Goal: Task Accomplishment & Management: Manage account settings

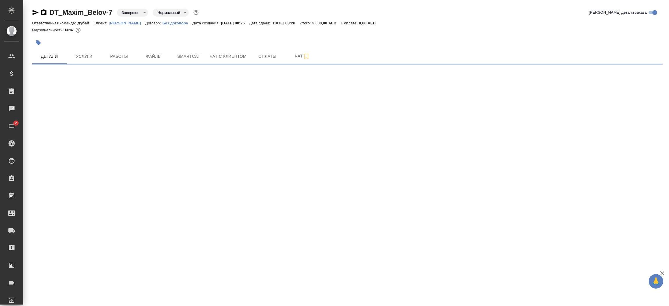
select select "RU"
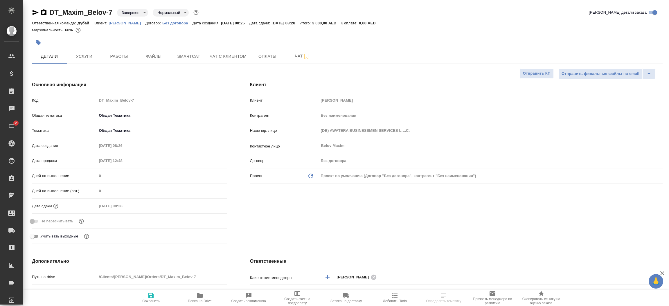
type textarea "x"
click at [123, 23] on p "[PERSON_NAME]" at bounding box center [127, 23] width 37 height 4
type textarea "x"
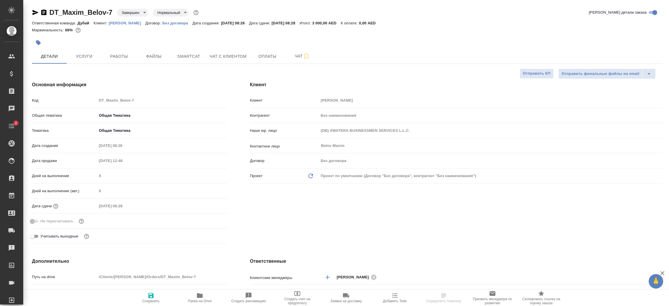
type textarea "x"
select select "RU"
type textarea "x"
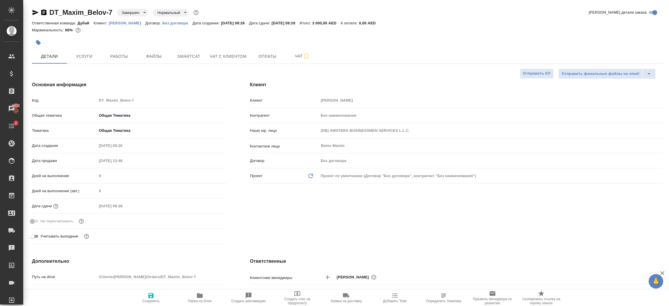
type textarea "x"
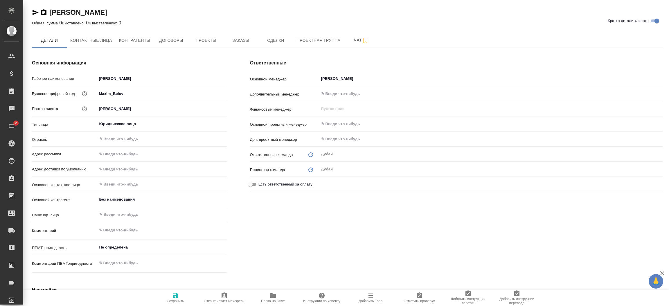
type textarea "x"
click at [137, 41] on span "Контрагенты" at bounding box center [134, 40] width 31 height 7
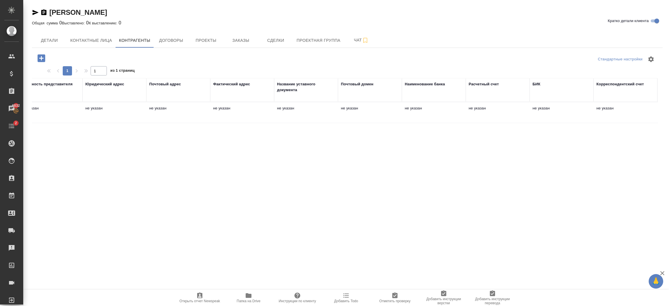
scroll to position [0, 215]
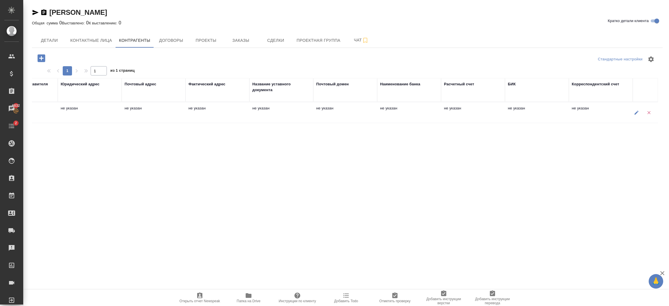
click at [635, 112] on icon "button" at bounding box center [636, 112] width 5 height 5
type textarea "Без наименования"
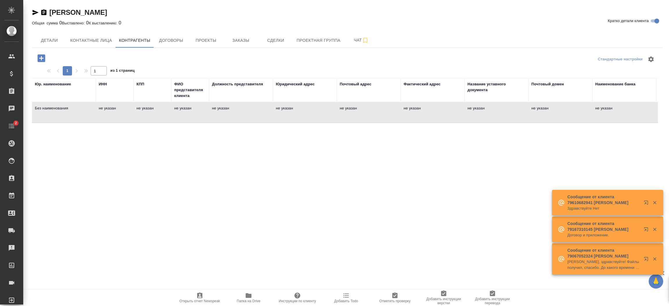
click at [194, 113] on td "не указан" at bounding box center [190, 113] width 38 height 20
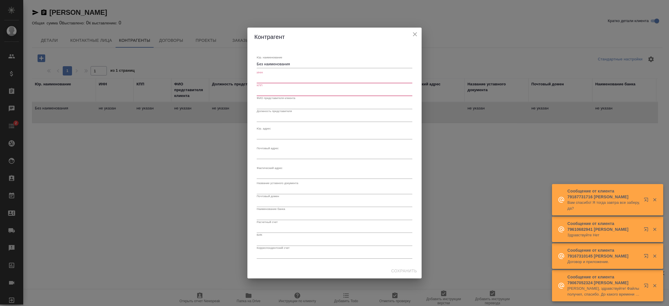
click at [294, 67] on div "Без наименования x" at bounding box center [335, 64] width 156 height 8
paste textarea "ELYSIAN CAR RENTAL L.L.C"
type textarea "ELYSIAN CAR RENTAL L.L.C"
click input "text"
type input "-"
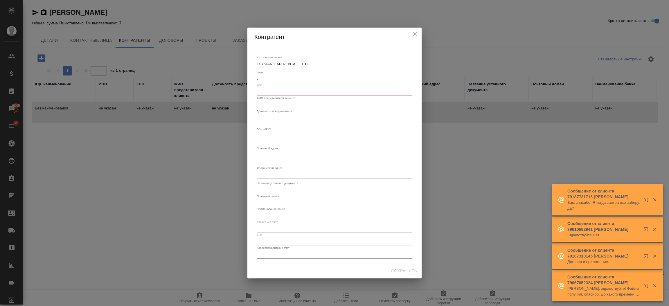
click input "text"
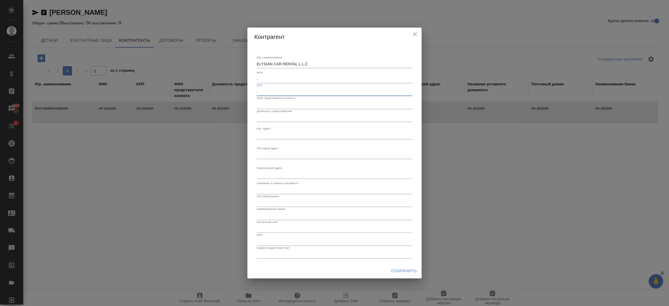
type input "-"
click span "Сохранить"
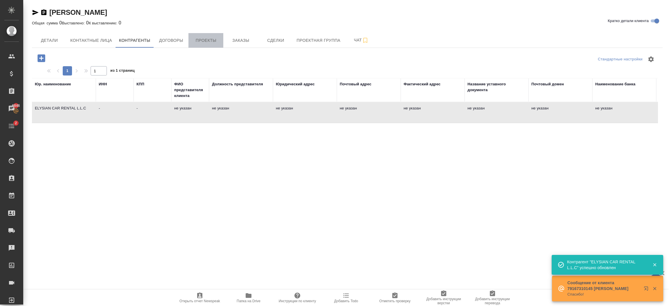
click span "Проекты"
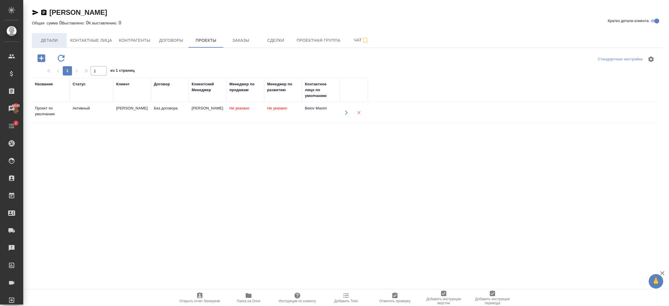
click span "Детали"
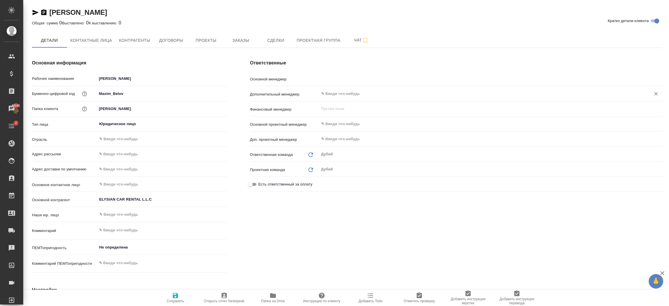
type textarea "x"
type input "Solokha Petro"
type textarea "x"
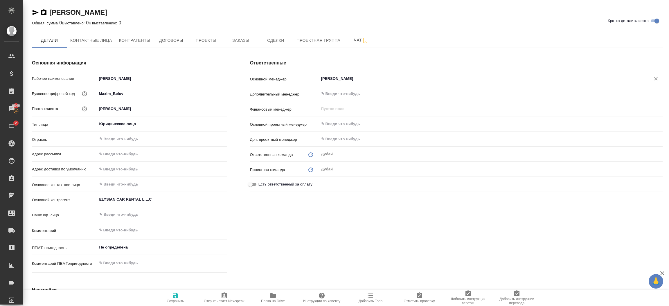
type textarea "x"
click button "Заказы"
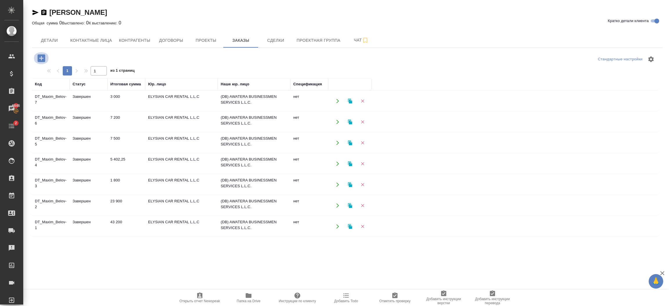
click icon "button"
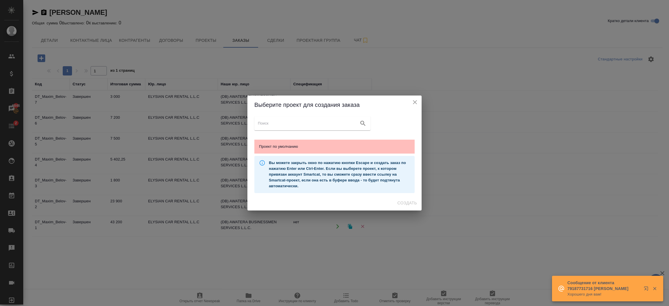
click span "Проект по умолчанию"
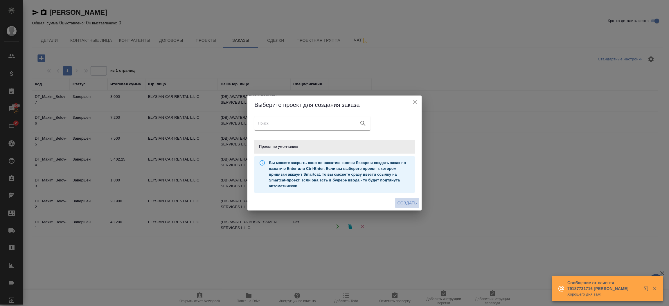
click span "Создать"
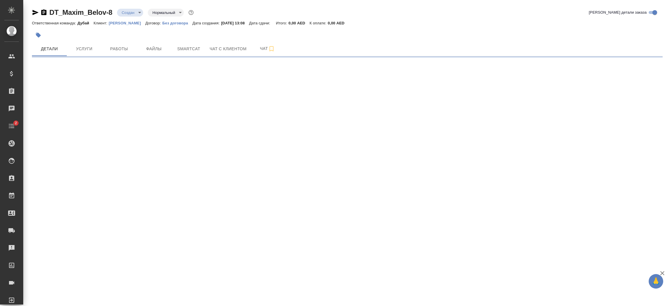
select select "RU"
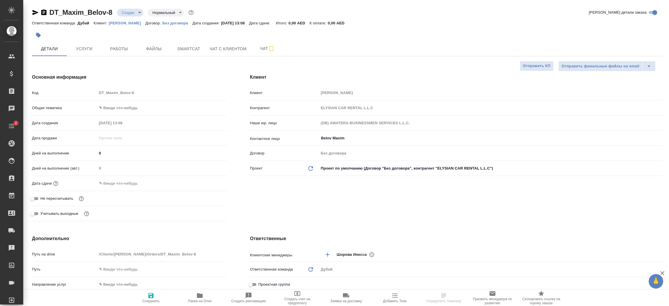
type textarea "x"
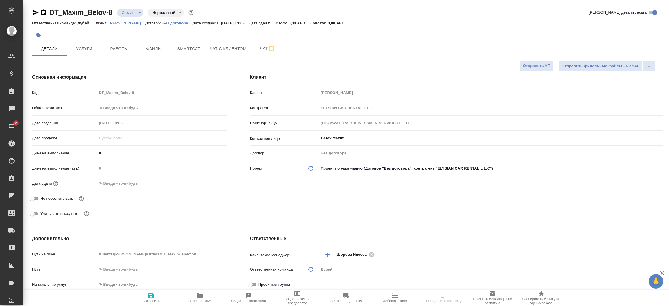
type textarea "x"
click at [88, 50] on span "Услуги" at bounding box center [84, 48] width 28 height 7
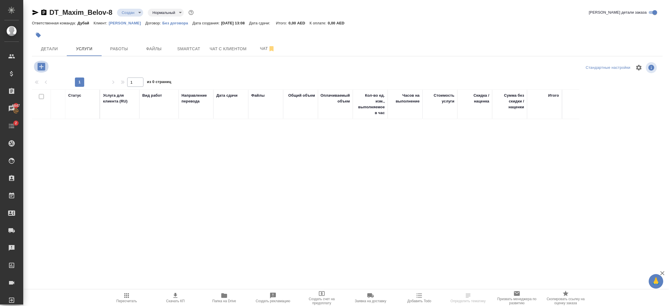
click at [42, 66] on icon "button" at bounding box center [41, 67] width 8 height 8
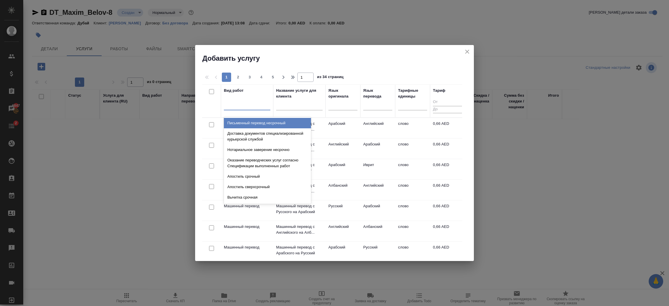
click at [242, 108] on div at bounding box center [247, 104] width 46 height 8
type input "он"
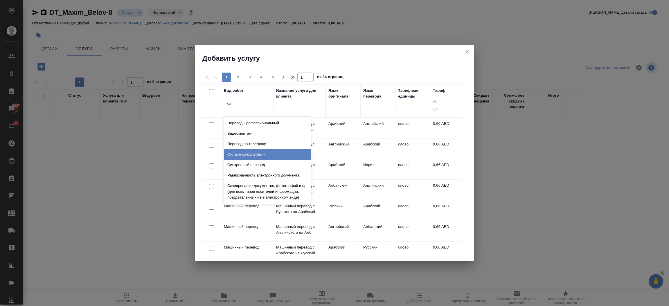
click at [268, 152] on div "Онлайн консультации" at bounding box center [267, 154] width 87 height 10
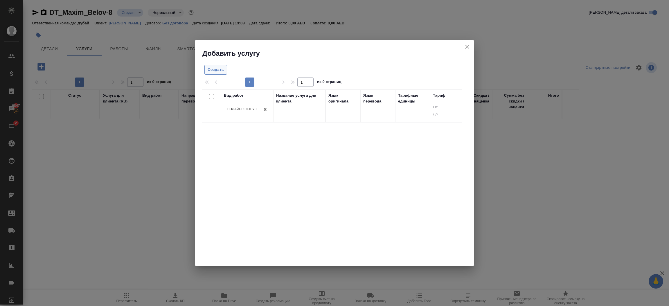
click at [219, 71] on span "Создать" at bounding box center [216, 70] width 16 height 7
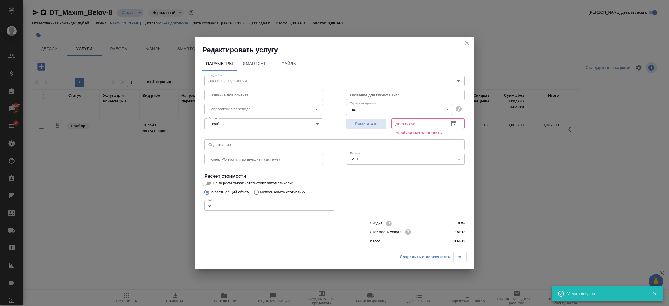
click at [267, 205] on input "0" at bounding box center [269, 205] width 130 height 10
type input "1"
click at [456, 123] on icon "button" at bounding box center [453, 124] width 5 height 6
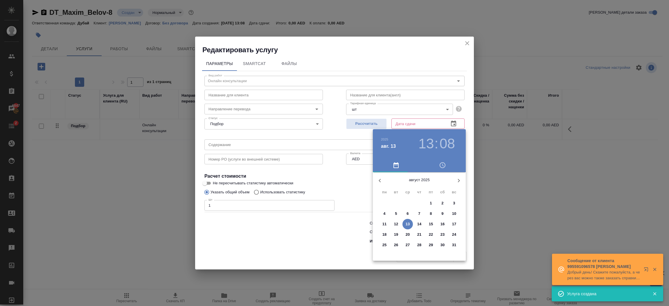
click at [451, 244] on span "31" at bounding box center [454, 245] width 10 height 6
type input "[DATE] 13:08"
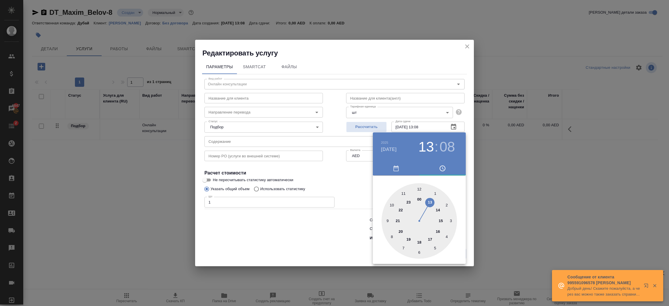
click at [334, 245] on div at bounding box center [334, 153] width 669 height 306
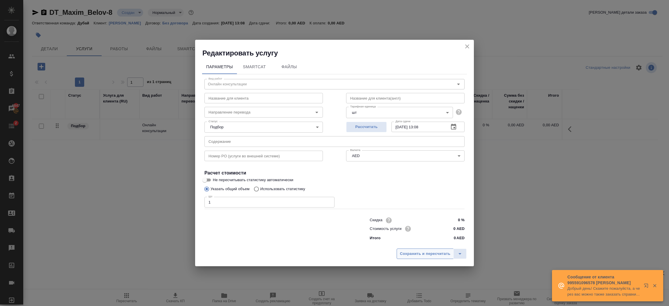
click at [416, 253] on span "Сохранить и пересчитать" at bounding box center [425, 254] width 51 height 7
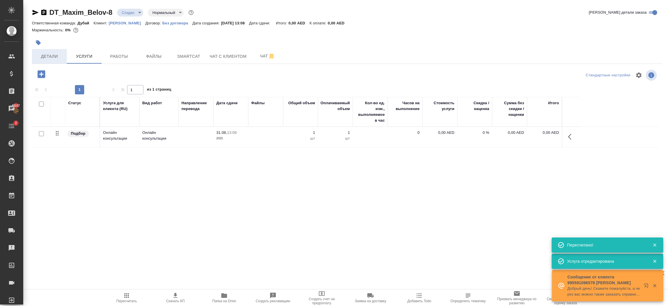
click at [54, 53] on span "Детали" at bounding box center [49, 56] width 28 height 7
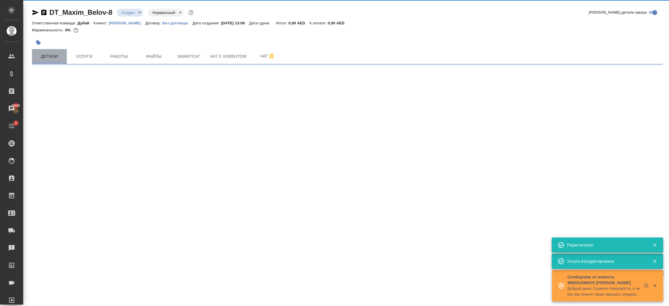
click at [54, 53] on span "Детали" at bounding box center [49, 56] width 28 height 7
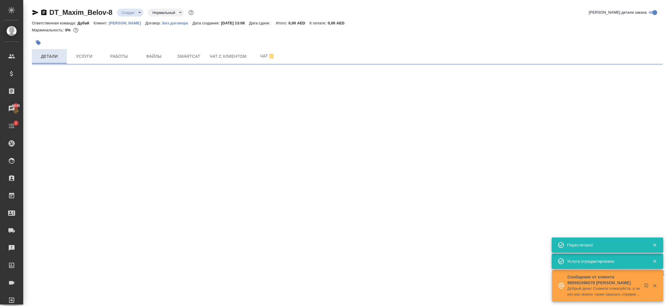
select select "RU"
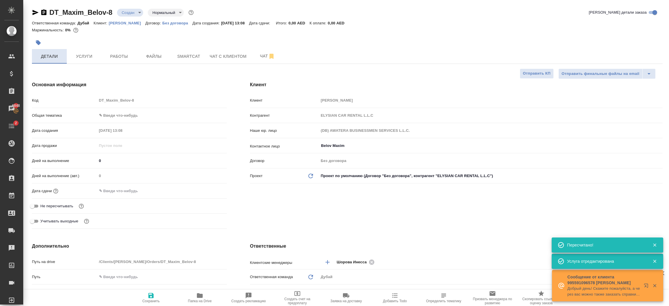
type textarea "x"
click at [142, 115] on body "🙏 .cls-1 fill:#fff; AWATERA Шорова Инесса i.shorova_kiev Клиенты Спецификации З…" at bounding box center [334, 153] width 669 height 306
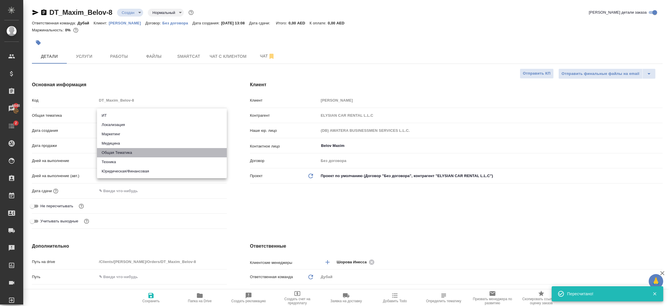
click at [134, 152] on li "Общая Тематика" at bounding box center [162, 152] width 130 height 9
type input "obtem"
type textarea "x"
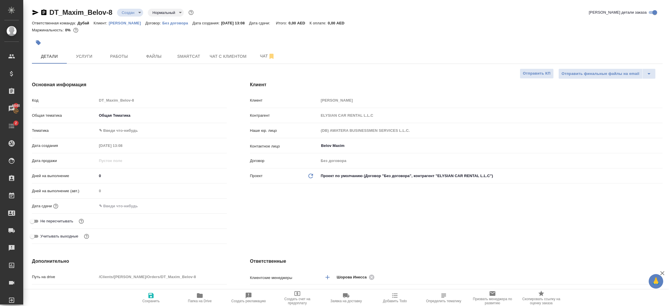
click at [127, 130] on body "🙏 .cls-1 fill:#fff; AWATERA Шорова Инесса i.shorova_kiev Клиенты Спецификации З…" at bounding box center [334, 153] width 669 height 306
click at [128, 132] on li "Общая Тематика" at bounding box center [162, 130] width 130 height 9
type textarea "x"
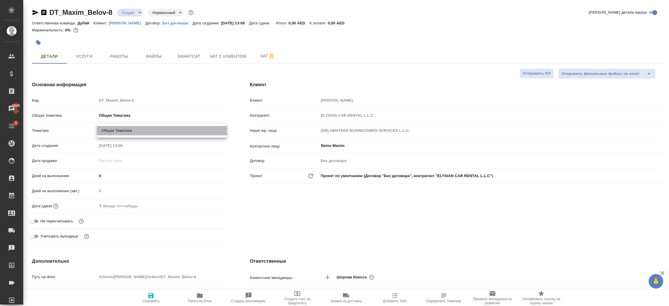
type input "6012b1ca196b0e5c9229a120"
click at [131, 211] on div "Дата сдачи" at bounding box center [129, 208] width 195 height 15
click at [132, 201] on div "Дата сдачи" at bounding box center [129, 206] width 195 height 10
click at [133, 203] on input "text" at bounding box center [122, 206] width 51 height 8
click at [207, 205] on icon "button" at bounding box center [209, 206] width 5 height 6
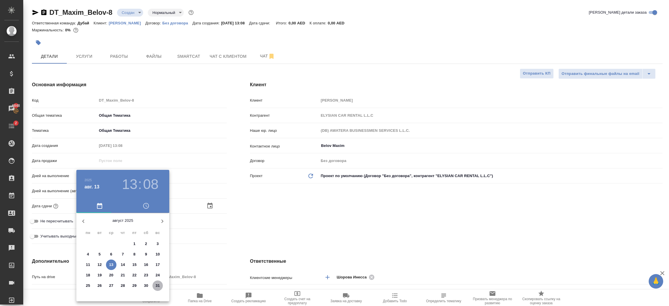
click at [158, 284] on p "31" at bounding box center [158, 286] width 4 height 6
type input "[DATE] 13:08"
type textarea "x"
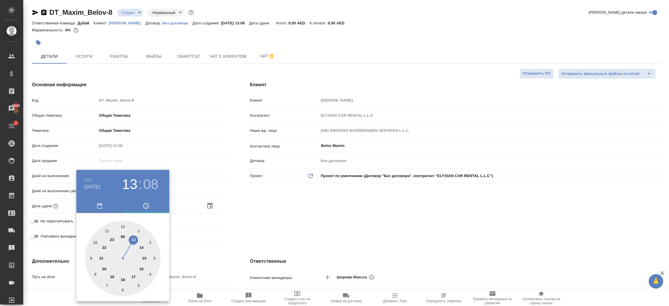
click at [242, 252] on div at bounding box center [334, 153] width 669 height 306
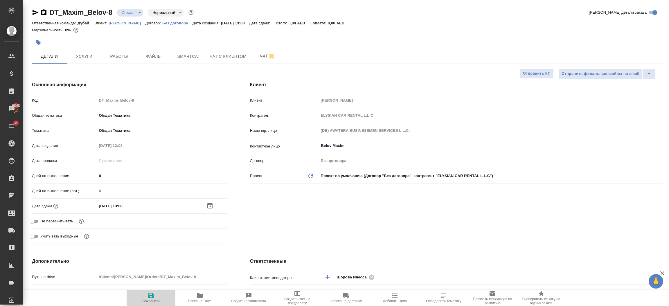
click at [157, 300] on span "Сохранить" at bounding box center [150, 301] width 17 height 4
type textarea "x"
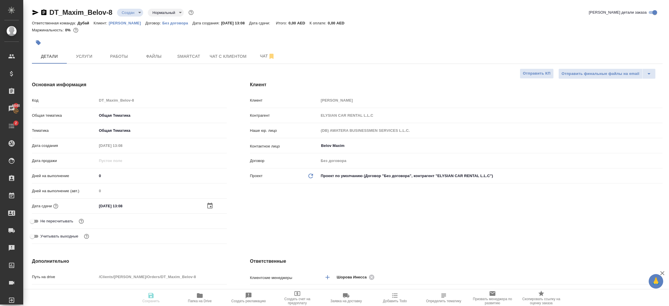
type textarea "x"
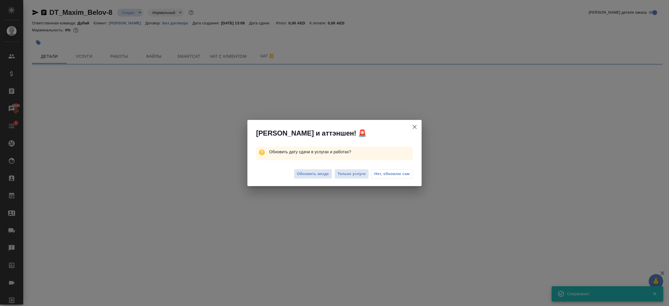
select select "RU"
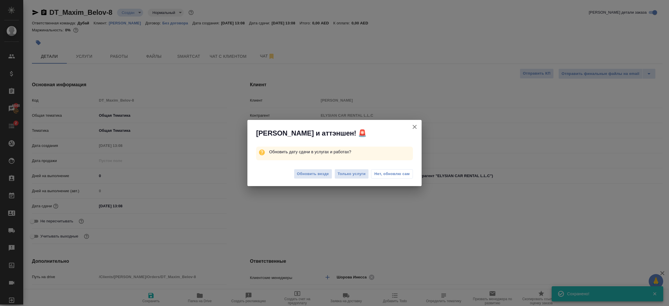
type textarea "x"
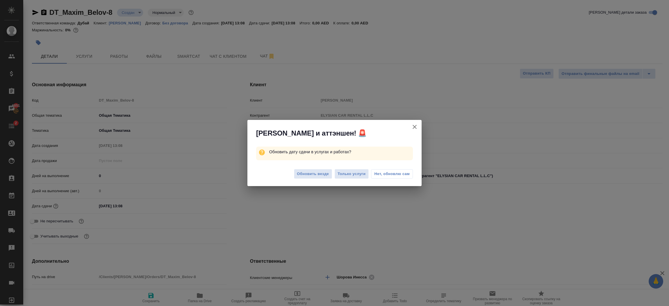
type textarea "x"
click at [313, 175] on span "Обновить везде" at bounding box center [313, 174] width 32 height 7
type textarea "x"
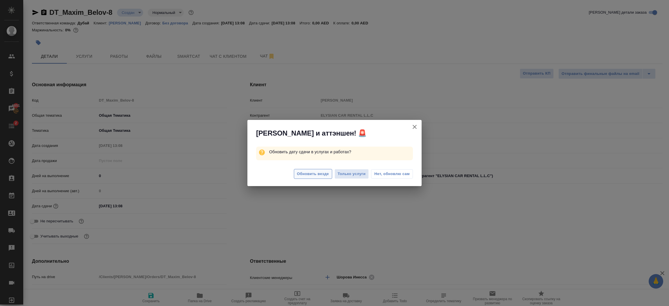
type textarea "x"
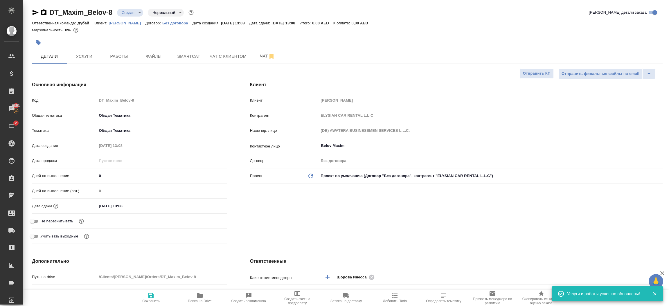
click at [344, 229] on div "Клиент Клиент Maxim Belov Контрагент ELYSIAN CAR RENTAL L.L.C Наше юр. лицо (DB…" at bounding box center [456, 164] width 436 height 188
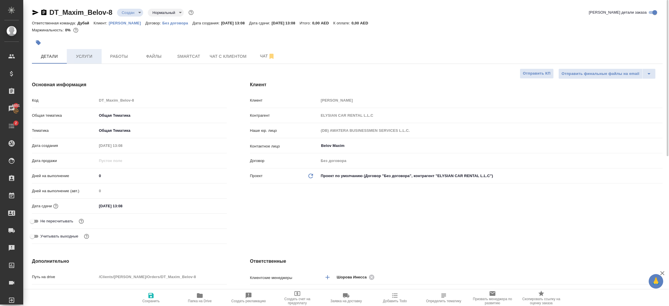
click at [88, 57] on span "Услуги" at bounding box center [84, 56] width 28 height 7
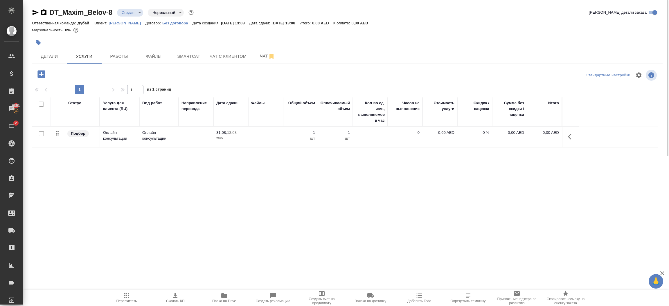
click at [44, 73] on icon "button" at bounding box center [41, 74] width 8 height 8
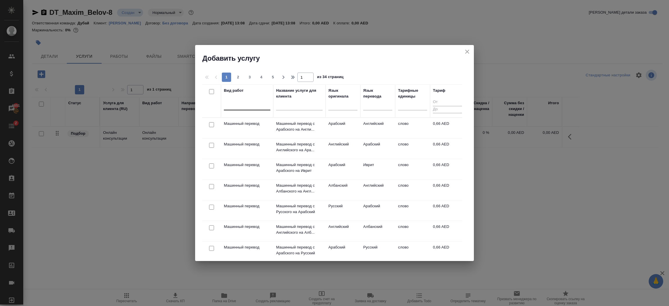
click at [233, 104] on div at bounding box center [247, 104] width 46 height 8
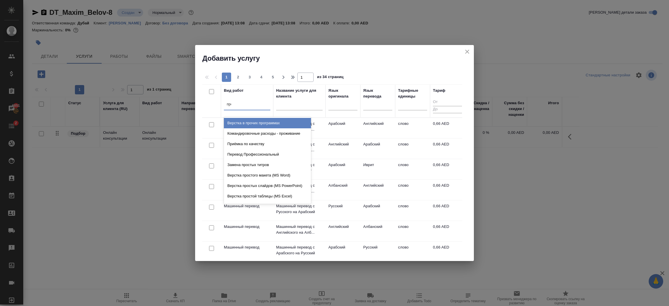
type input "проф"
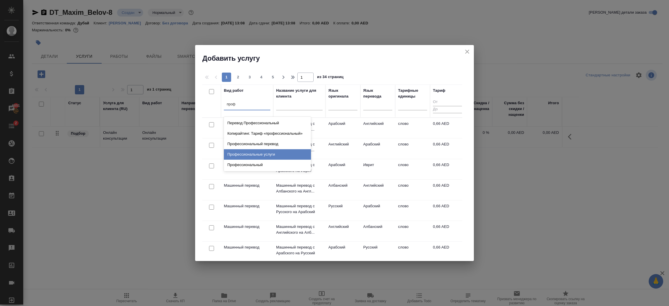
click at [266, 156] on div "Профессиональные услуги" at bounding box center [267, 154] width 87 height 10
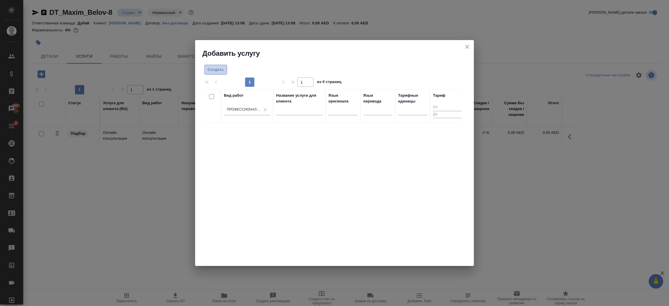
click at [216, 69] on span "Создать" at bounding box center [216, 70] width 16 height 7
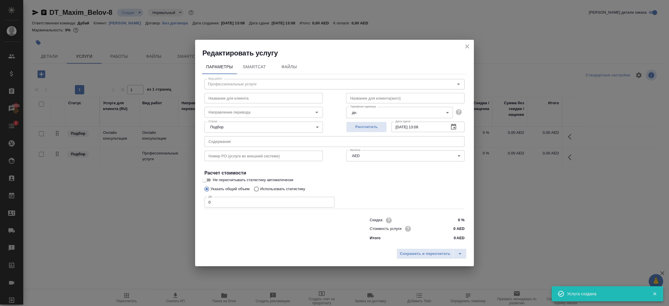
click at [256, 202] on input "0" at bounding box center [269, 202] width 130 height 10
type input "1"
click at [419, 255] on span "Сохранить и пересчитать" at bounding box center [425, 254] width 51 height 7
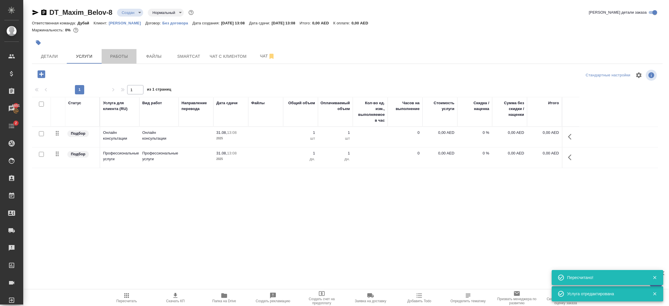
click at [127, 58] on span "Работы" at bounding box center [119, 56] width 28 height 7
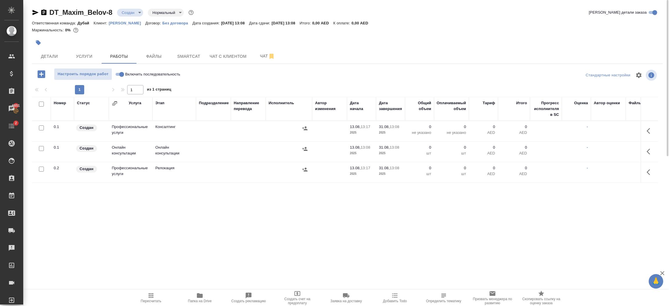
click at [118, 74] on input "Включить последовательность" at bounding box center [121, 74] width 21 height 7
checkbox input "true"
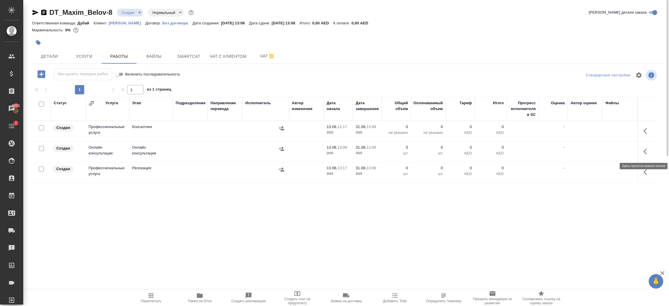
click at [648, 153] on icon "button" at bounding box center [647, 151] width 7 height 7
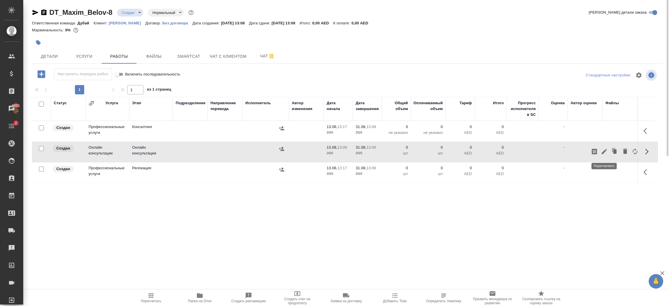
click at [602, 153] on icon "button" at bounding box center [604, 151] width 5 height 5
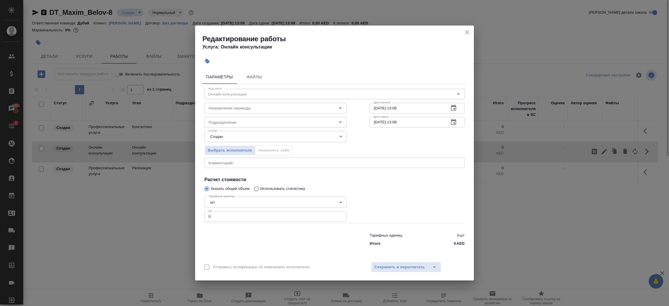
click at [274, 216] on input "0" at bounding box center [275, 216] width 142 height 10
type input "1"
click at [411, 268] on span "Сохранить и пересчитать" at bounding box center [399, 267] width 51 height 7
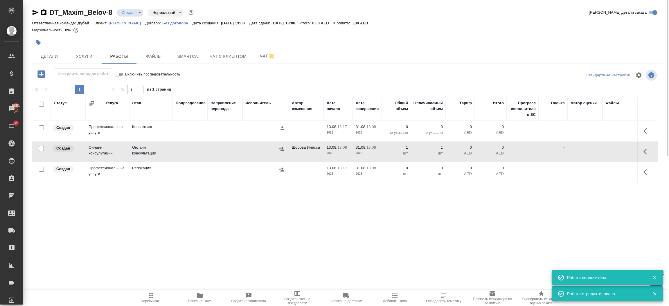
click at [284, 149] on icon "button" at bounding box center [282, 149] width 6 height 6
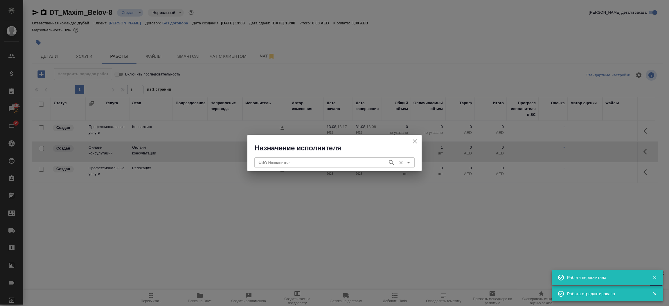
click at [321, 156] on div "ФИО Исполнителя ФИО Исполнителя" at bounding box center [334, 162] width 160 height 14
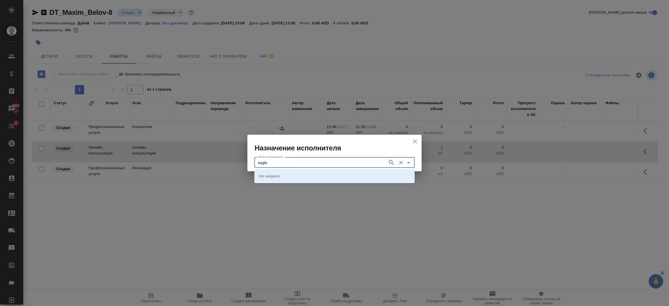
type input "eagle"
click at [330, 175] on li "Eagle Management Services LLC" at bounding box center [334, 176] width 160 height 10
type input "Eagle Management Services LLC"
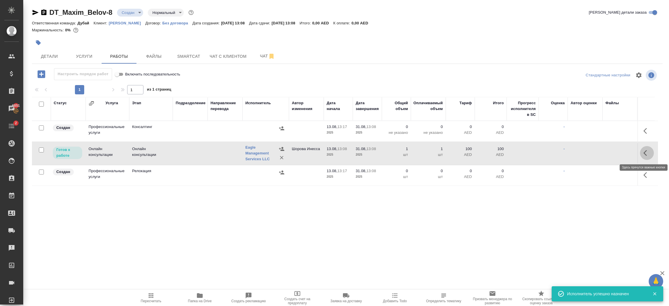
click at [647, 154] on icon "button" at bounding box center [647, 153] width 7 height 7
click at [601, 150] on icon "button" at bounding box center [604, 153] width 7 height 7
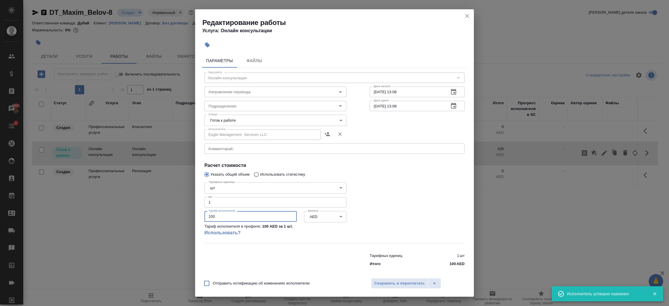
drag, startPoint x: 231, startPoint y: 215, endPoint x: 154, endPoint y: 217, distance: 77.6
click at [154, 217] on div "Редактирование работы Услуга: Онлайн консультации Параметры Файлы Вид работ Онл…" at bounding box center [334, 153] width 669 height 306
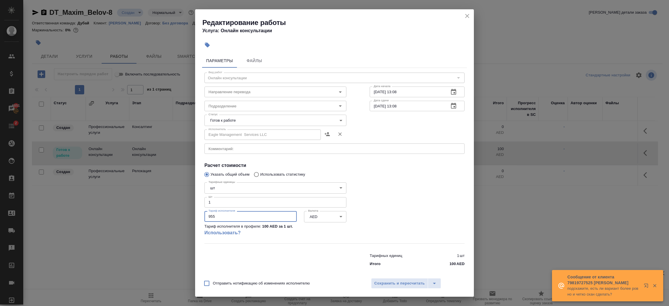
type input "955"
click at [237, 125] on body "🙏 .cls-1 fill:#fff; AWATERA Шорова Инесса i.shorova_kiev Клиенты Спецификации З…" at bounding box center [334, 153] width 669 height 306
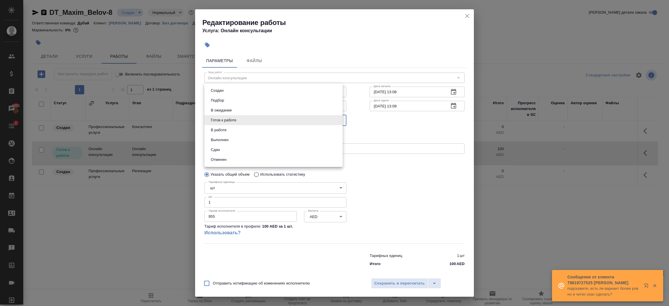
click at [229, 149] on li "Сдан" at bounding box center [273, 150] width 138 height 10
type input "closed"
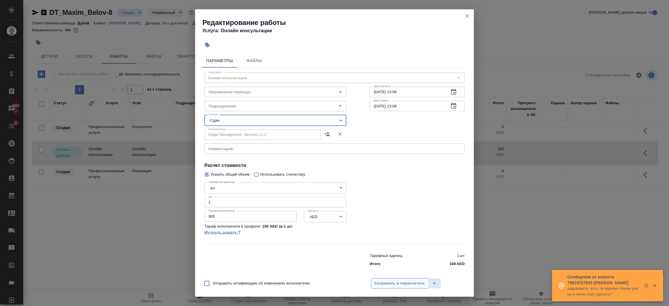
click at [415, 286] on span "Сохранить и пересчитать" at bounding box center [399, 283] width 51 height 7
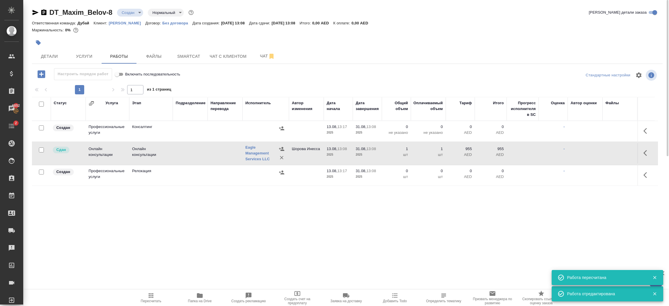
click at [309, 141] on td "Шорова Инесса" at bounding box center [306, 131] width 35 height 20
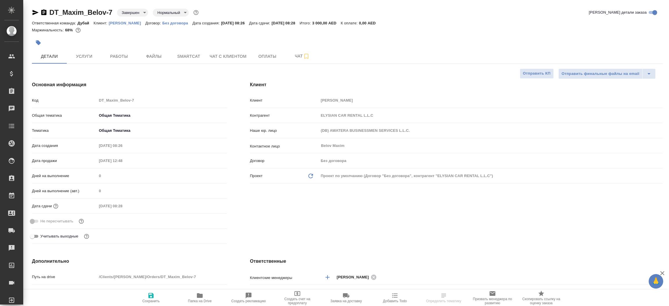
select select "RU"
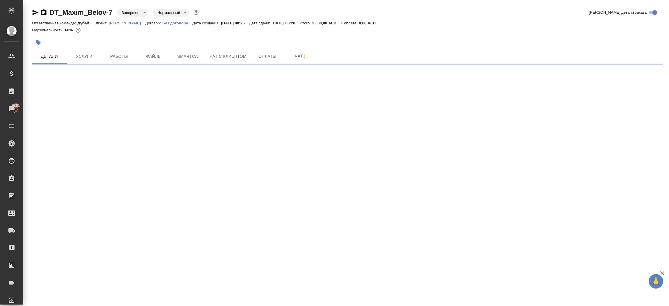
select select "RU"
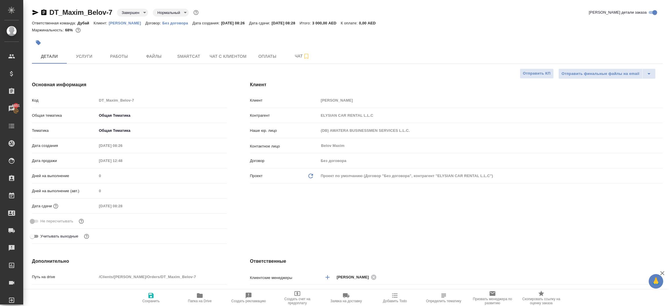
type textarea "x"
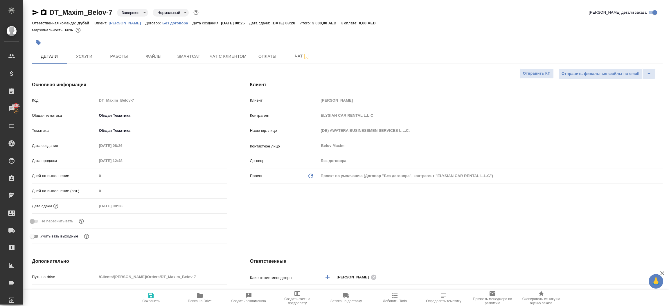
type textarea "x"
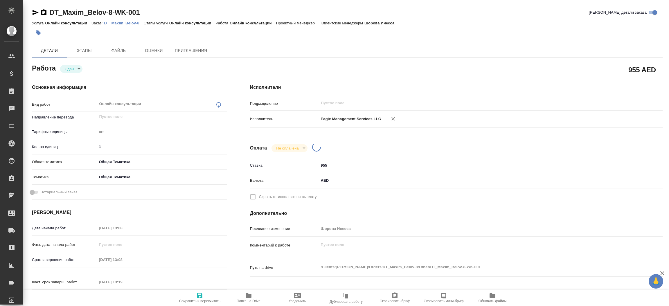
type textarea "x"
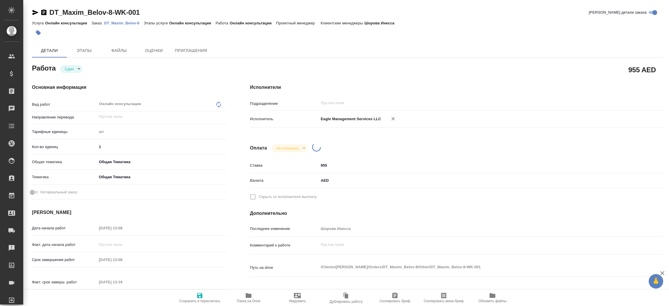
type textarea "x"
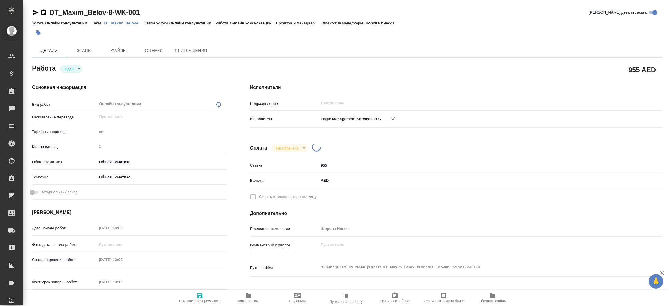
type textarea "x"
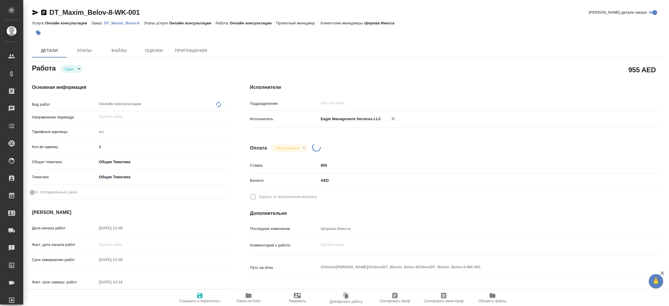
type textarea "x"
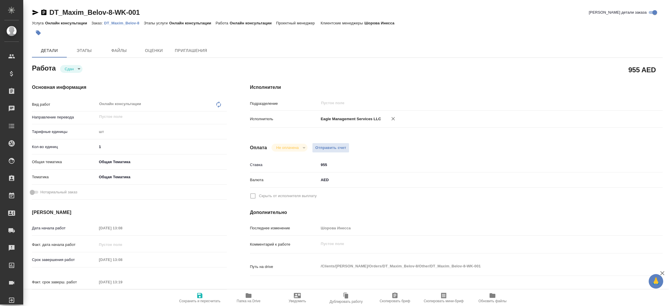
type textarea "x"
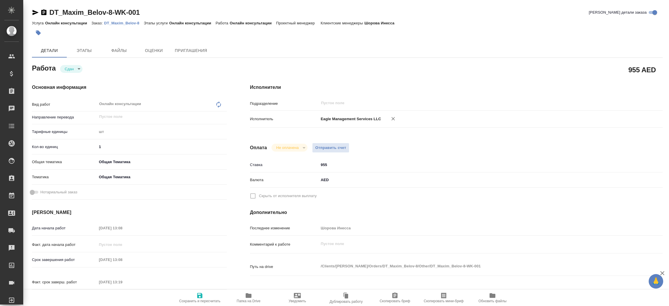
type textarea "x"
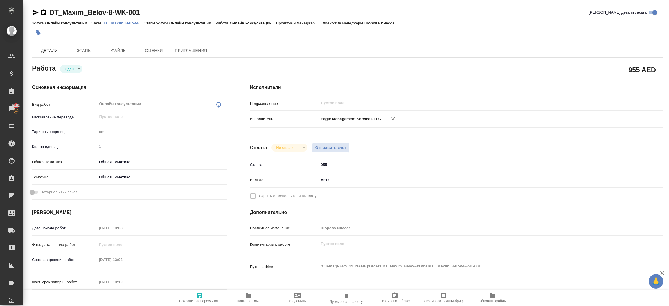
type textarea "x"
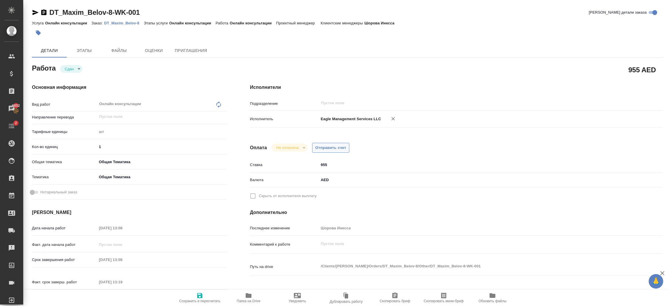
click at [332, 148] on span "Отправить счет" at bounding box center [330, 148] width 31 height 7
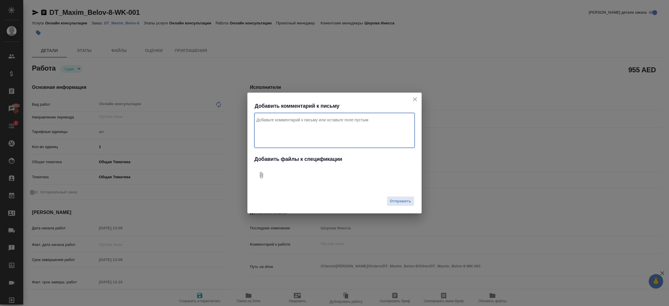
click at [334, 133] on textarea "Комментарий к письму" at bounding box center [334, 130] width 160 height 35
type textarea "Привет, за обновление лицензии для клиента проект Дубай"
click at [263, 175] on icon "Добавить файлы к спецификации" at bounding box center [261, 175] width 3 height 6
click at [398, 199] on span "Отправить" at bounding box center [400, 201] width 21 height 7
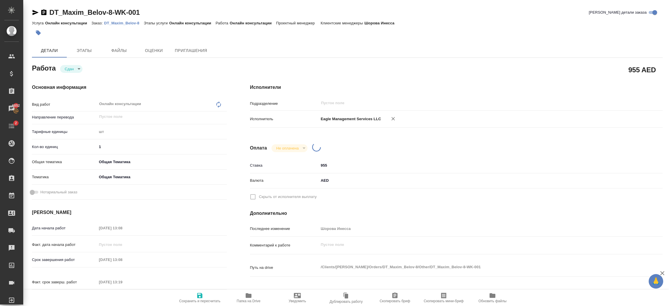
type textarea "x"
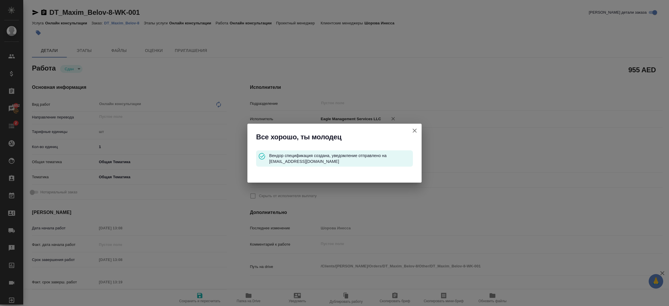
type input "closed"
type textarea "Онлайн консультации"
type textarea "x"
type input "5a8b1489cc6b4906c91bfdc1"
type input "1"
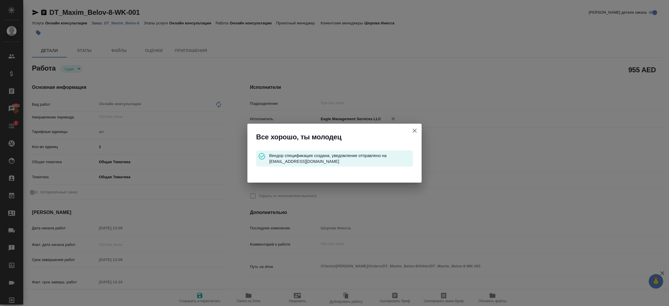
type input "obtem"
type input "6012b1ca196b0e5c9229a120"
type input "13.08.2025 13:08"
type input "31.08.2025 13:08"
type input "13.08.2025 13:19"
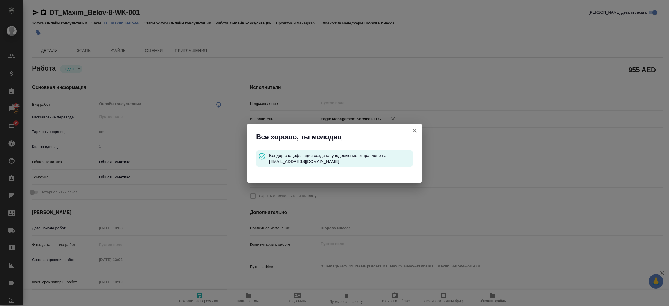
type input "31.08.2025 13:08"
type input "notPayed"
type input "955"
type input "AED"
type input "Шорова Инесса"
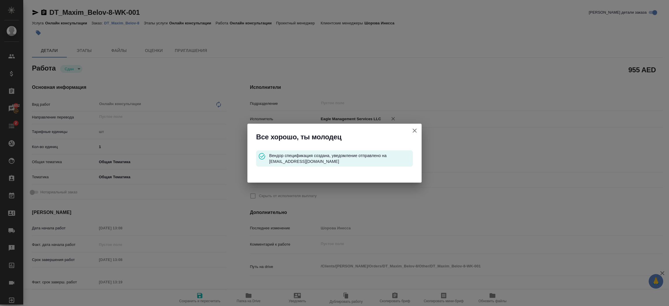
type textarea "x"
type textarea "/Clients/Maxim Belov/Orders/DT_Maxim_Belov-8/Other/DT_Maxim_Belov-8-WK-001"
type textarea "x"
type input "DT_Maxim_Belov-8"
type input "Онлайн консультации"
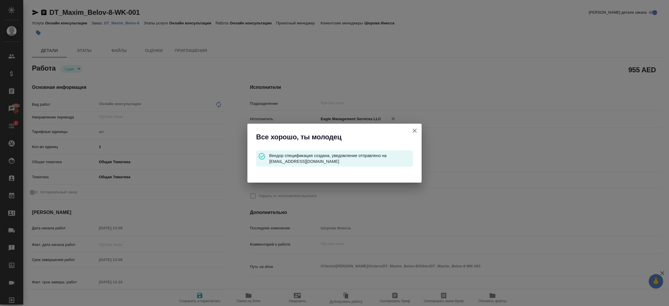
type input "Онлайн консультации"
type input "Шорова Инесса"
type input "/Clients/Maxim Belov/Orders/DT_Maxim_Belov-8"
type textarea "x"
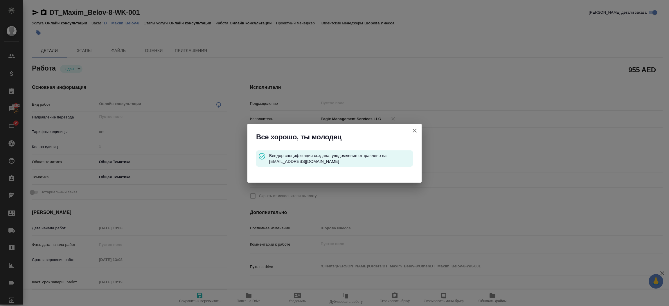
type textarea "x"
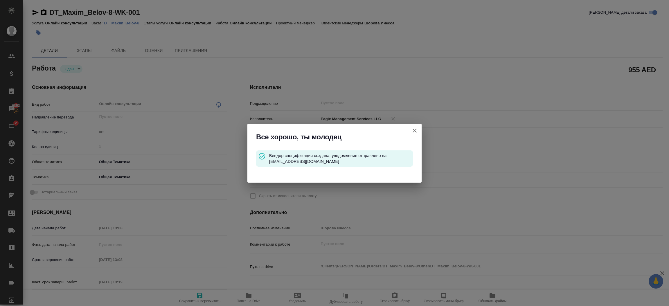
type textarea "x"
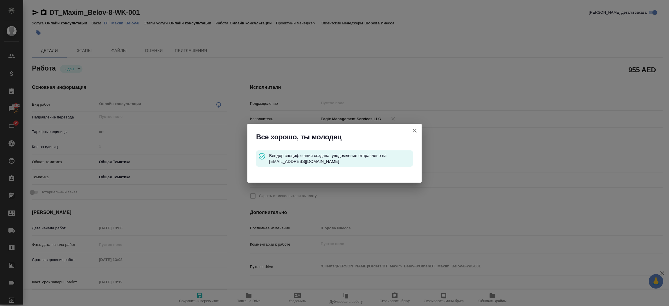
type textarea "x"
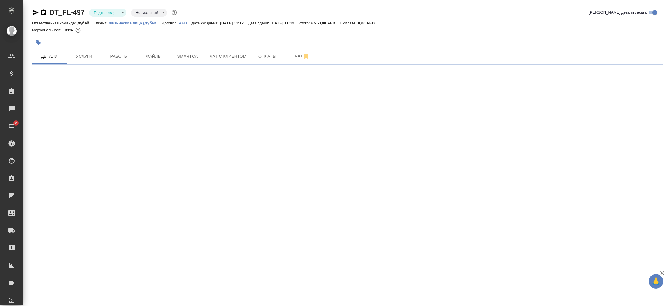
select select "RU"
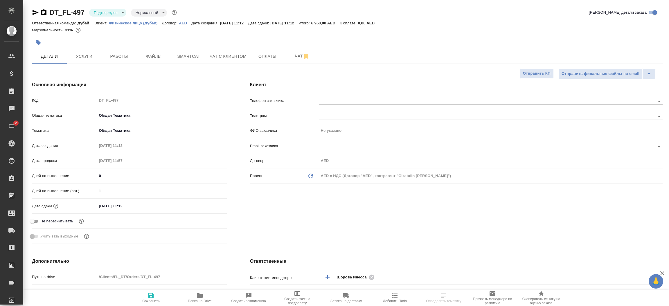
type textarea "x"
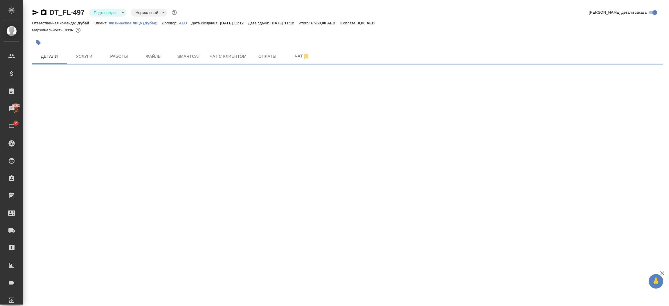
select select "RU"
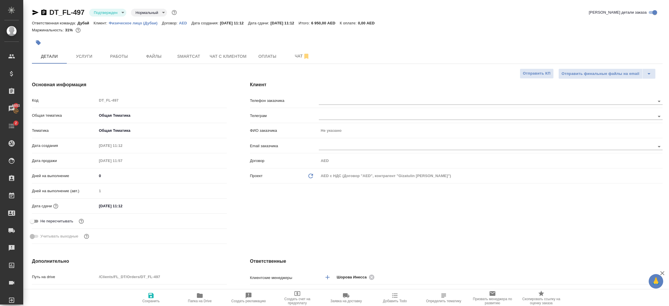
type textarea "x"
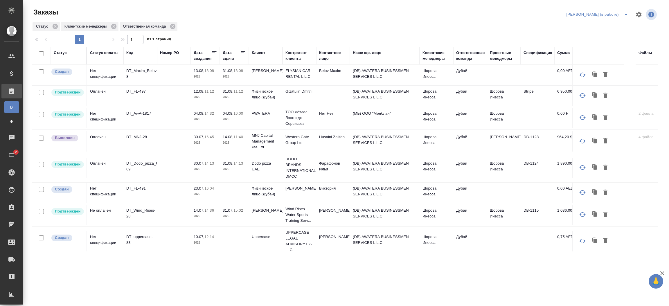
click at [328, 78] on td "Belov Maxim" at bounding box center [333, 75] width 34 height 20
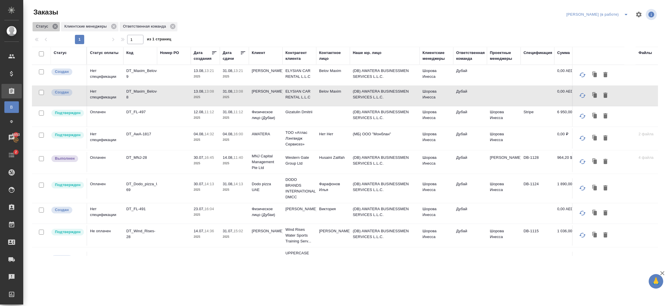
click at [55, 27] on icon at bounding box center [55, 26] width 5 height 5
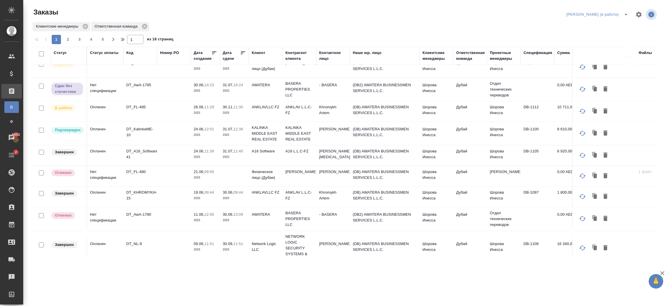
scroll to position [364, 0]
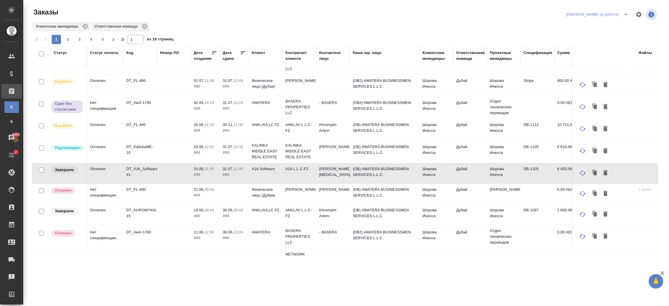
scroll to position [0, 0]
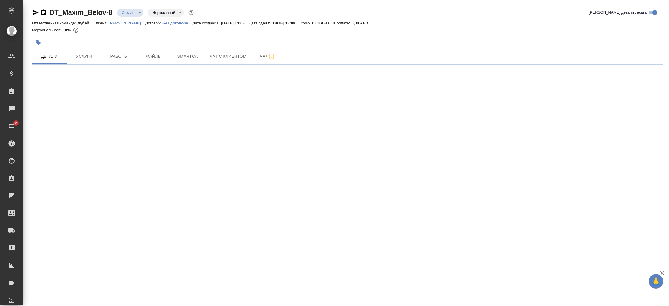
select select "RU"
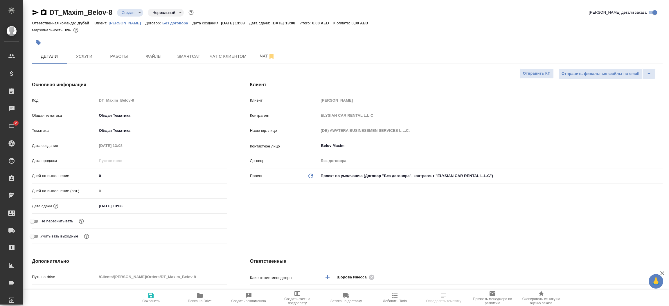
type textarea "x"
click at [348, 235] on div "Клиент Клиент Maxim Belov Контрагент ELYSIAN CAR RENTAL L.L.C Наше юр. лицо (DB…" at bounding box center [456, 164] width 436 height 188
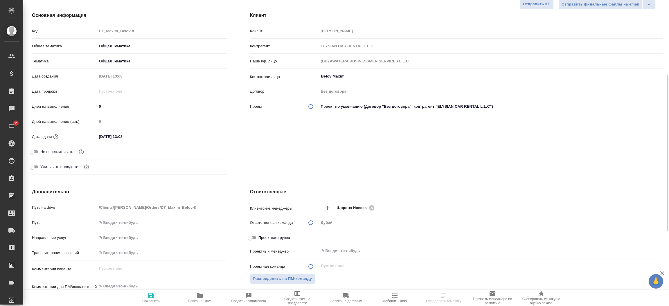
scroll to position [96, 0]
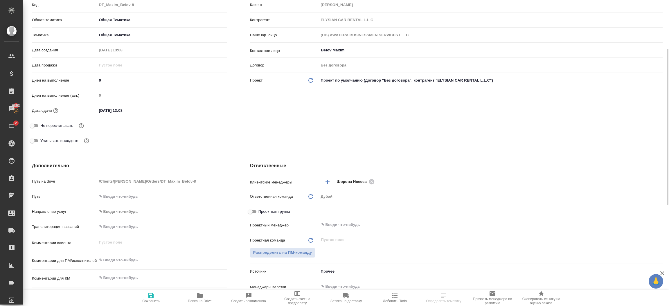
type textarea "x"
click at [129, 261] on textarea at bounding box center [162, 260] width 130 height 10
type textarea "о"
type textarea "x"
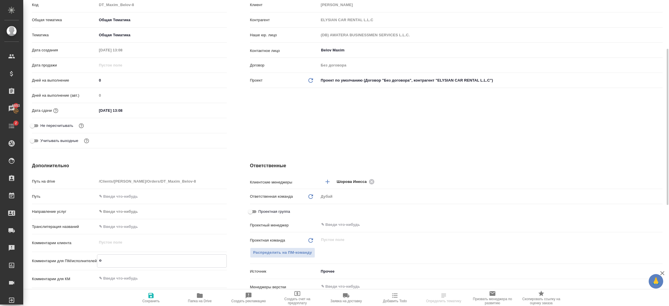
type textarea "x"
type textarea "об"
type textarea "x"
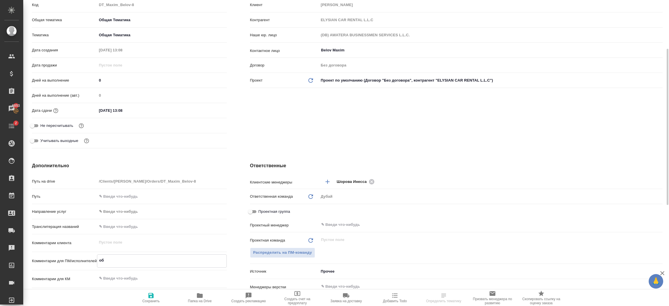
type textarea "обн"
type textarea "x"
type textarea "обно"
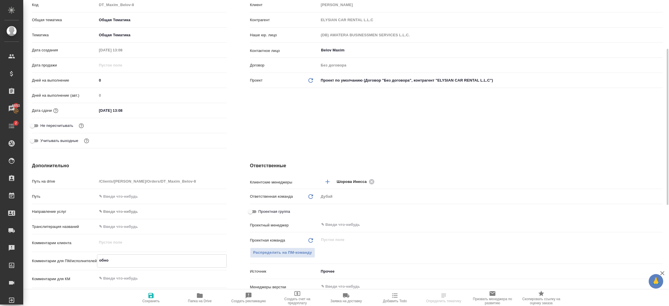
type textarea "x"
type textarea "обнов"
type textarea "x"
type textarea "обновл"
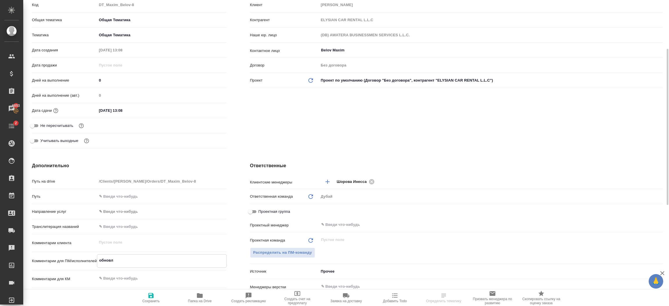
type textarea "x"
type textarea "обновле"
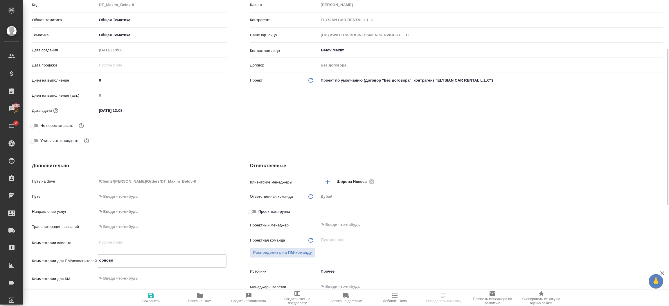
type textarea "x"
type textarea "обновлен"
type textarea "x"
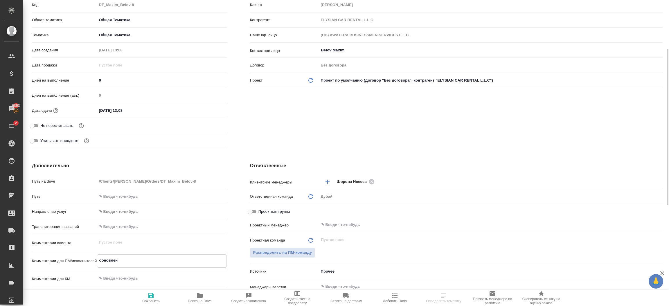
type textarea "x"
type textarea "обновление"
type textarea "x"
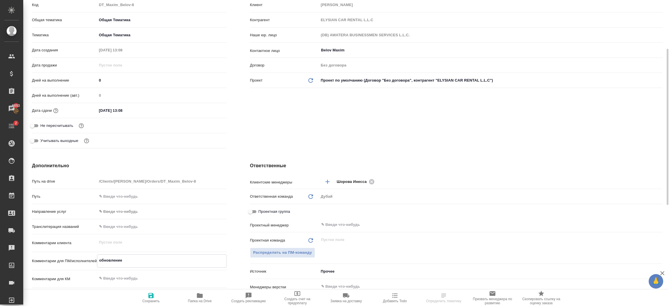
type textarea "обновление"
type textarea "x"
type textarea "обновление л"
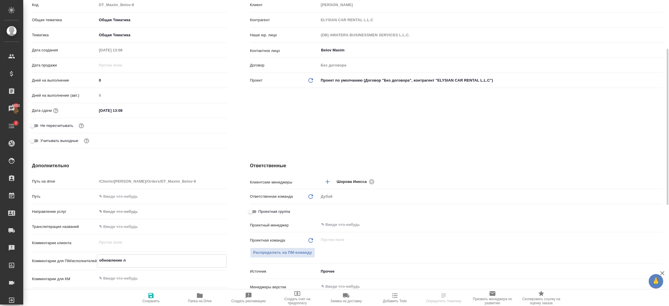
type textarea "x"
type textarea "обновление лиценз"
type textarea "x"
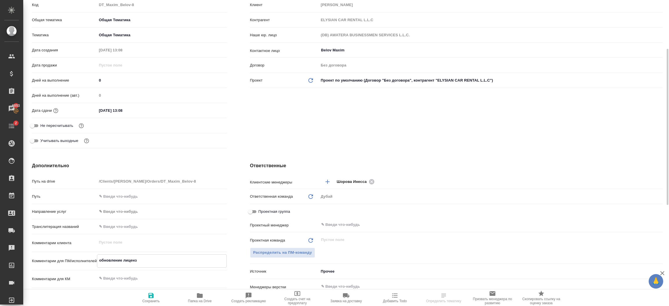
type textarea "x"
type textarea "обновление лицензи"
type textarea "x"
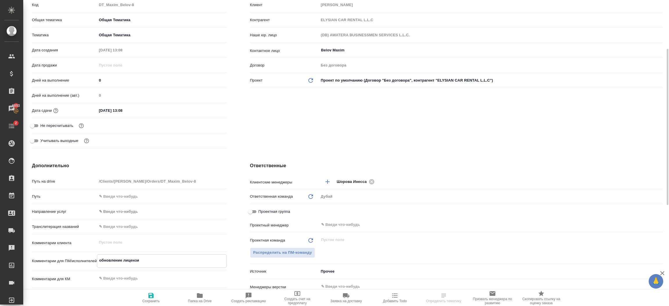
type textarea "x"
type textarea "обновление лицензии"
type textarea "x"
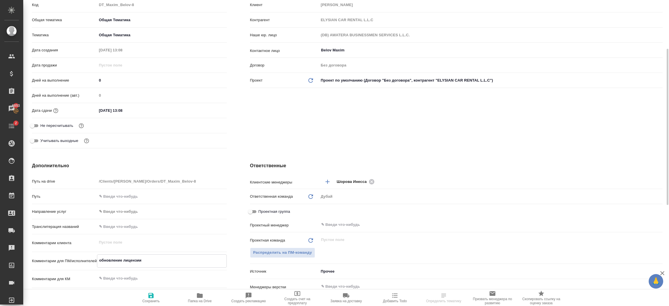
type textarea "обновление лицензии"
type textarea "x"
click at [145, 291] on button "Сохранить" at bounding box center [151, 298] width 49 height 16
type textarea "x"
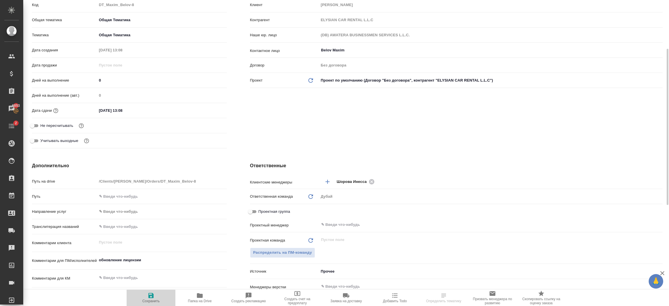
type textarea "x"
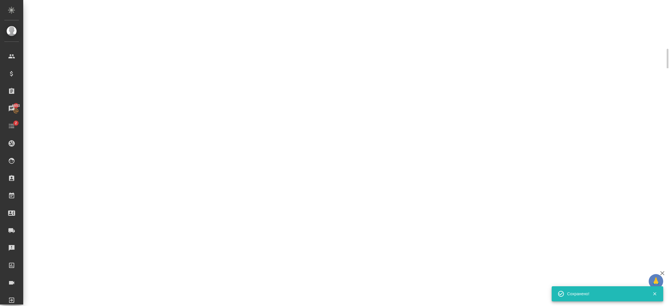
select select "RU"
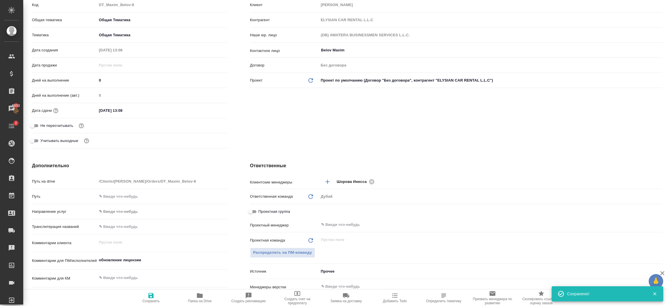
type textarea "x"
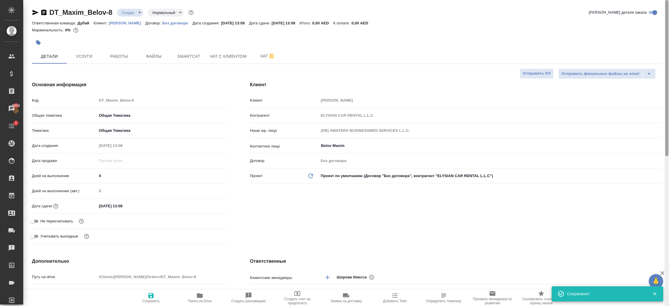
click at [665, 21] on div at bounding box center [667, 153] width 4 height 306
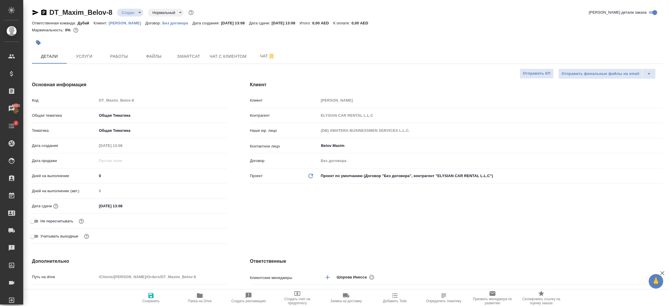
click at [127, 24] on p "Maxim Belov" at bounding box center [127, 23] width 37 height 4
type textarea "x"
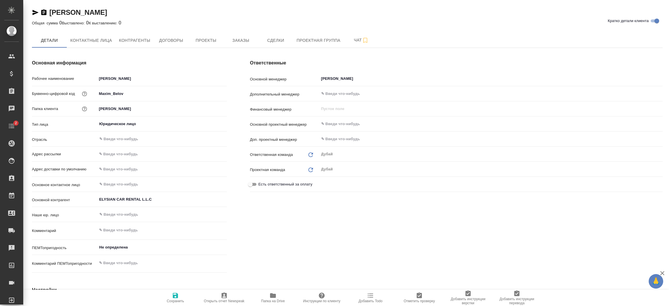
type textarea "x"
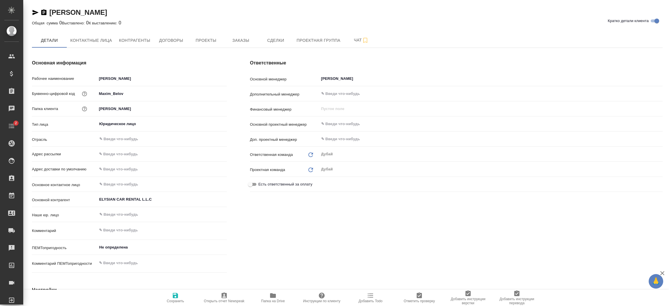
type textarea "x"
click at [236, 39] on span "Заказы" at bounding box center [241, 40] width 28 height 7
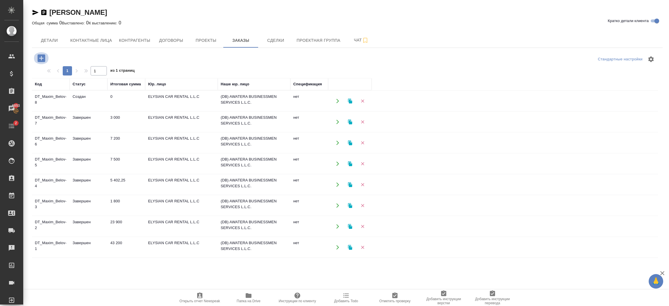
click at [47, 57] on button "button" at bounding box center [41, 58] width 16 height 12
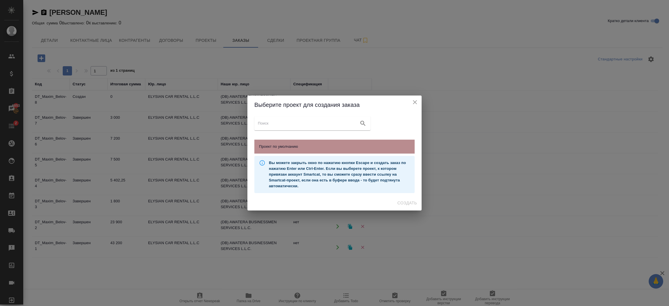
click at [278, 146] on span "Проект по умолчанию" at bounding box center [334, 147] width 151 height 6
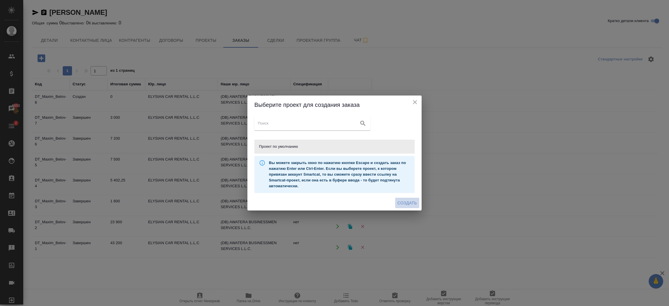
click at [411, 202] on span "Создать" at bounding box center [407, 203] width 19 height 7
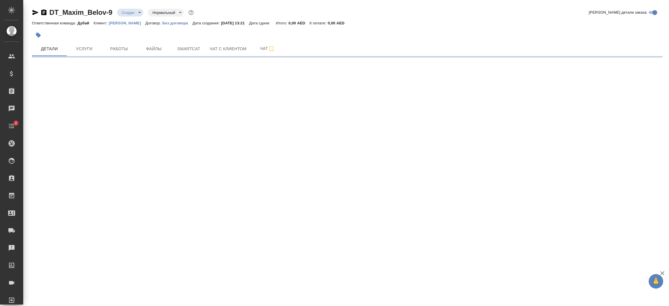
select select "RU"
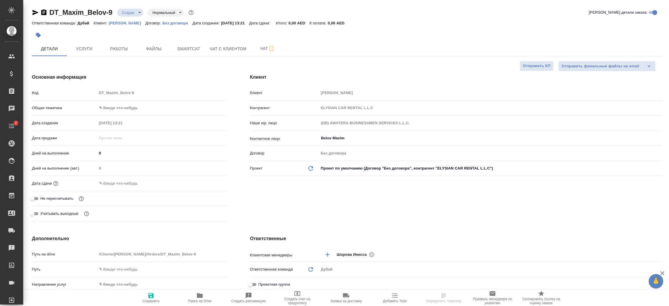
type textarea "x"
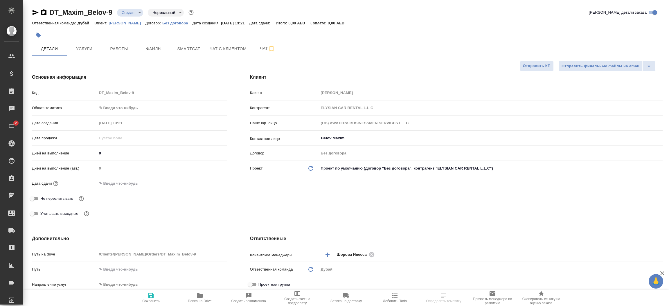
type textarea "x"
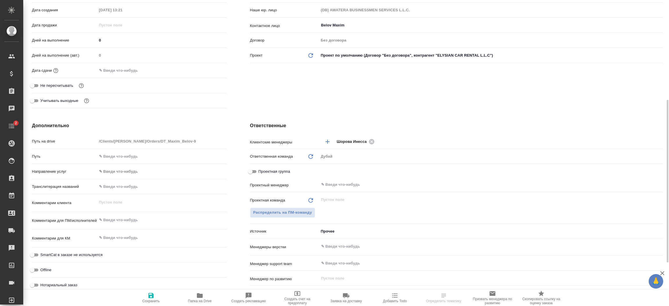
scroll to position [148, 0]
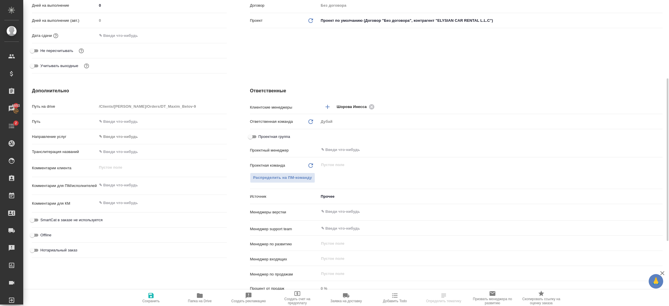
type textarea "x"
click at [128, 185] on textarea at bounding box center [162, 185] width 130 height 10
type textarea "x"
type textarea "п"
type textarea "x"
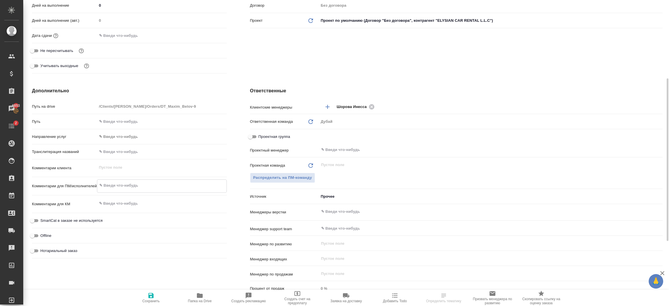
type textarea "x"
type textarea "по"
type textarea "x"
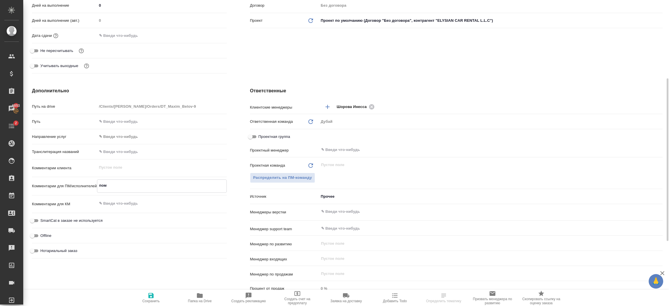
type textarea "помо"
type textarea "x"
type textarea "помощ"
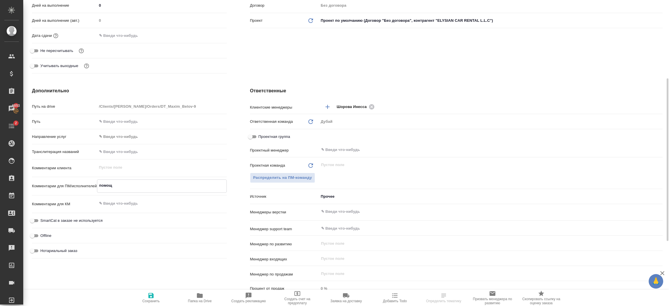
type textarea "x"
type textarea "помощь"
type textarea "x"
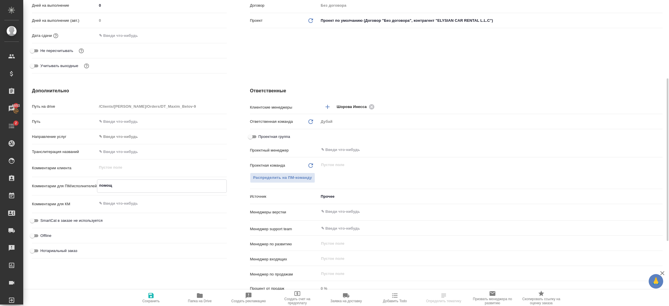
type textarea "x"
type textarea "помощь"
type textarea "x"
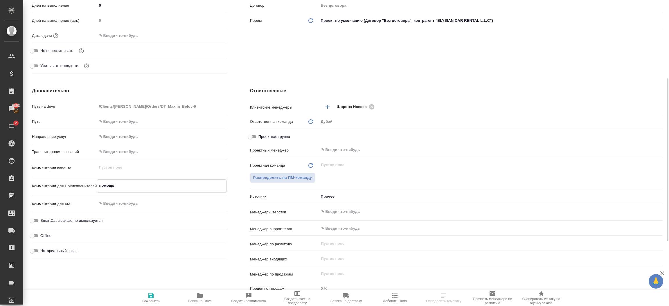
type textarea "x"
type textarea "помощь с"
type textarea "x"
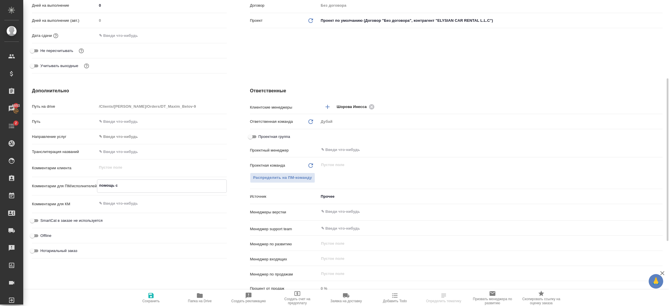
type textarea "помощь с W"
type textarea "x"
type textarea "помощь с WPS"
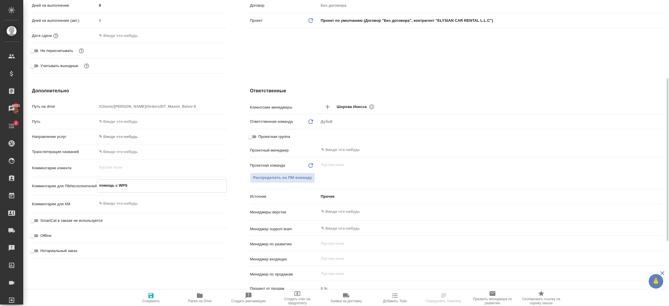
type textarea "x"
click at [151, 301] on div ".cls-1 fill:#fff; AWATERA Шорова Инесса i.shorova_kiev Клиенты Спецификации Зак…" at bounding box center [334, 153] width 669 height 306
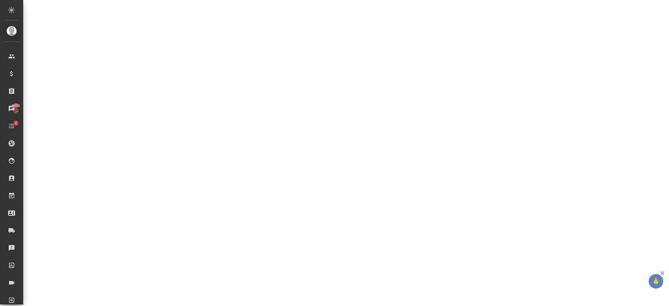
select select "RU"
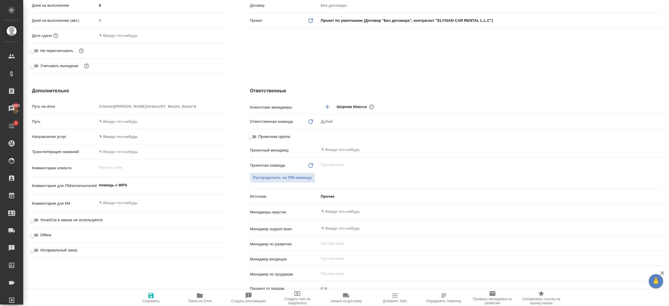
type textarea "x"
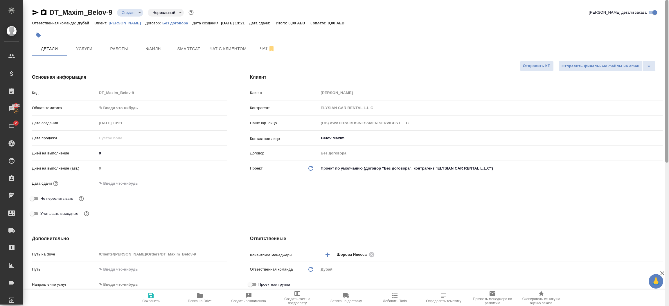
click at [669, 48] on div at bounding box center [667, 153] width 4 height 306
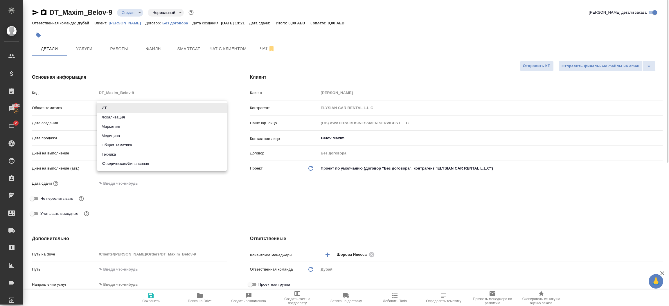
click at [127, 105] on body "🙏 .cls-1 fill:#fff; AWATERA Шорова Инесса i.shorova_kiev Клиенты Спецификации З…" at bounding box center [334, 153] width 669 height 306
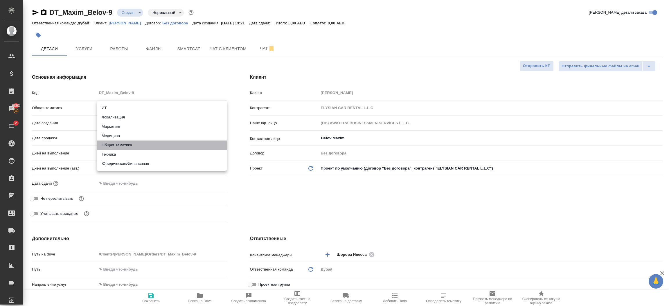
click at [121, 144] on li "Общая Тематика" at bounding box center [162, 145] width 130 height 9
type input "obtem"
type textarea "x"
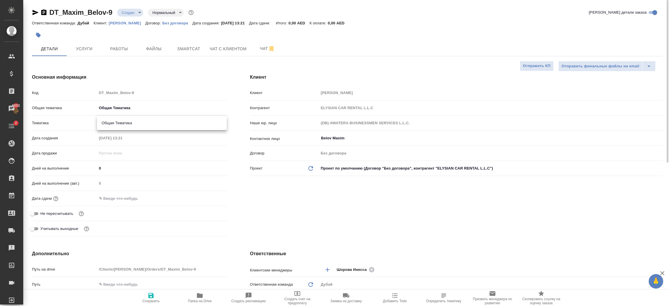
click at [121, 123] on body "🙏 .cls-1 fill:#fff; AWATERA Шорова Инесса i.shorova_kiev Клиенты Спецификации З…" at bounding box center [334, 153] width 669 height 306
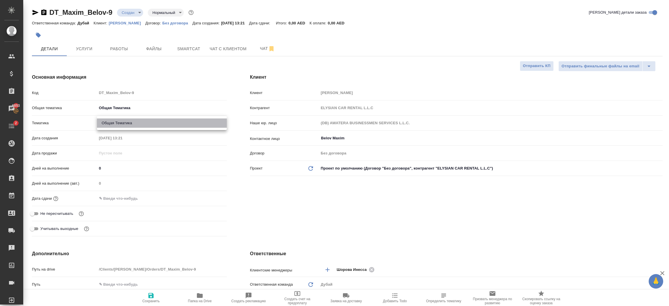
click at [125, 123] on li "Общая Тематика" at bounding box center [162, 122] width 130 height 9
type textarea "x"
type input "6012b1ca196b0e5c9229a120"
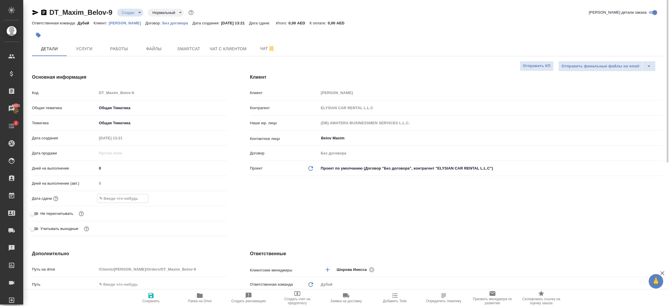
click at [126, 198] on input "text" at bounding box center [122, 198] width 51 height 8
click at [208, 200] on icon "button" at bounding box center [209, 198] width 7 height 7
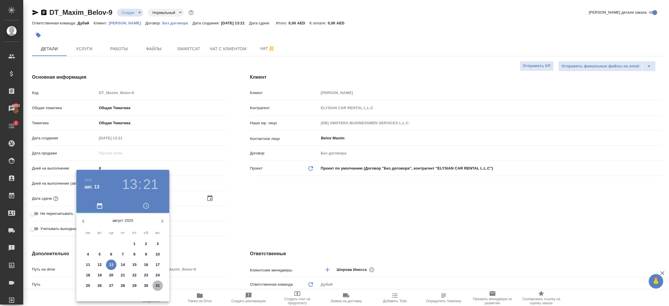
click at [159, 283] on p "31" at bounding box center [158, 286] width 4 height 6
type input "31.08.2025 13:21"
type textarea "x"
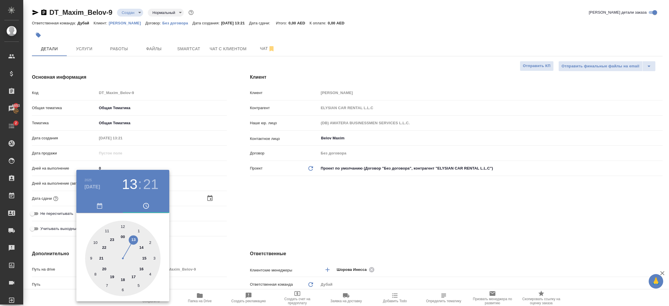
click at [223, 250] on div at bounding box center [334, 153] width 669 height 306
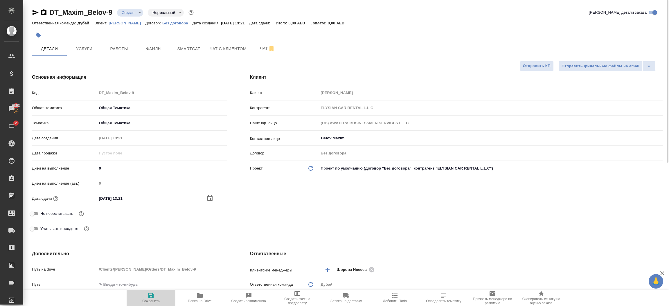
click at [149, 294] on icon "button" at bounding box center [151, 295] width 7 height 7
type textarea "x"
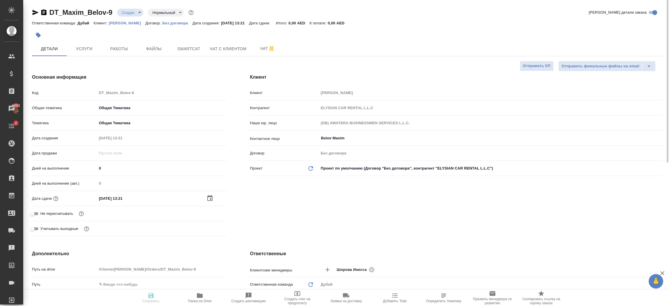
type textarea "x"
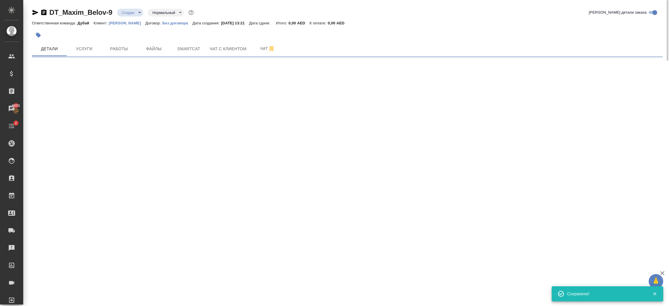
select select "RU"
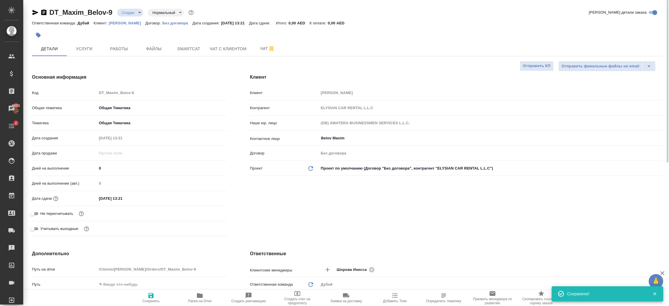
type textarea "x"
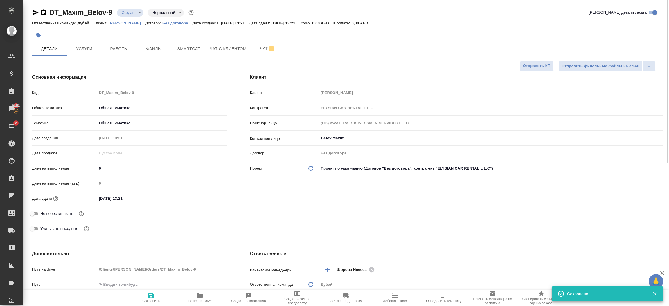
type textarea "x"
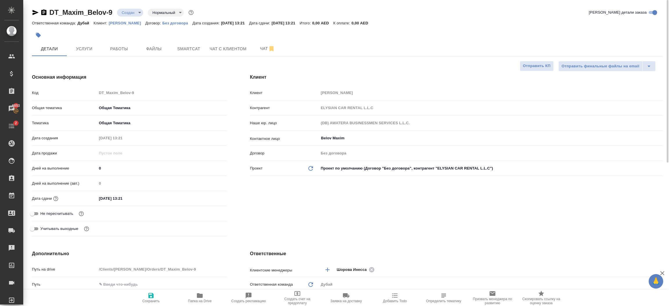
type textarea "x"
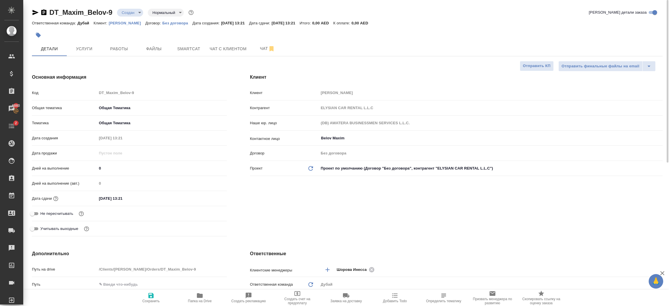
type textarea "x"
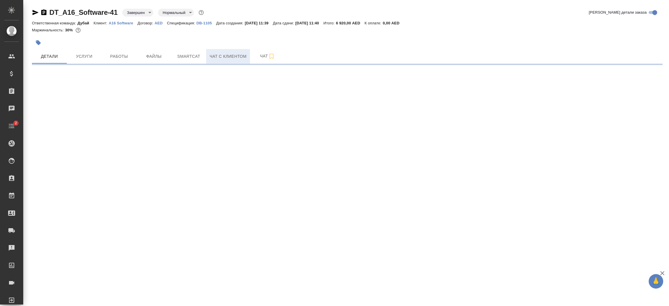
select select "RU"
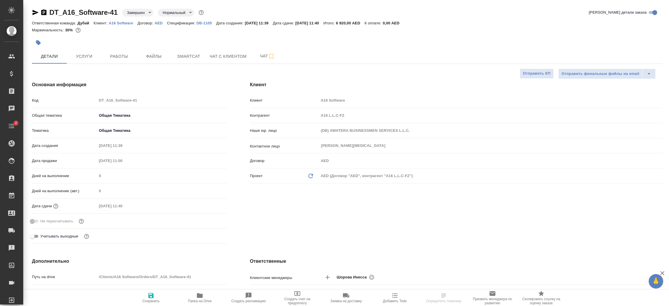
type textarea "x"
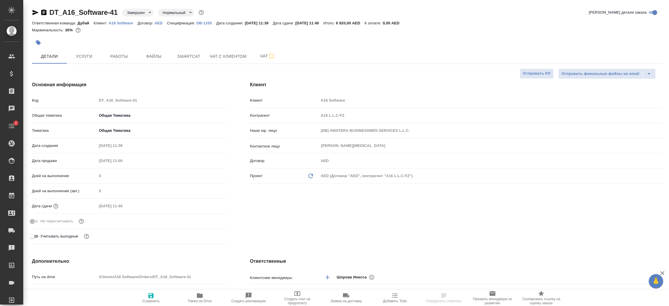
type textarea "x"
click at [125, 24] on p "A16 Software" at bounding box center [123, 23] width 29 height 4
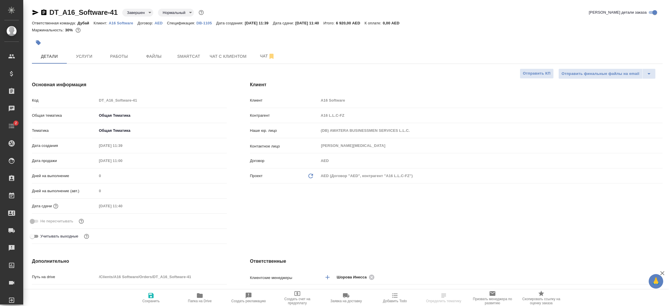
type textarea "x"
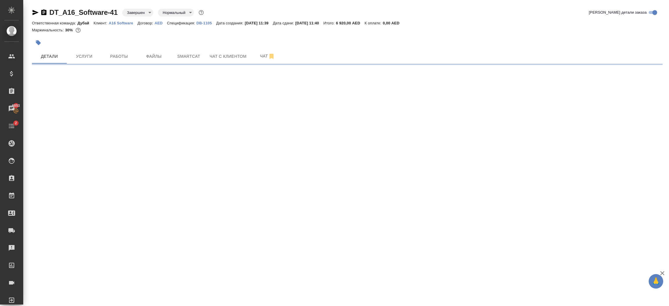
select select "RU"
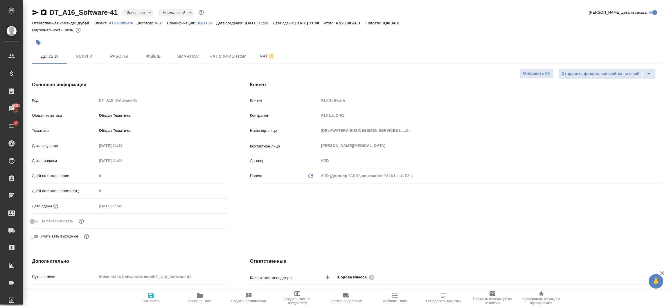
type textarea "x"
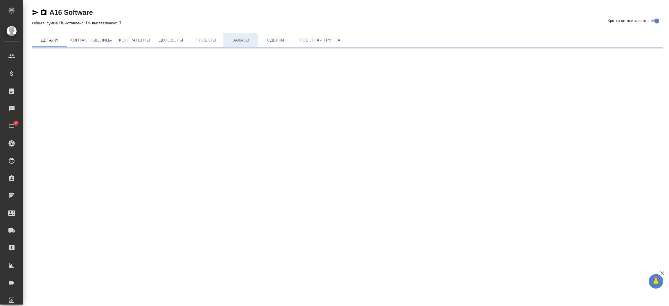
click at [245, 42] on span "Заказы" at bounding box center [241, 40] width 28 height 7
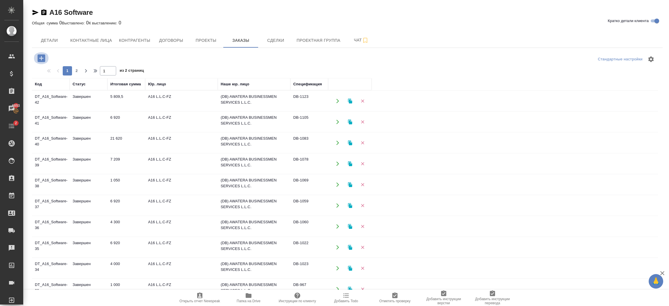
click at [41, 62] on icon "button" at bounding box center [41, 58] width 10 height 10
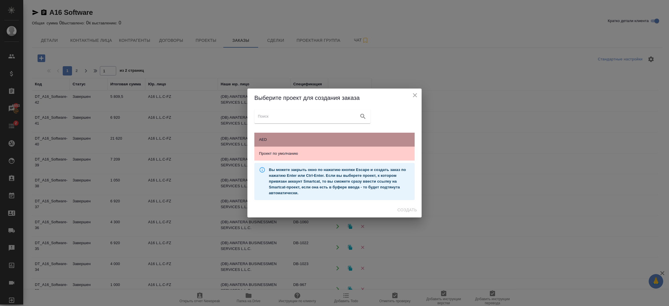
click at [269, 137] on span "AED" at bounding box center [334, 140] width 151 height 6
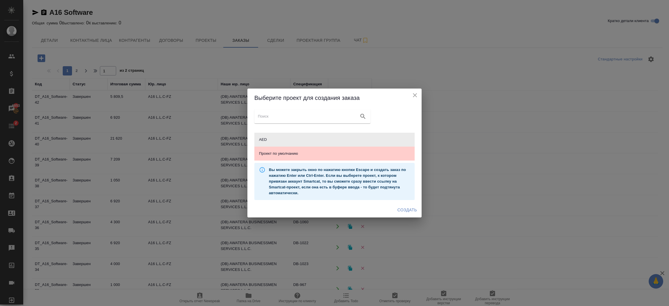
click at [405, 207] on span "Создать" at bounding box center [407, 209] width 19 height 7
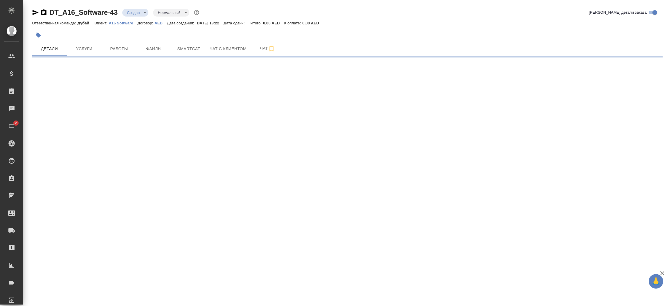
select select "RU"
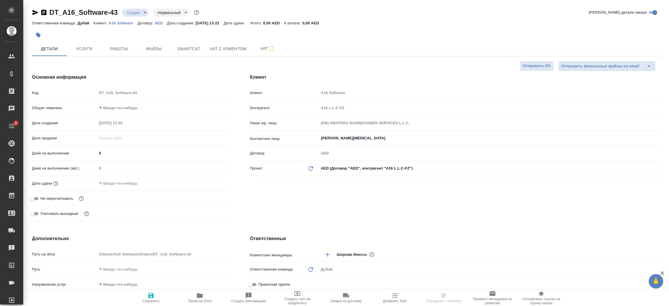
type textarea "x"
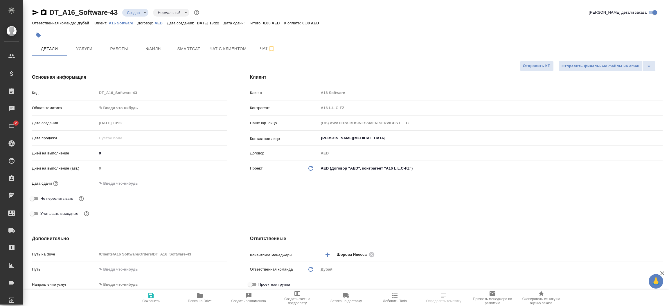
type textarea "x"
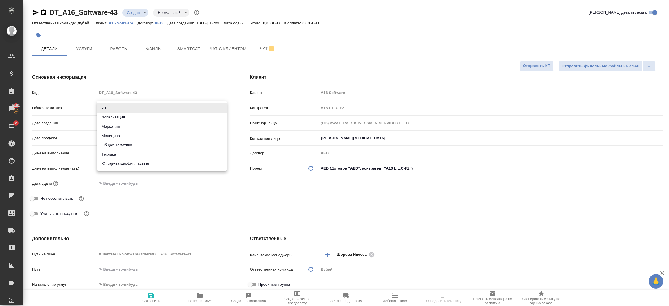
click at [142, 107] on body "🙏 .cls-1 fill:#fff; AWATERA [PERSON_NAME].shorova_kiev Клиенты Спецификации Зак…" at bounding box center [334, 153] width 669 height 306
click at [139, 142] on li "Общая Тематика" at bounding box center [162, 145] width 130 height 9
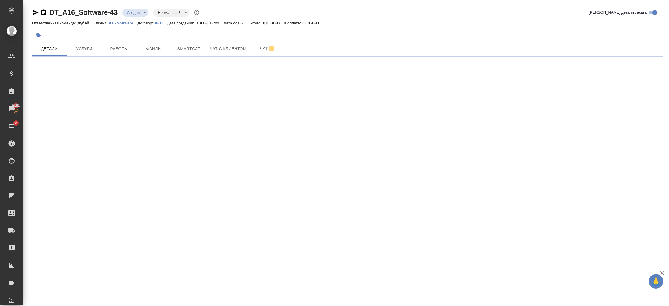
click at [134, 122] on div ".cls-1 fill:#fff; AWATERA [PERSON_NAME].shorova_kiev Клиенты Спецификации Заказ…" at bounding box center [334, 153] width 669 height 306
select select "RU"
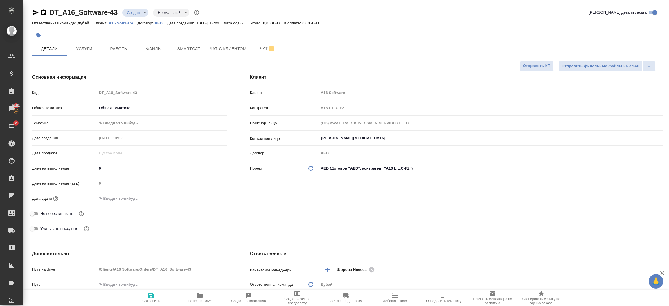
type textarea "x"
click at [128, 123] on body "🙏 .cls-1 fill:#fff; AWATERA [PERSON_NAME].shorova_kiev Клиенты Спецификации Зак…" at bounding box center [334, 153] width 669 height 306
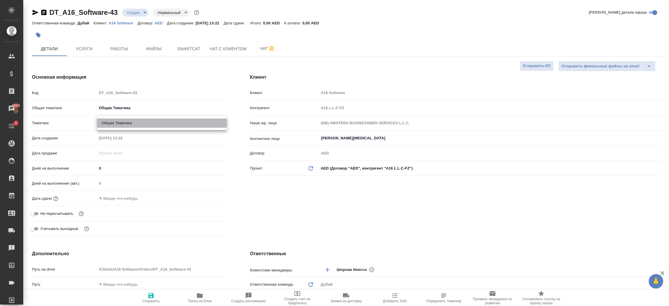
click at [136, 124] on li "Общая Тематика" at bounding box center [162, 122] width 130 height 9
type input "6012b1ca196b0e5c9229a120"
type textarea "x"
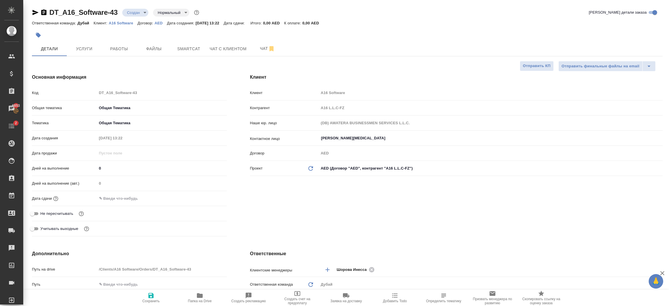
click at [129, 203] on div "Дата сдачи" at bounding box center [129, 198] width 195 height 10
click at [130, 201] on input "text" at bounding box center [122, 198] width 51 height 8
click at [211, 200] on icon "button" at bounding box center [209, 198] width 7 height 7
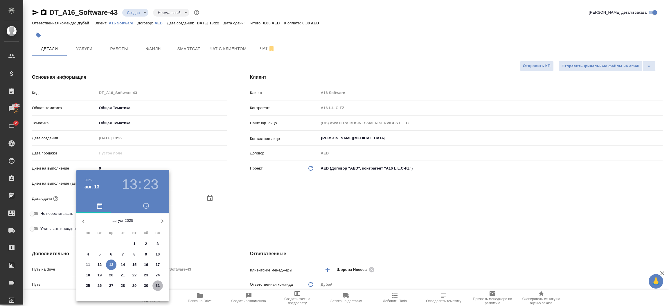
click at [158, 286] on p "31" at bounding box center [158, 286] width 4 height 6
type input "[DATE] 13:23"
type textarea "x"
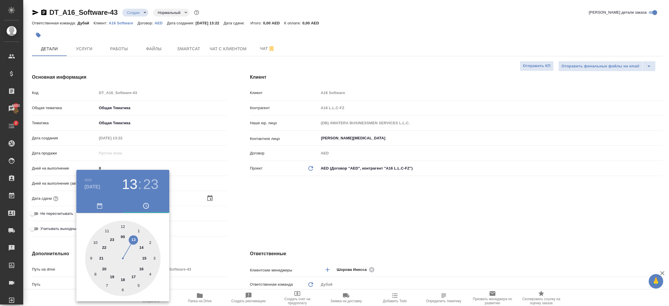
click at [281, 223] on div at bounding box center [334, 153] width 669 height 306
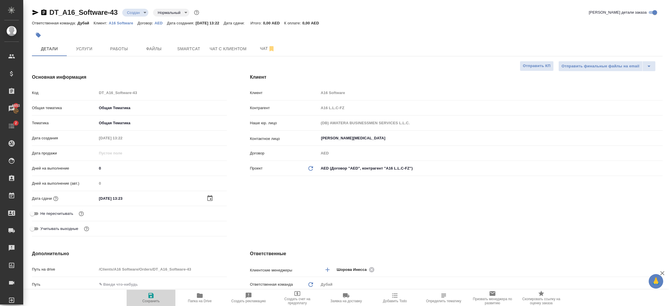
click at [153, 299] on span "Сохранить" at bounding box center [150, 301] width 17 height 4
type textarea "x"
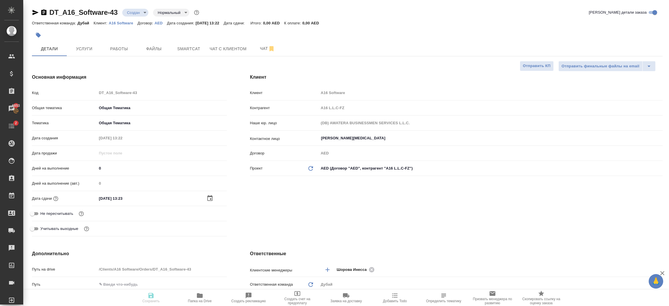
type textarea "x"
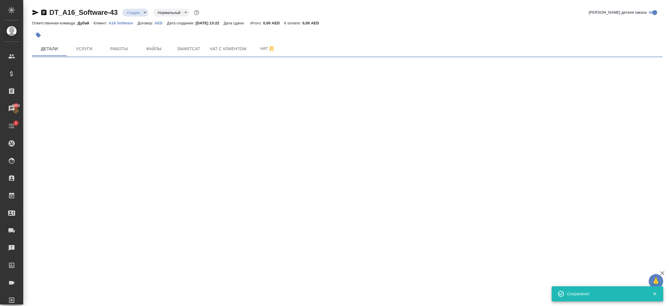
select select "RU"
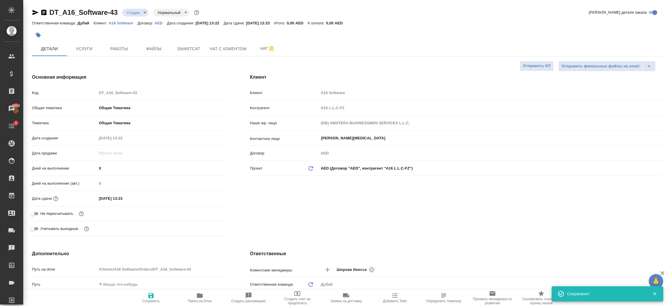
type textarea "x"
click at [336, 191] on div "Клиент Клиент A16 Software Контрагент A16 L.L.C-FZ Наше юр. лицо (DB) AWATERA B…" at bounding box center [456, 156] width 436 height 188
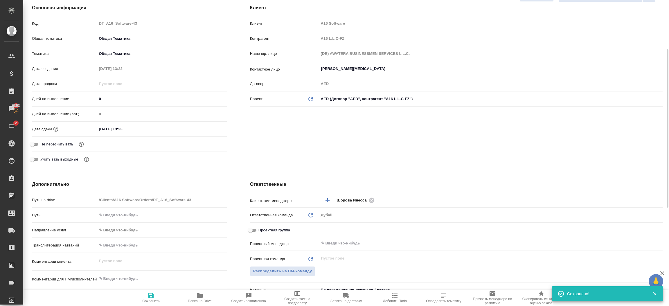
scroll to position [113, 0]
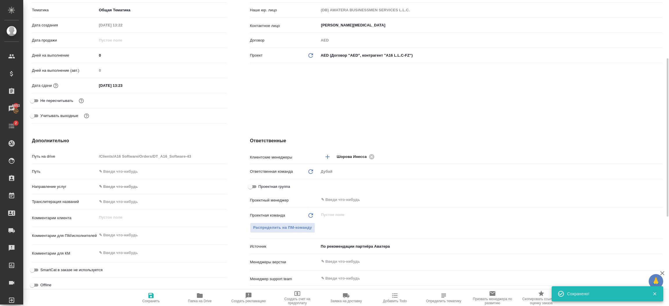
type textarea "x"
click at [123, 233] on textarea at bounding box center [161, 236] width 129 height 10
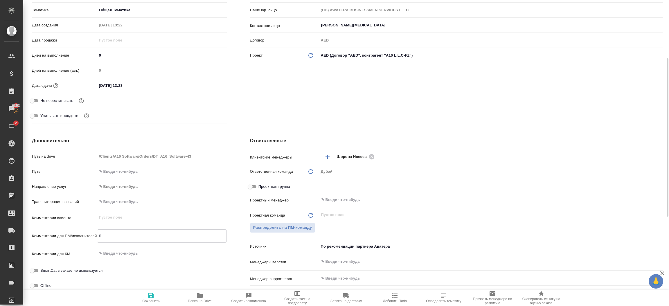
type textarea "по"
type textarea "x"
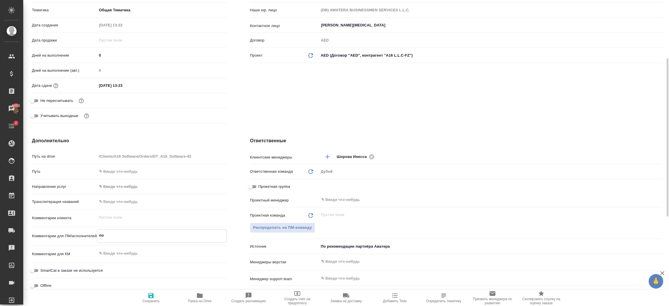
type textarea "пом"
type textarea "x"
type textarea "помо"
type textarea "x"
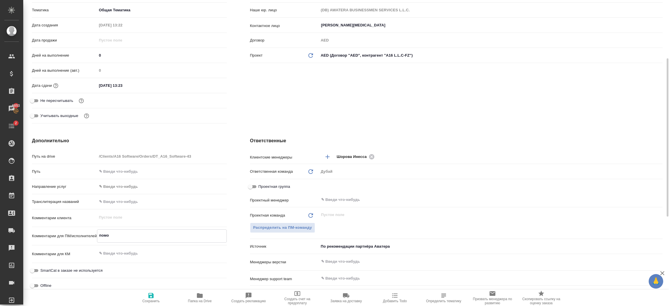
type textarea "x"
type textarea "помощ"
type textarea "x"
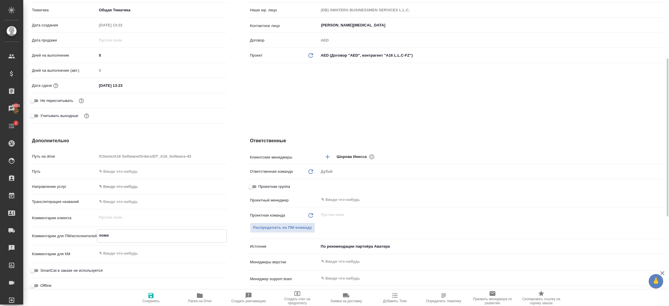
type textarea "x"
type textarea "помощь"
type textarea "x"
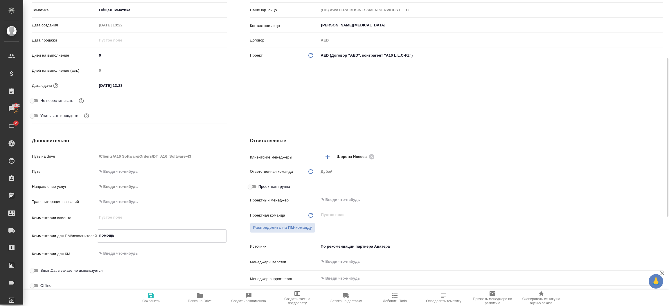
type textarea "x"
type textarea "помощь"
type textarea "x"
type textarea "помощь [PERSON_NAME]"
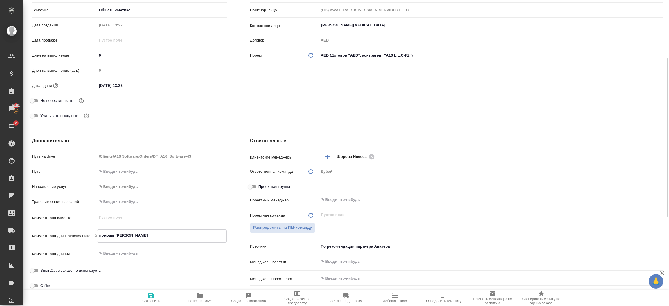
type textarea "x"
type textarea "помощь для"
type textarea "x"
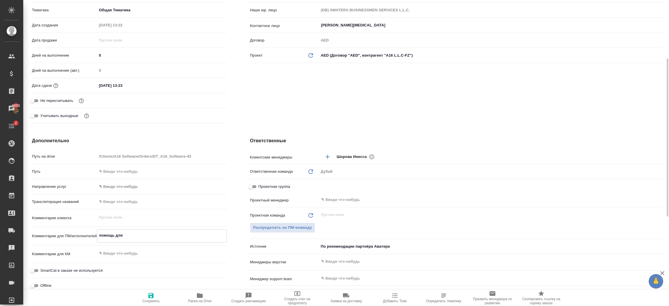
type textarea "x"
type textarea "помощь для"
type textarea "x"
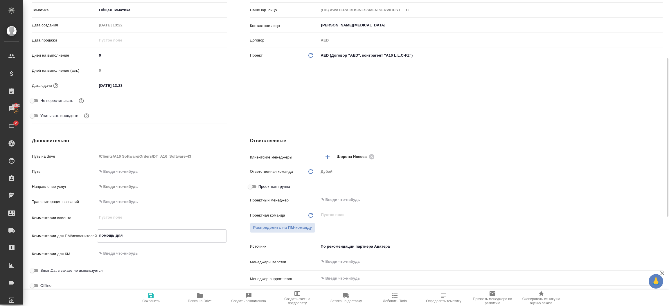
type textarea "x"
type textarea "помощь для по"
type textarea "x"
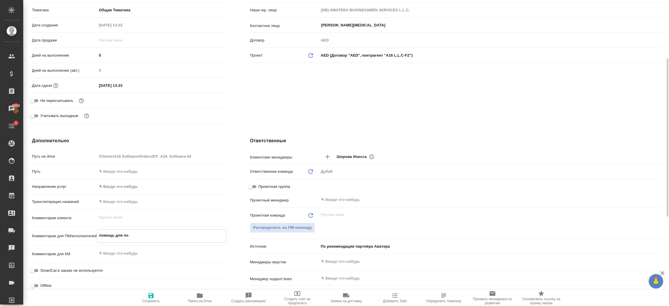
type textarea "помощь для под"
type textarea "x"
type textarea "помощь для подг"
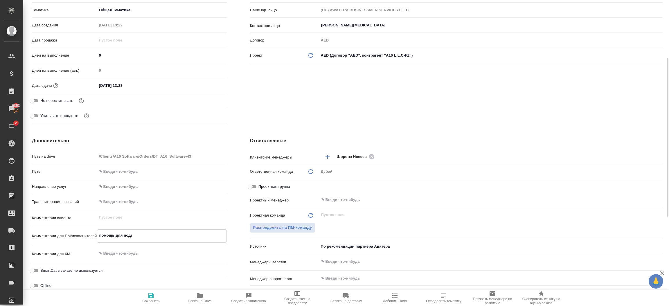
type textarea "x"
type textarea "помощь для подго"
type textarea "x"
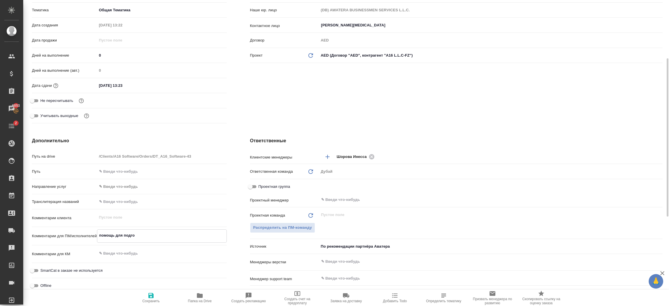
type textarea "x"
type textarea "помощь для подгот"
type textarea "x"
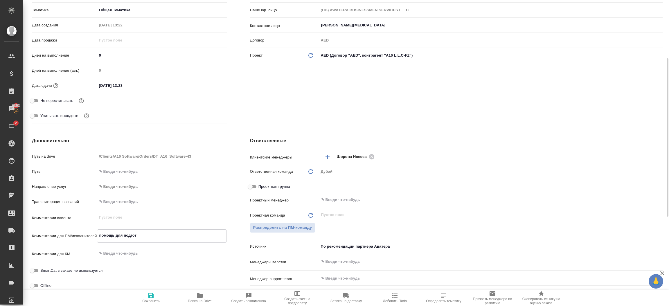
type textarea "x"
type textarea "помощь для подгото"
type textarea "x"
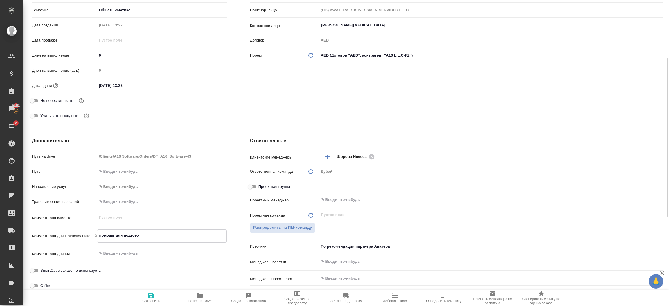
type textarea "x"
type textarea "помощь для подготов"
type textarea "x"
type textarea "помощь для подготовк"
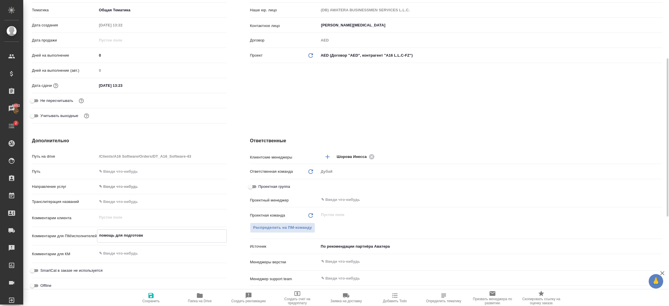
type textarea "x"
type textarea "помощь для подготовки"
type textarea "x"
type textarea "помощь для подготовки"
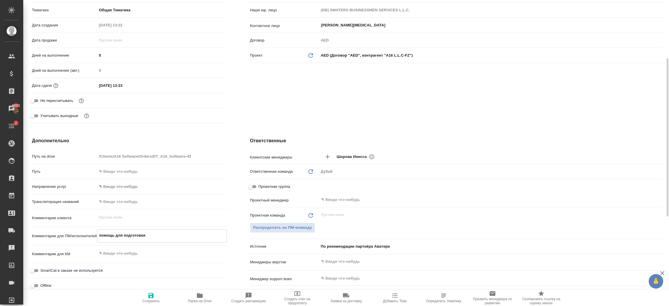
type textarea "x"
type textarea "помощь для подготовки M"
type textarea "x"
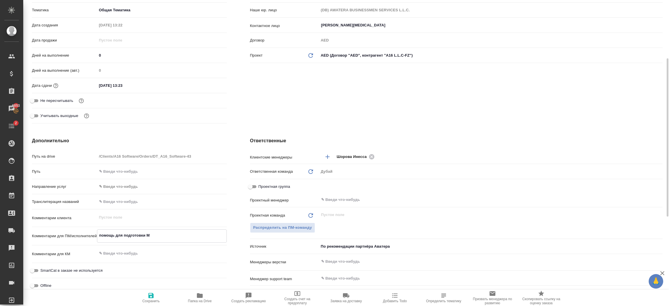
type textarea "x"
type textarea "помощь для подготовки ML"
type textarea "x"
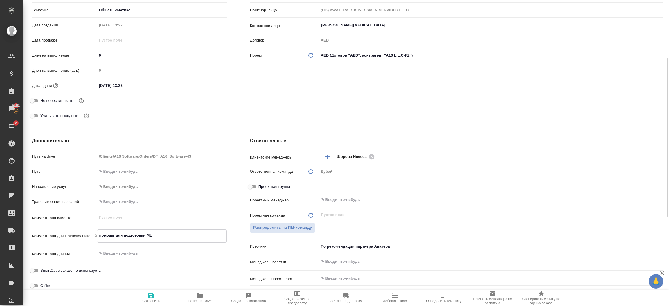
type textarea "x"
type textarea "помощь для подготовки M"
type textarea "x"
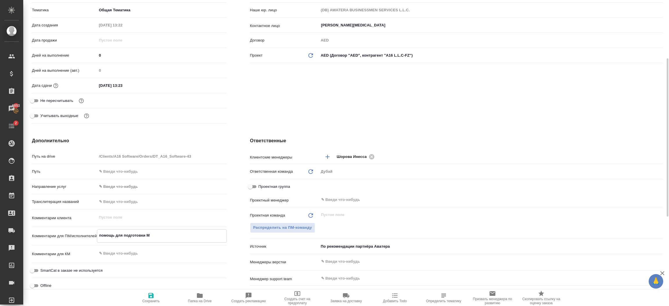
type textarea "помощь для подготовки"
type textarea "x"
type textarea "помощь для подготовки A"
type textarea "x"
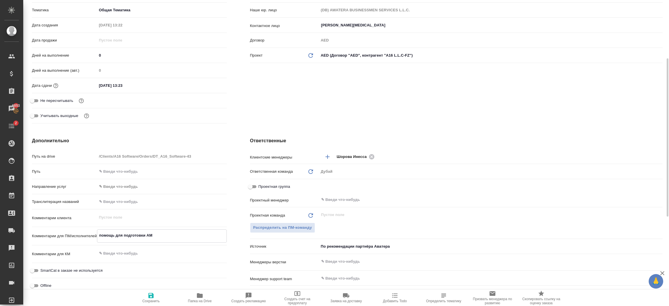
type textarea "помощь для подготовки AML"
type textarea "x"
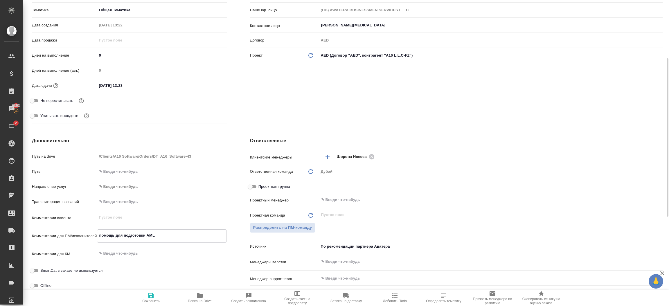
type textarea "помощь для подготовки AML"
type textarea "x"
type textarea "помощь для подготовки AML для"
type textarea "x"
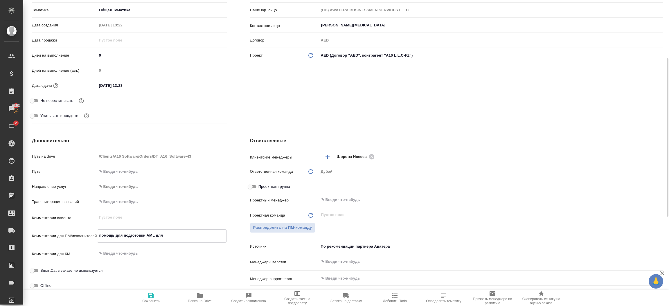
type textarea "x"
type textarea "помощь для подготовки AML для"
type textarea "x"
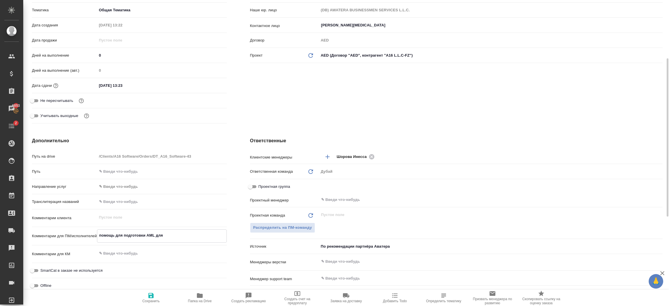
type textarea "x"
type textarea "помощь для подготовки AML для М"
type textarea "x"
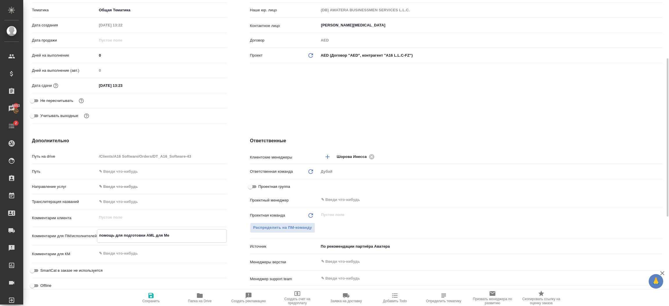
type textarea "помощь для подготовки AML для Мей"
type textarea "x"
type textarea "помощь для подготовки AML для Мейда"
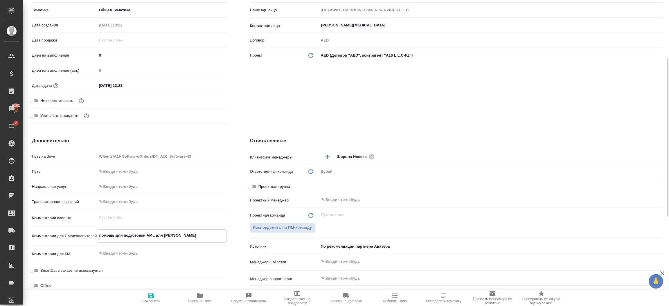
type textarea "x"
type textarea "помощь для подготовки AML для Мейдана"
type textarea "x"
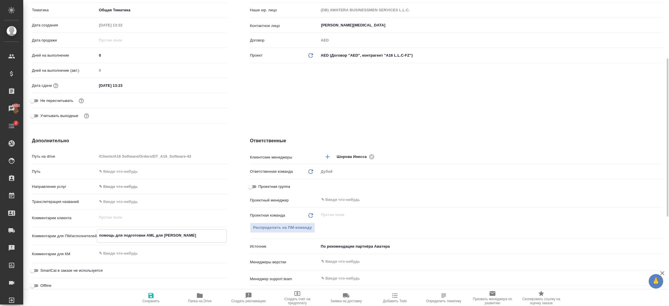
type textarea "x"
type textarea "помощь для подготовки AML для Мейдана"
type textarea "x"
click at [150, 293] on icon "button" at bounding box center [151, 295] width 7 height 7
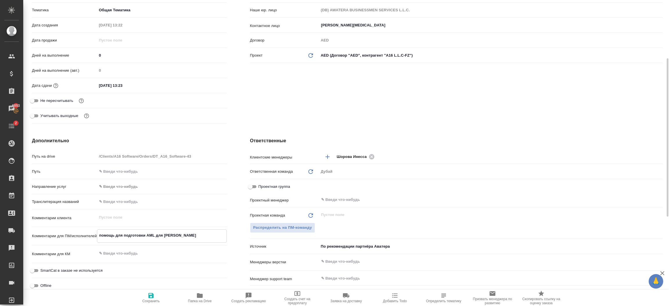
type textarea "x"
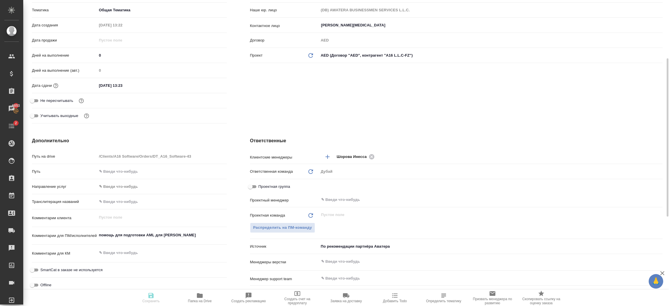
type textarea "x"
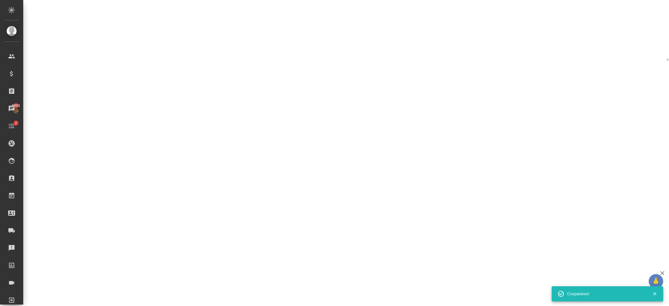
select select "RU"
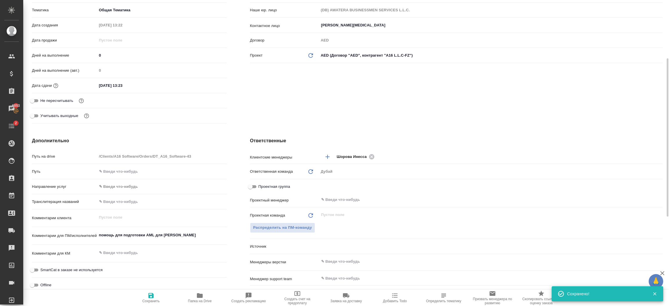
type textarea "x"
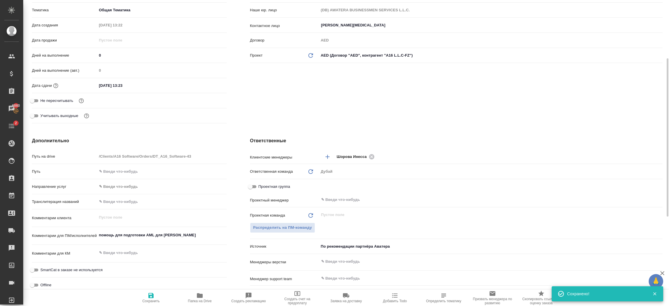
type textarea "x"
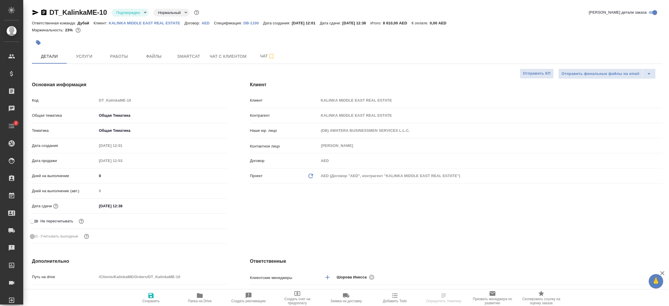
select select "RU"
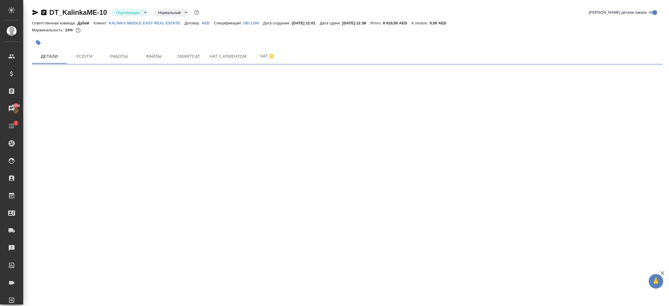
select select "RU"
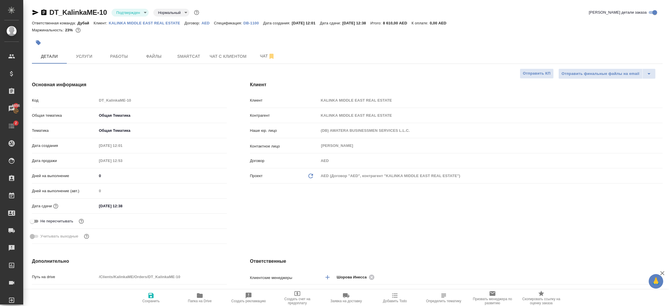
type textarea "x"
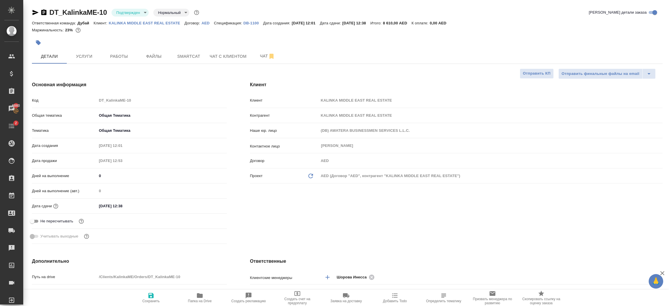
type textarea "x"
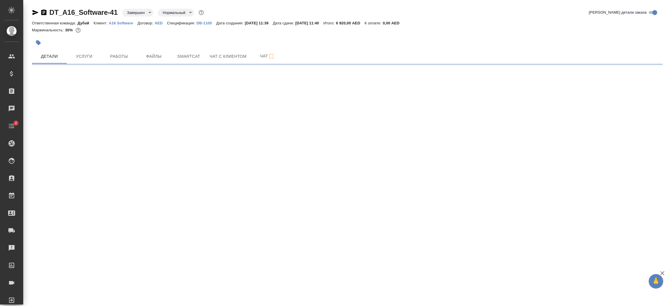
select select "RU"
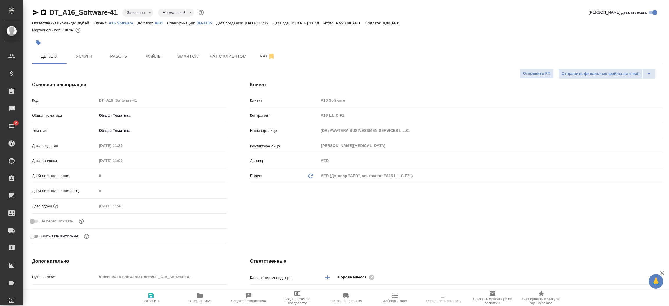
type textarea "x"
click at [68, 25] on div "Ответственная команда: Дубай Клиент: A16 Software Договор: AED Спецификация: DB…" at bounding box center [347, 22] width 631 height 7
click at [121, 23] on p "A16 Software" at bounding box center [123, 23] width 29 height 4
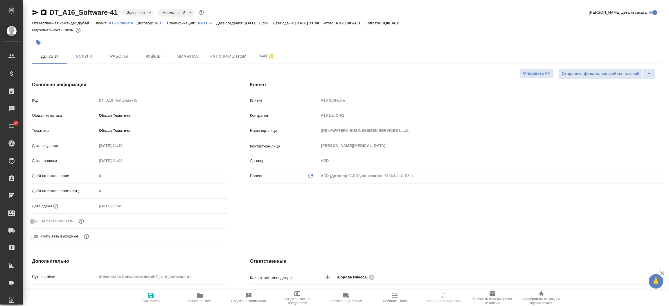
type textarea "x"
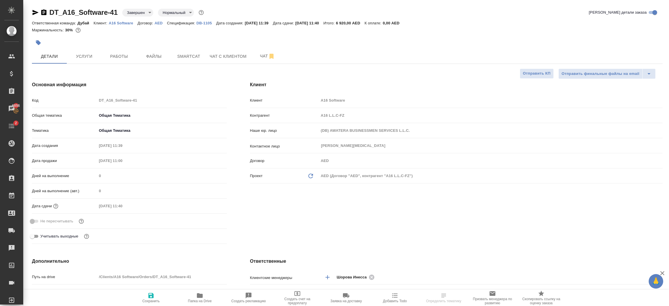
type textarea "x"
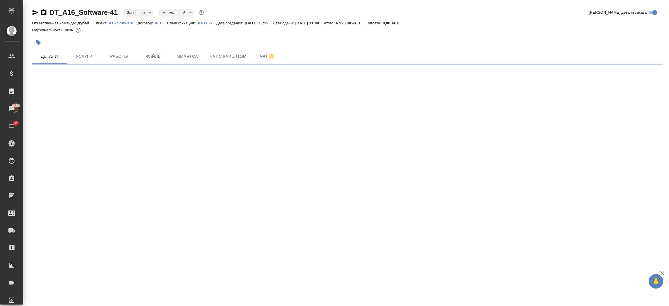
select select "RU"
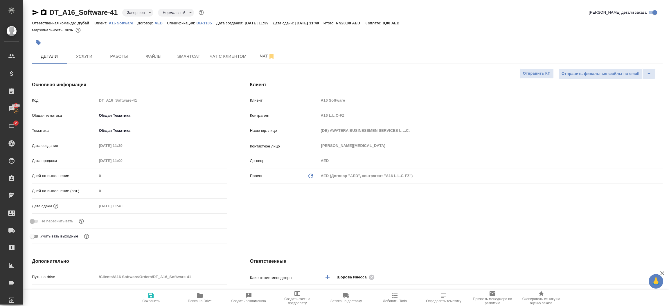
type textarea "x"
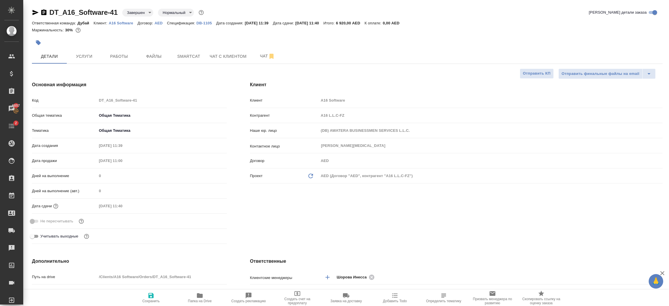
type textarea "x"
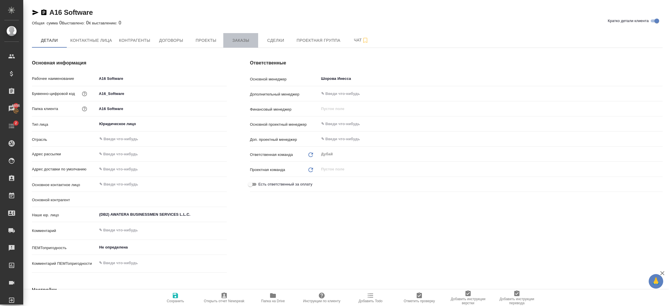
click at [244, 41] on span "Заказы" at bounding box center [241, 40] width 28 height 7
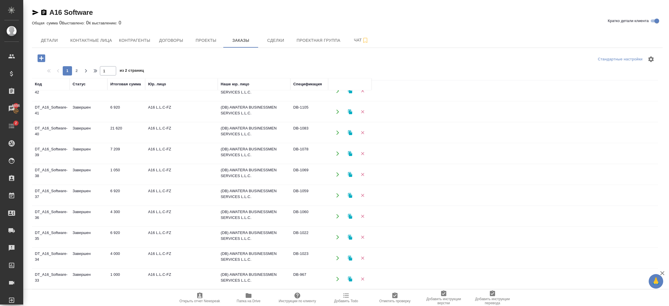
scroll to position [28, 0]
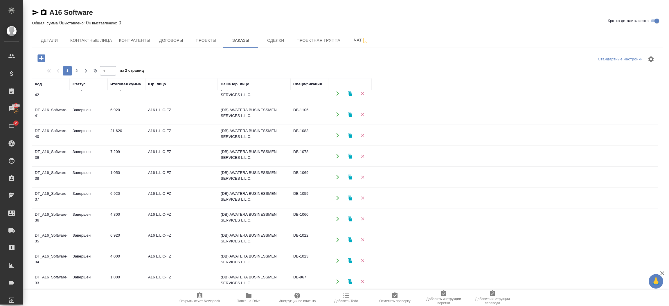
click at [339, 200] on icon "button" at bounding box center [337, 197] width 5 height 5
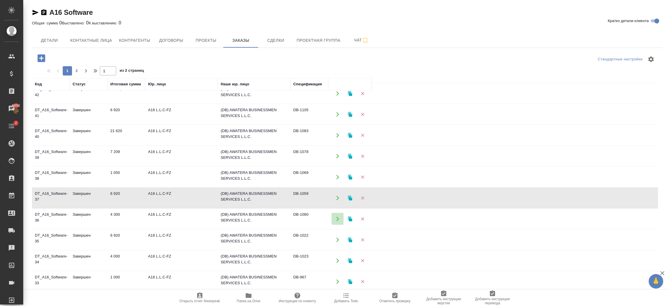
click at [337, 219] on icon "button" at bounding box center [337, 218] width 5 height 5
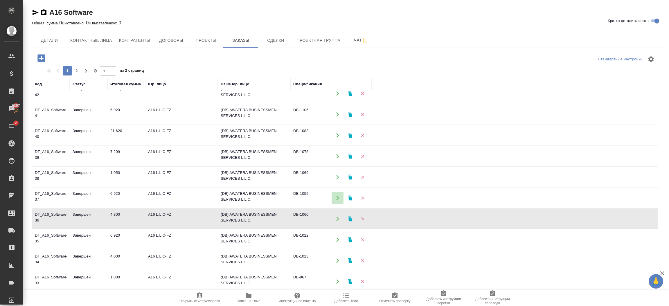
click at [337, 198] on icon "button" at bounding box center [337, 197] width 5 height 5
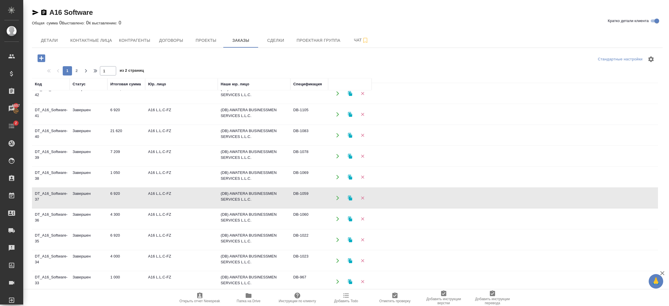
click at [317, 83] on td "DB-1059" at bounding box center [309, 72] width 38 height 20
drag, startPoint x: 317, startPoint y: 192, endPoint x: 294, endPoint y: 192, distance: 23.8
click at [294, 83] on td "DB-1059" at bounding box center [309, 72] width 38 height 20
click at [349, 201] on button "button" at bounding box center [350, 198] width 12 height 12
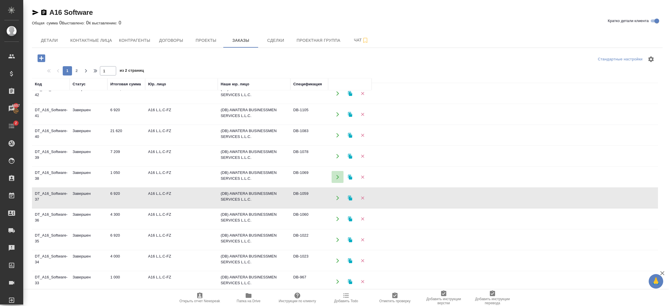
click at [338, 177] on icon "button" at bounding box center [337, 177] width 3 height 4
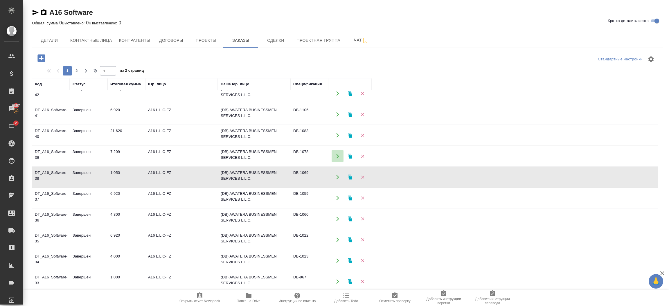
click at [337, 155] on icon "button" at bounding box center [337, 156] width 5 height 5
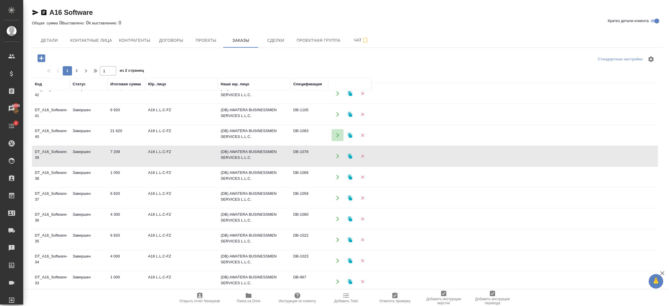
click at [338, 136] on icon "button" at bounding box center [337, 135] width 5 height 5
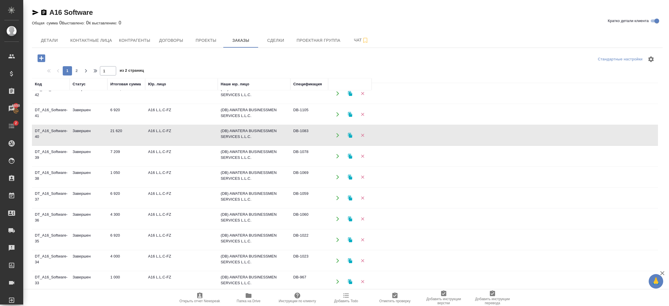
scroll to position [0, 0]
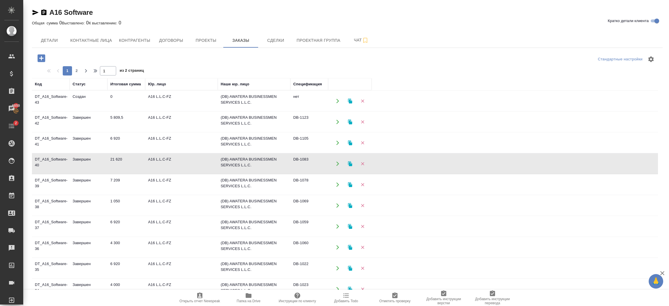
click at [337, 143] on icon "button" at bounding box center [337, 142] width 5 height 5
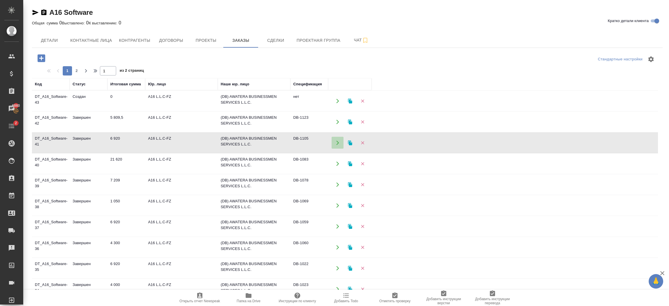
click at [340, 140] on button "button" at bounding box center [338, 143] width 12 height 12
click at [337, 272] on button "button" at bounding box center [338, 268] width 12 height 12
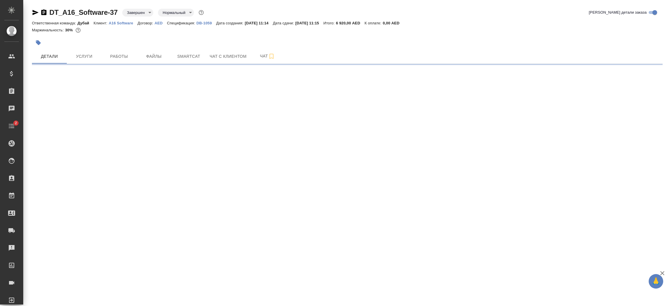
select select "RU"
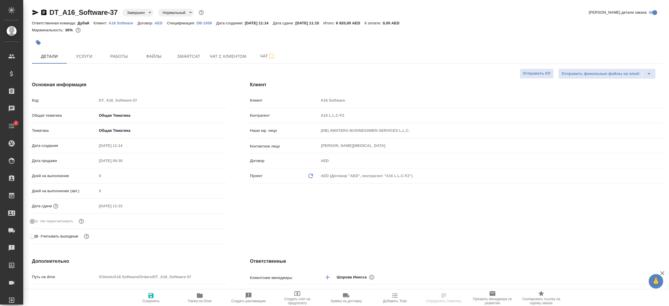
type textarea "x"
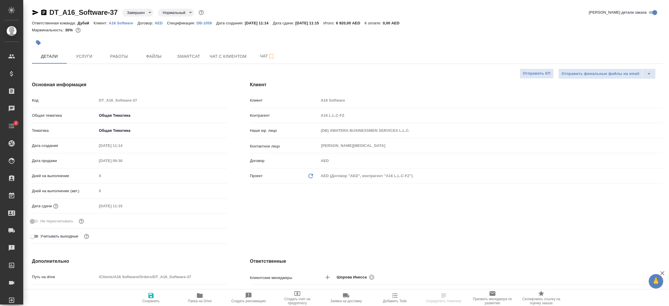
type textarea "x"
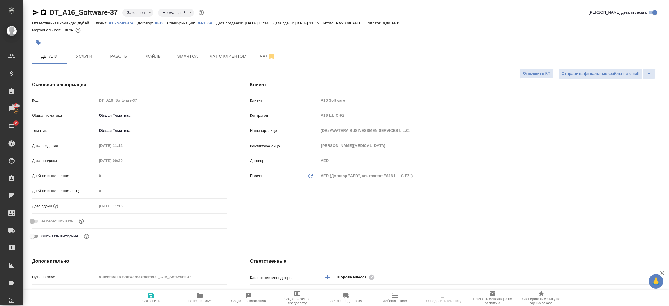
type textarea "x"
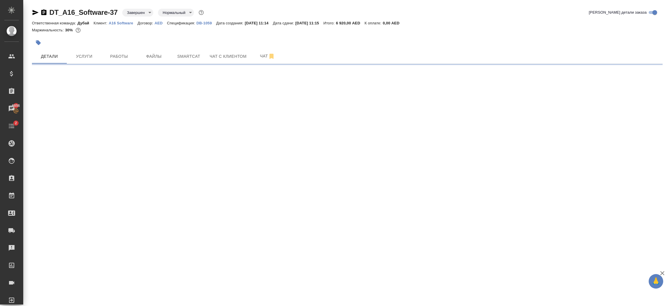
select select "RU"
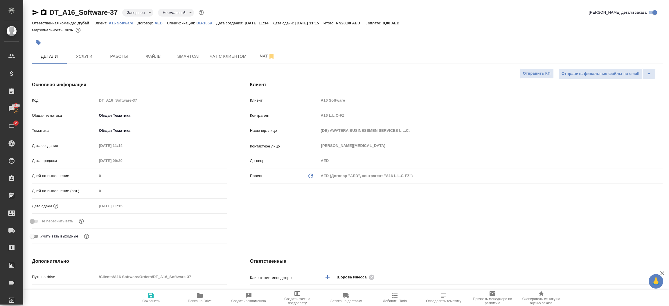
type textarea "x"
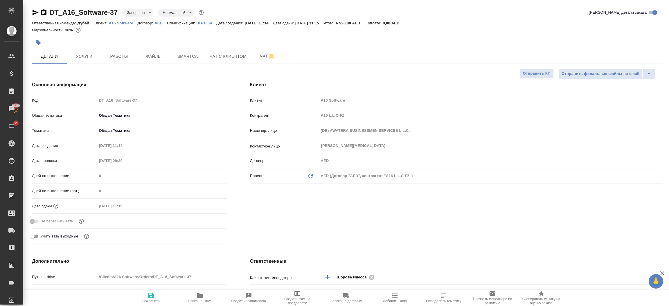
type textarea "x"
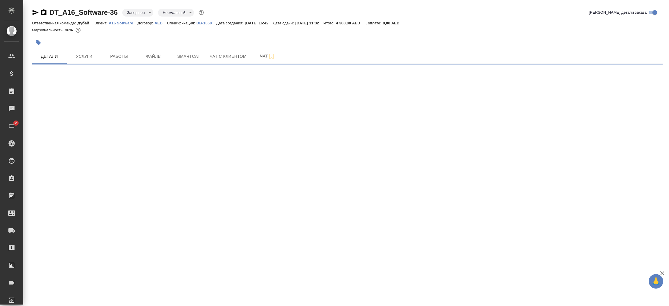
select select "RU"
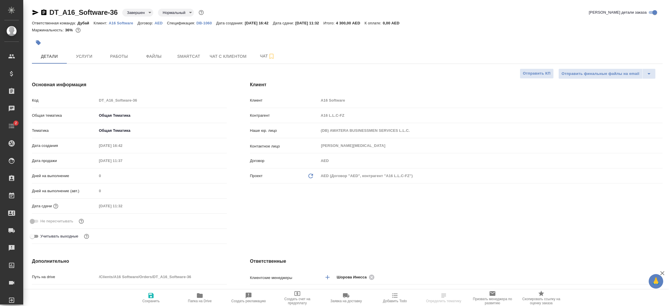
type textarea "x"
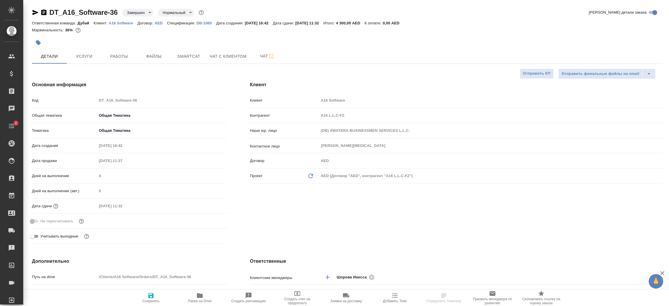
type textarea "x"
click at [206, 24] on p "DB-1060" at bounding box center [207, 23] width 20 height 4
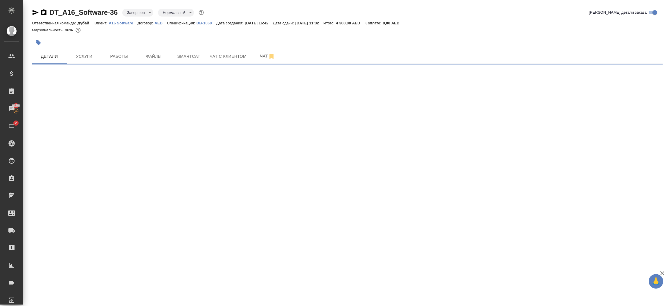
select select "RU"
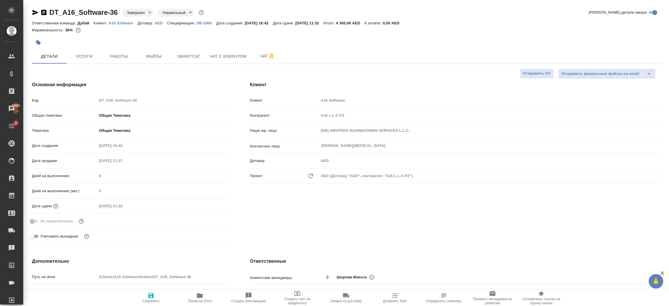
type textarea "x"
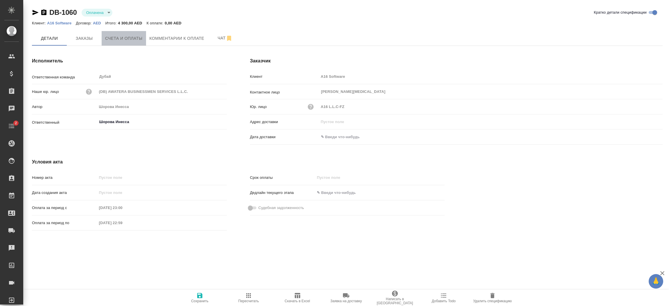
click at [138, 38] on span "Счета и оплаты" at bounding box center [123, 38] width 37 height 7
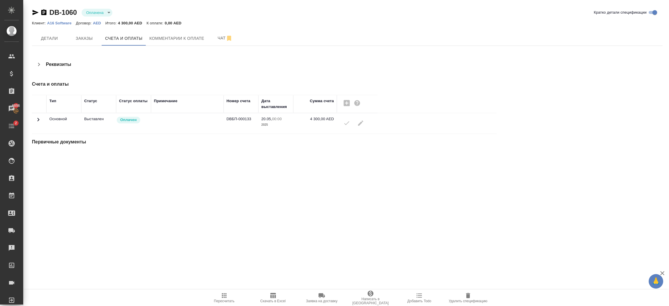
click at [47, 13] on icon "button" at bounding box center [43, 12] width 7 height 7
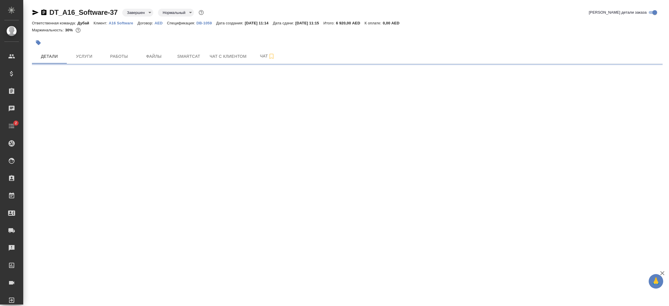
select select "RU"
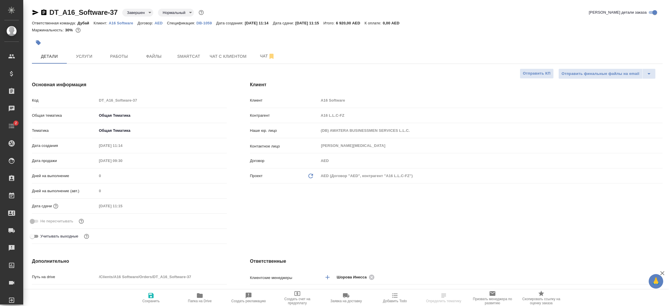
type textarea "x"
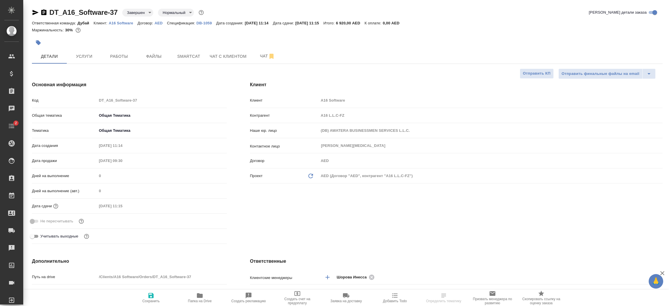
type textarea "x"
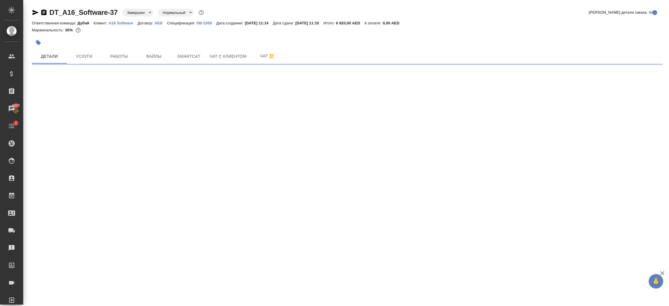
select select "RU"
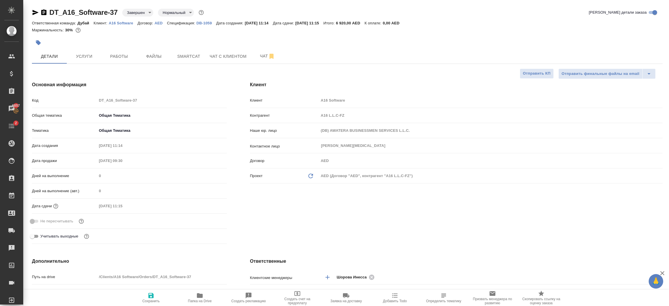
type textarea "x"
click at [206, 24] on p "DB-1059" at bounding box center [207, 23] width 20 height 4
type textarea "x"
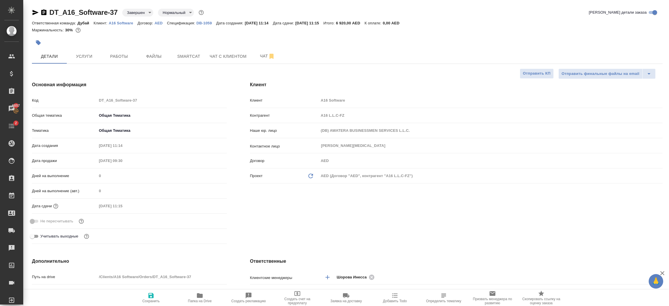
type textarea "x"
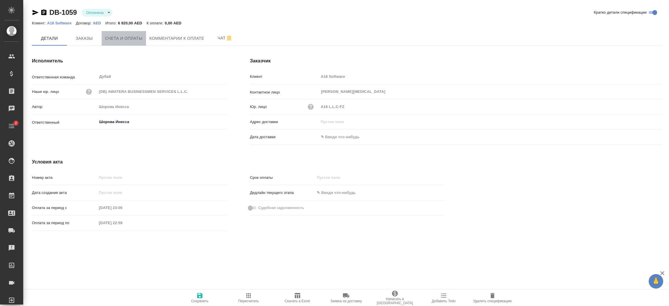
click at [123, 39] on span "Счета и оплаты" at bounding box center [123, 38] width 37 height 7
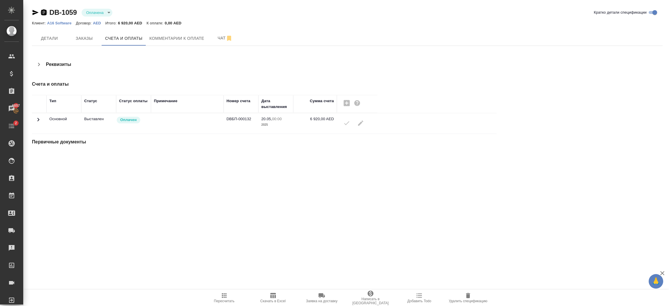
click at [45, 12] on icon "button" at bounding box center [43, 12] width 5 height 6
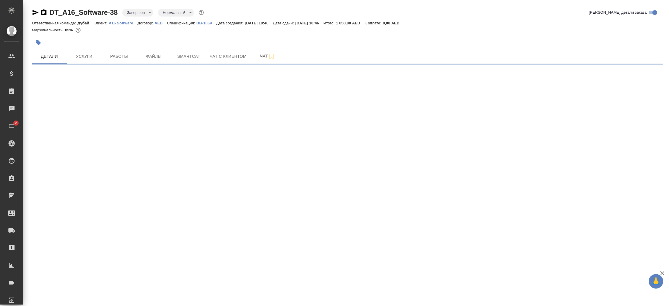
select select "RU"
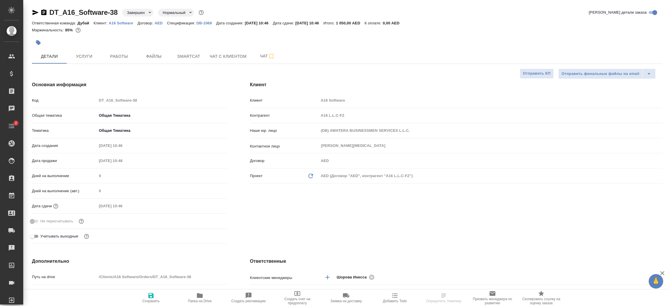
type textarea "x"
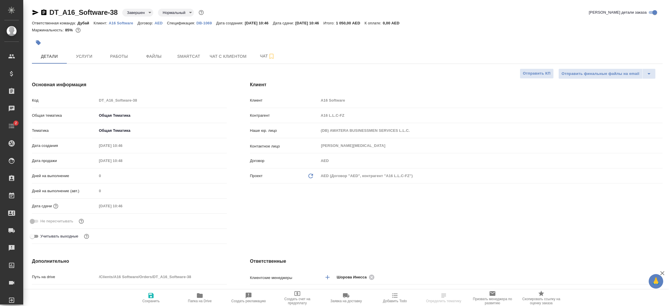
type textarea "x"
click at [320, 209] on div "Клиент Клиент A16 Software Контрагент A16 L.L.C-FZ Наше юр. лицо (DB) AWATERA B…" at bounding box center [456, 164] width 436 height 188
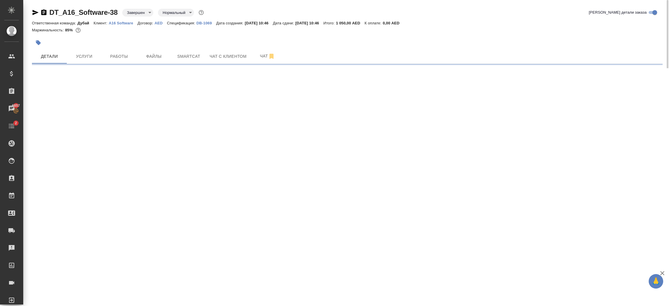
select select "RU"
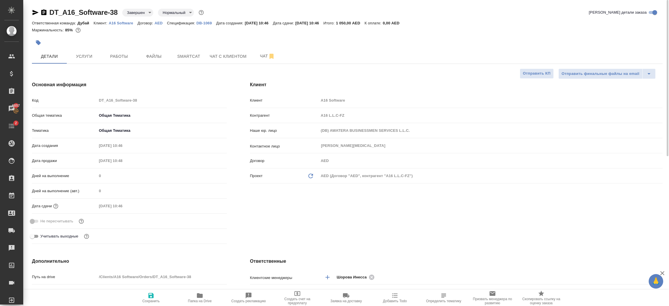
type textarea "x"
click at [200, 24] on p "DB-1069" at bounding box center [207, 23] width 20 height 4
type textarea "x"
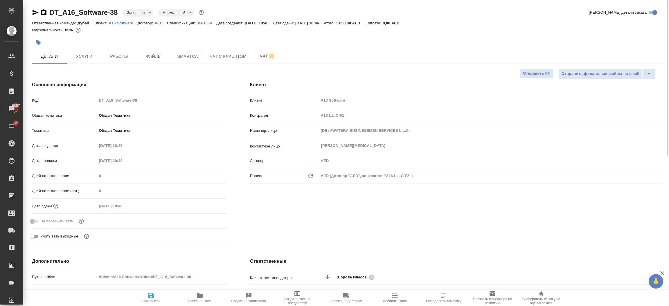
type textarea "x"
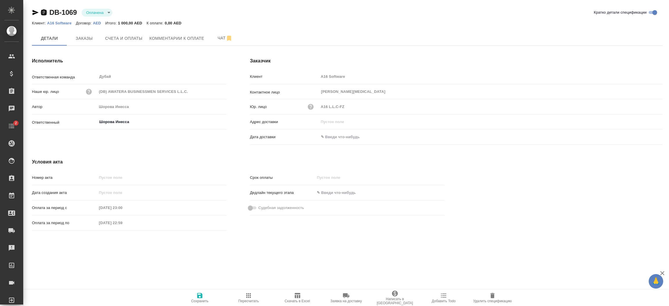
click at [46, 13] on icon "button" at bounding box center [43, 12] width 5 height 6
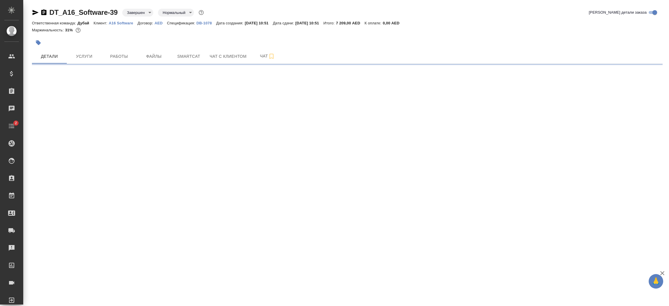
select select "RU"
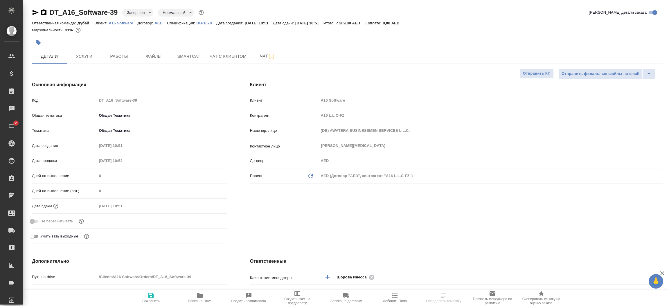
type textarea "x"
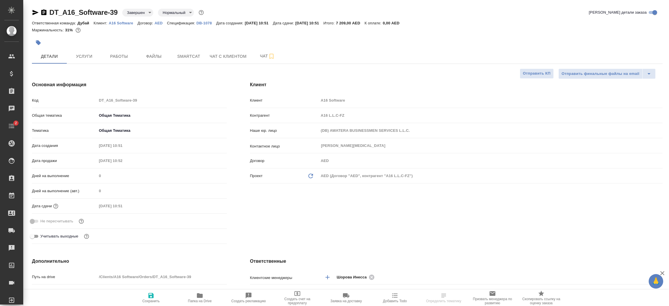
type textarea "x"
click at [204, 24] on p "DB-1078" at bounding box center [207, 23] width 20 height 4
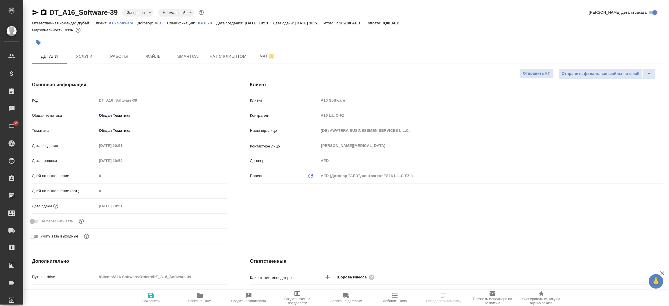
type textarea "x"
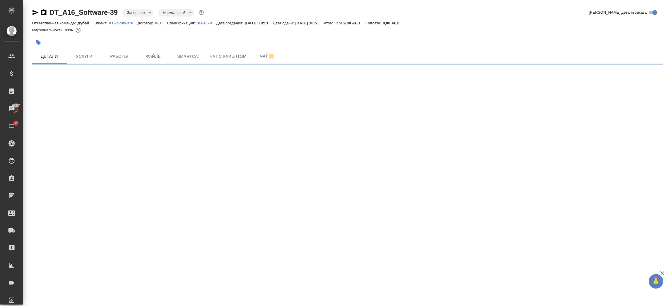
select select "RU"
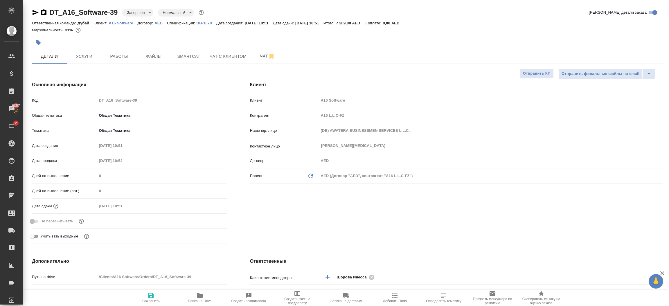
type textarea "x"
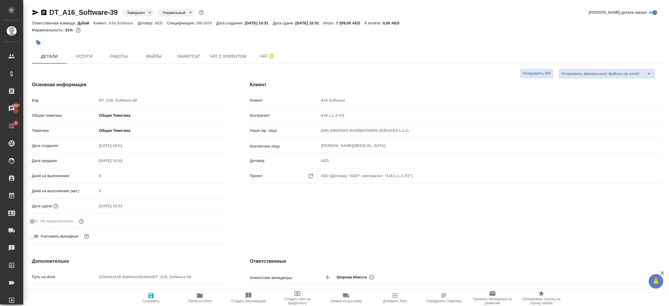
type textarea "x"
click at [88, 58] on span "Услуги" at bounding box center [84, 56] width 28 height 7
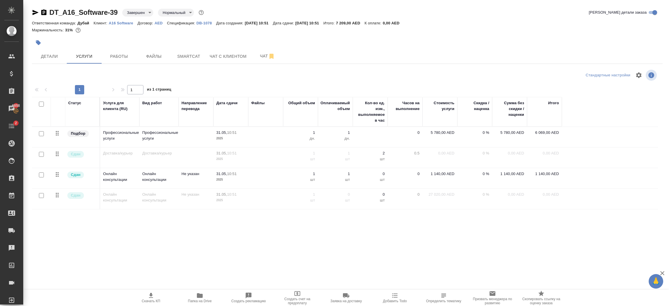
click at [205, 23] on p "DB-1078" at bounding box center [207, 23] width 20 height 4
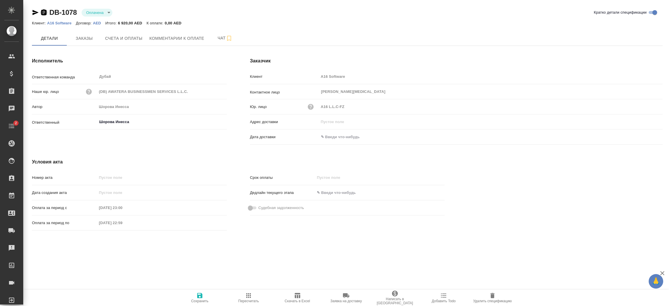
click at [43, 14] on icon "button" at bounding box center [43, 12] width 5 height 6
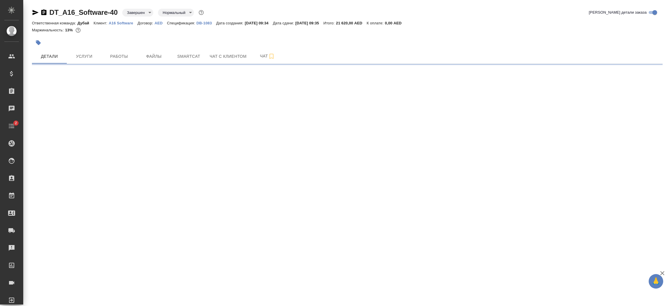
select select "RU"
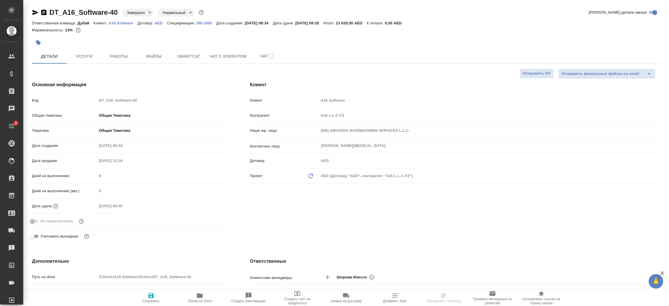
type textarea "x"
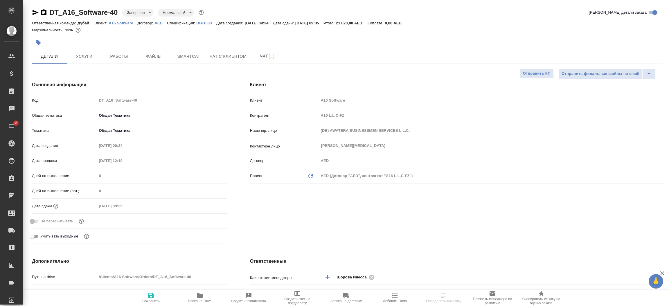
type textarea "x"
click at [204, 21] on p "DB-1083" at bounding box center [207, 23] width 20 height 4
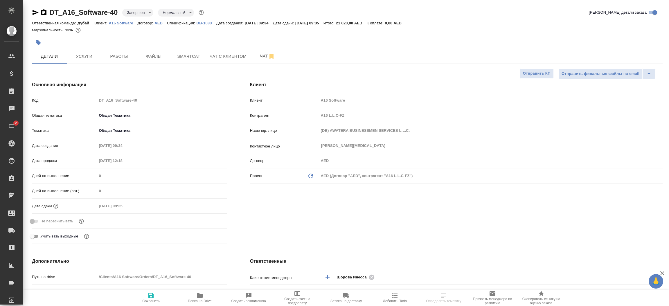
type textarea "x"
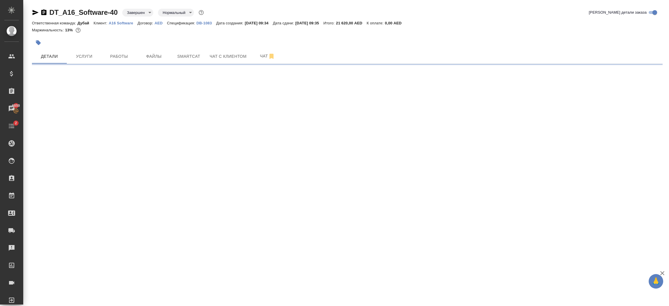
select select "RU"
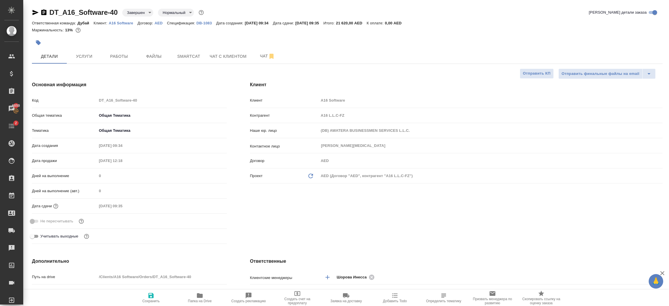
type textarea "x"
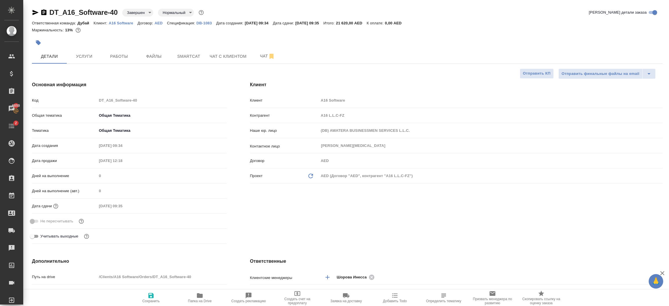
type textarea "x"
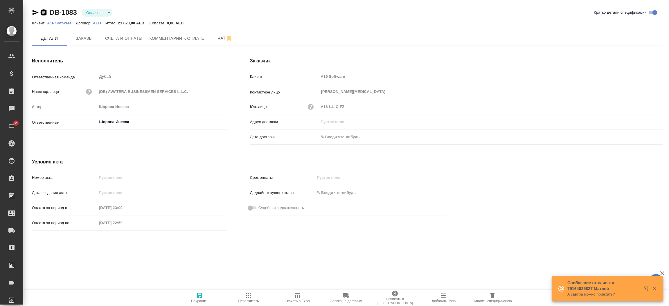
click at [43, 10] on icon "button" at bounding box center [43, 12] width 5 height 6
click at [130, 44] on button "Счета и оплаты" at bounding box center [124, 38] width 44 height 15
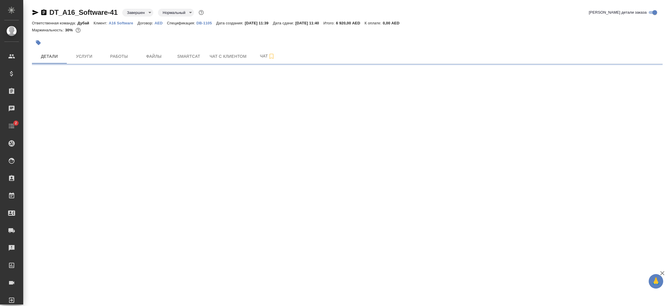
select select "RU"
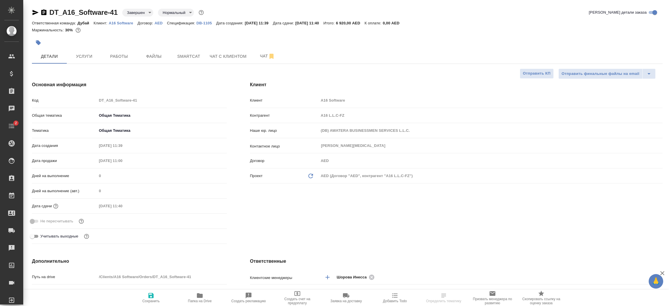
type textarea "x"
click at [203, 23] on p "DB-1105" at bounding box center [207, 23] width 20 height 4
type textarea "x"
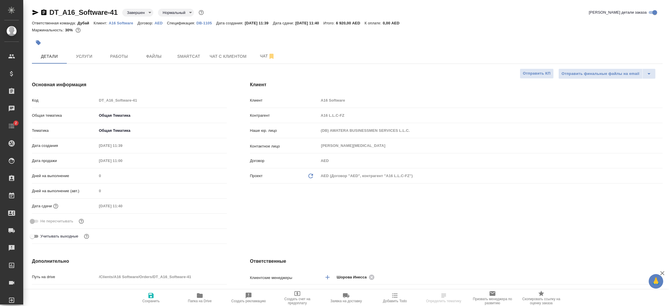
type textarea "x"
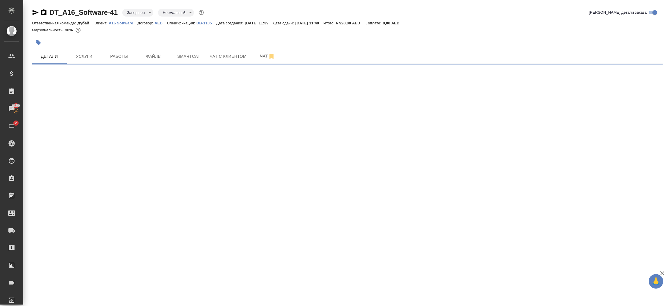
select select "RU"
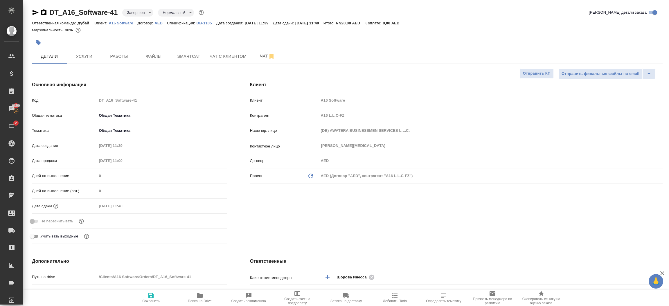
type textarea "x"
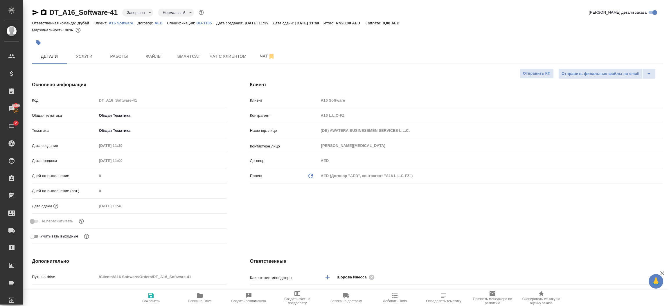
type textarea "x"
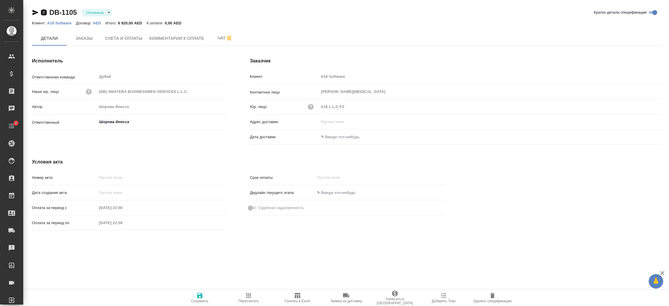
click at [44, 13] on icon "button" at bounding box center [43, 12] width 5 height 6
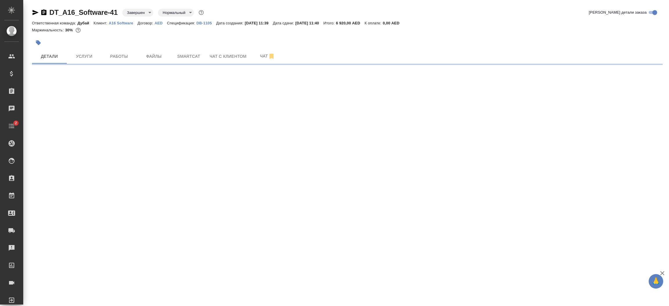
select select "RU"
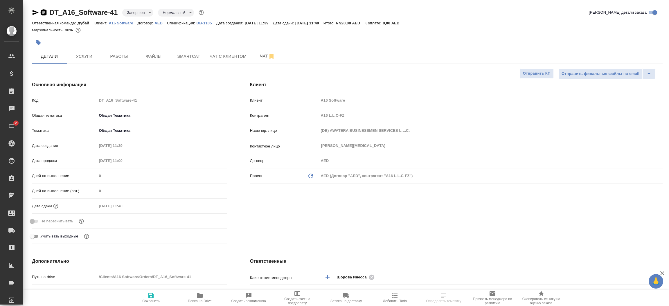
click at [42, 12] on icon "button" at bounding box center [43, 12] width 5 height 6
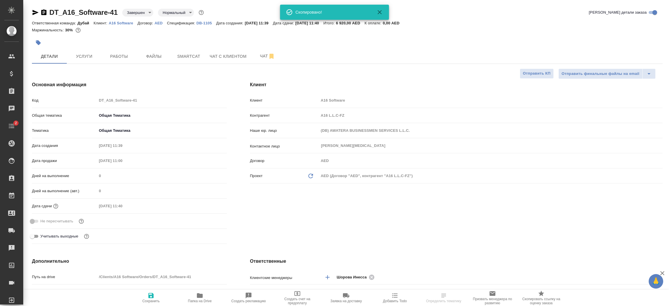
type textarea "x"
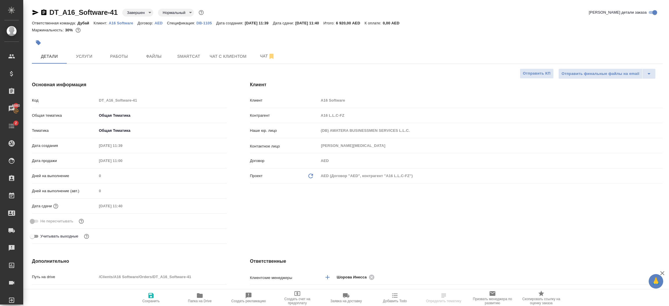
click at [204, 23] on p "DB-1105" at bounding box center [207, 23] width 20 height 4
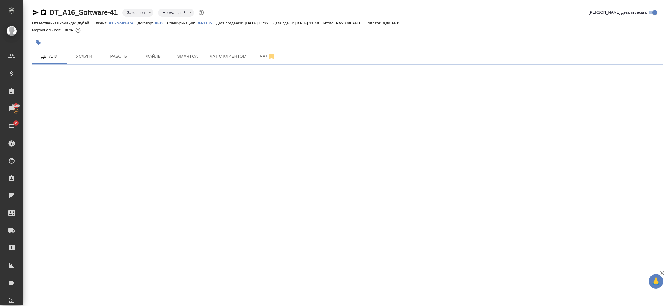
select select "RU"
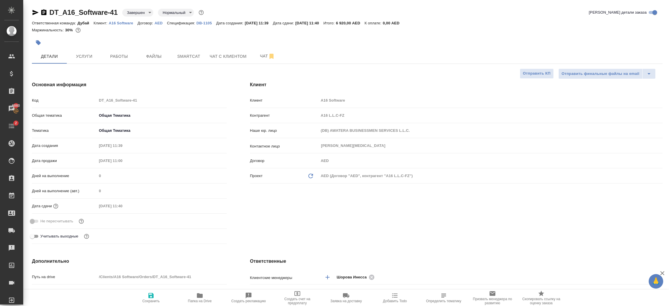
type textarea "x"
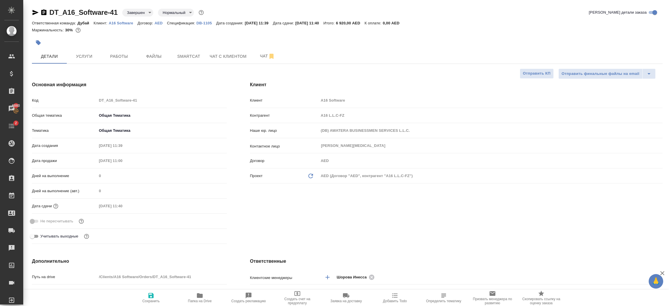
type textarea "x"
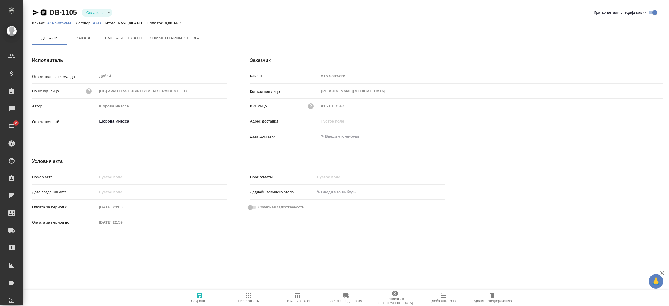
click at [46, 14] on icon "button" at bounding box center [43, 12] width 7 height 7
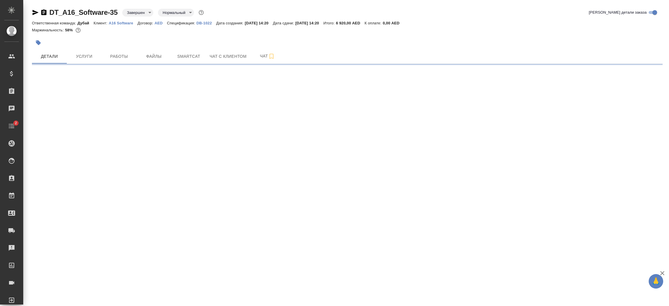
select select "RU"
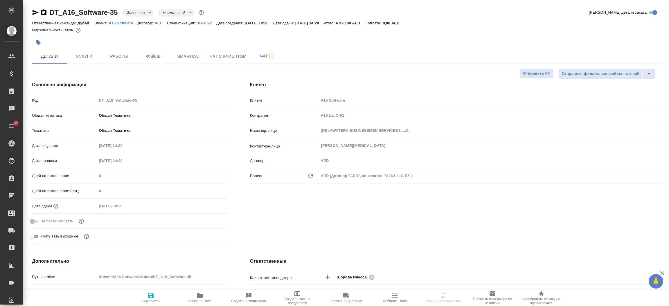
type textarea "x"
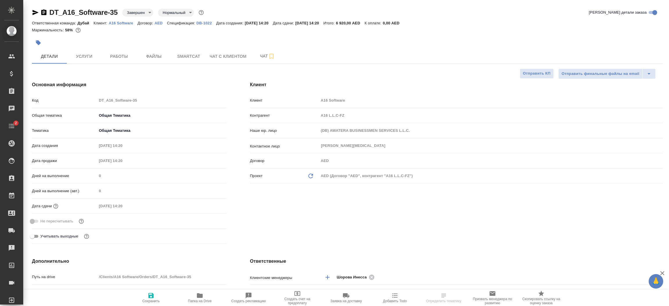
type textarea "x"
click at [205, 23] on p "DB-1022" at bounding box center [207, 23] width 20 height 4
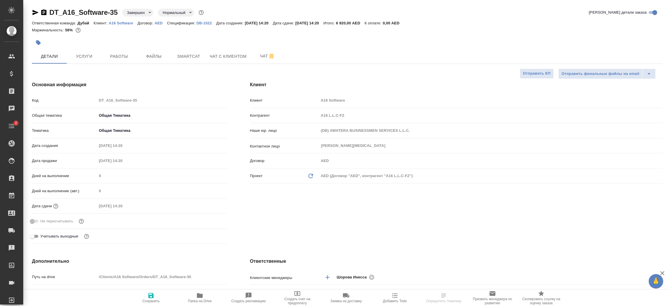
type textarea "x"
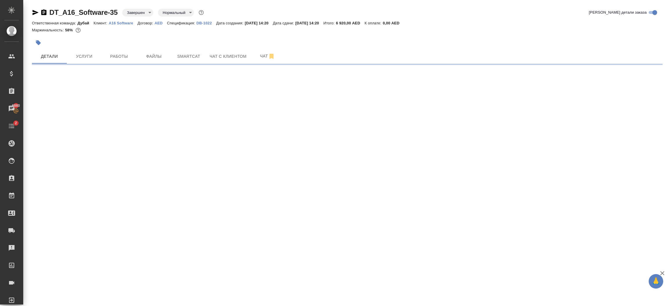
select select "RU"
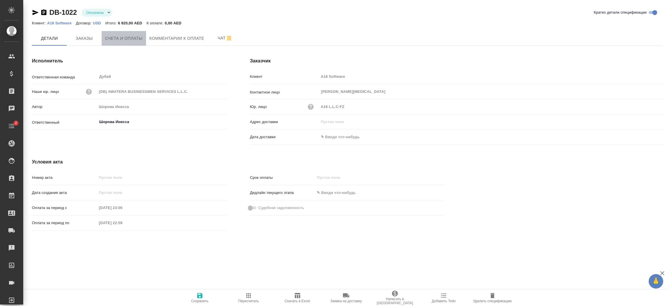
click at [124, 44] on button "Счета и оплаты" at bounding box center [124, 38] width 44 height 15
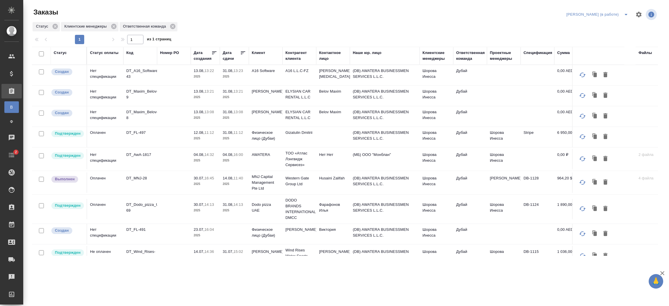
click at [181, 76] on td at bounding box center [174, 75] width 34 height 20
drag, startPoint x: 241, startPoint y: 88, endPoint x: 181, endPoint y: 76, distance: 61.0
click at [181, 76] on td at bounding box center [174, 75] width 34 height 20
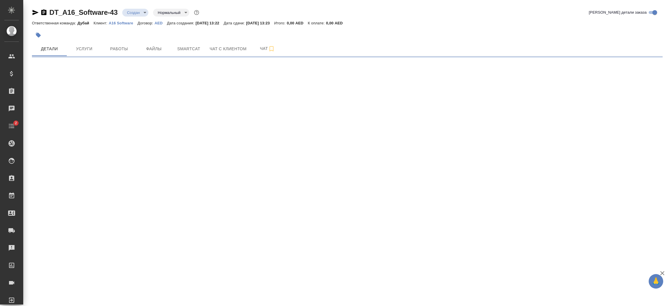
select select "RU"
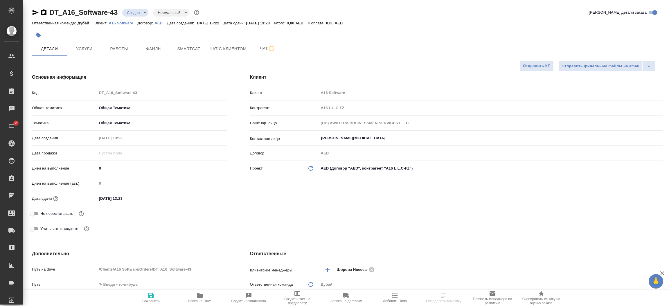
type textarea "x"
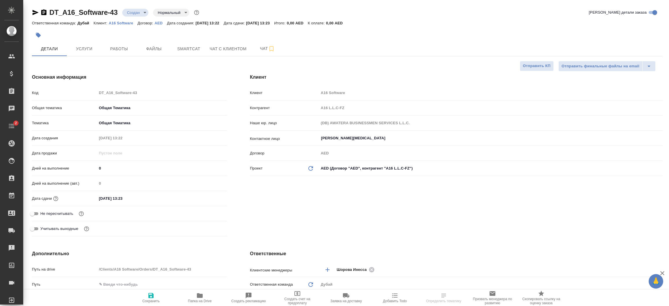
type textarea "x"
click at [131, 24] on p "A16 Software" at bounding box center [123, 23] width 29 height 4
type textarea "x"
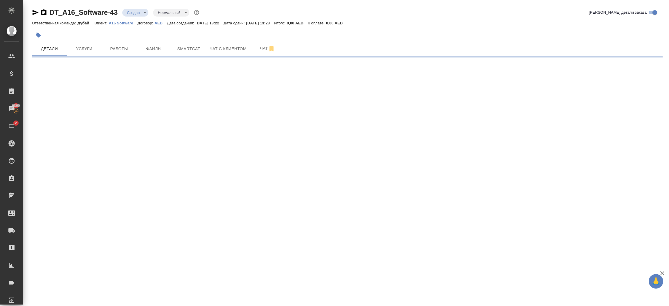
select select "RU"
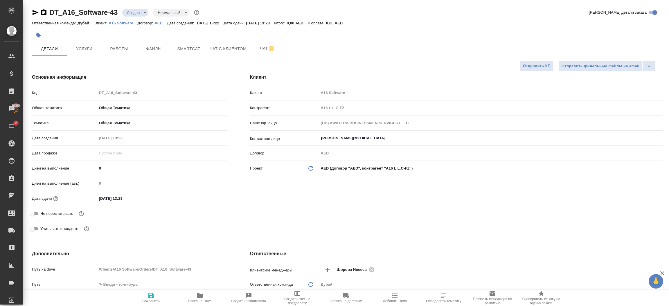
type textarea "x"
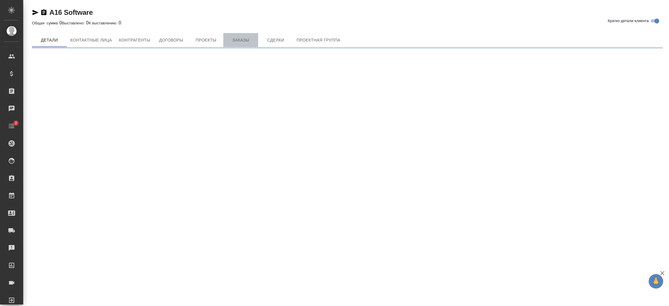
click at [247, 41] on button "Заказы" at bounding box center [240, 40] width 35 height 14
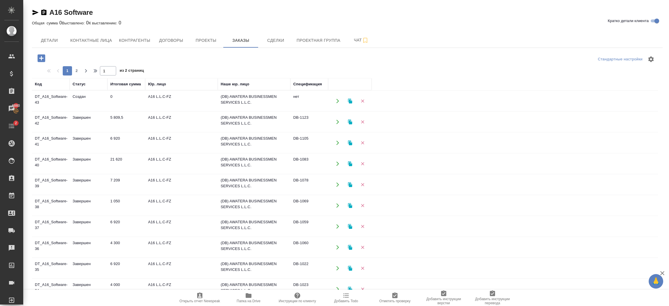
click at [42, 59] on icon "button" at bounding box center [41, 58] width 8 height 8
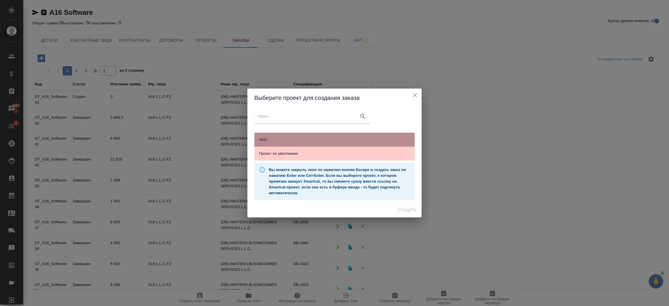
click at [268, 139] on span "AED" at bounding box center [334, 140] width 151 height 6
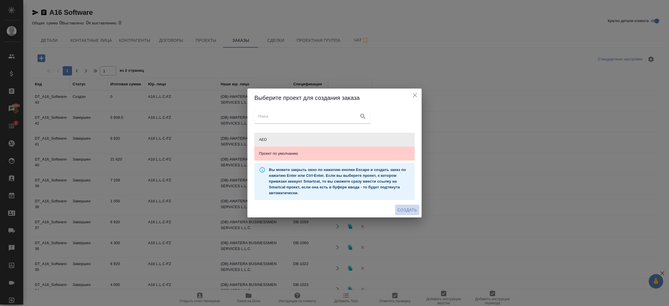
click at [403, 211] on span "Создать" at bounding box center [407, 209] width 19 height 7
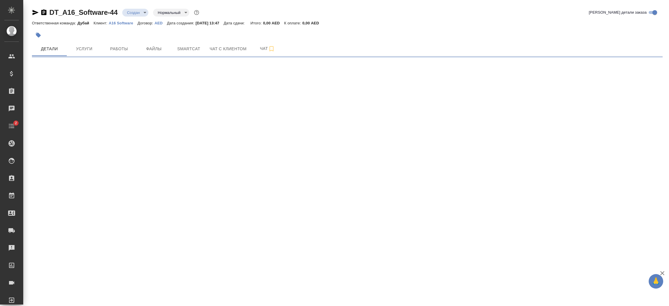
select select "RU"
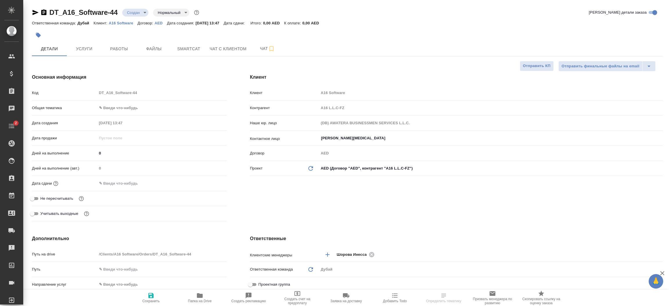
type textarea "x"
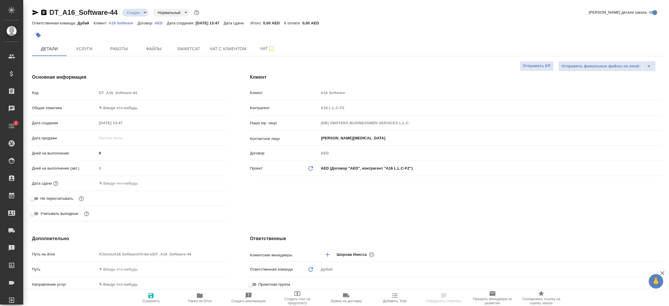
type textarea "x"
click at [111, 111] on body "🙏 .cls-1 fill:#fff; AWATERA [PERSON_NAME].shorova_kiev Клиенты Спецификации Зак…" at bounding box center [334, 153] width 669 height 306
click at [123, 147] on li "Общая Тематика" at bounding box center [162, 145] width 130 height 9
type input "obtem"
type textarea "x"
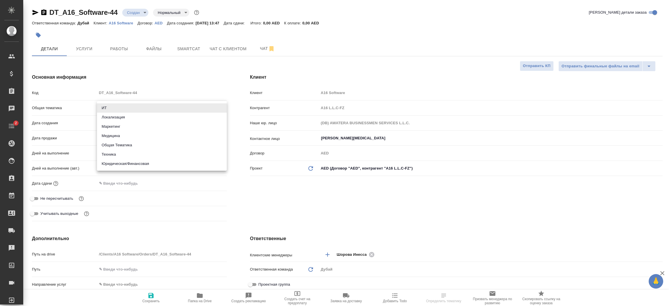
type textarea "x"
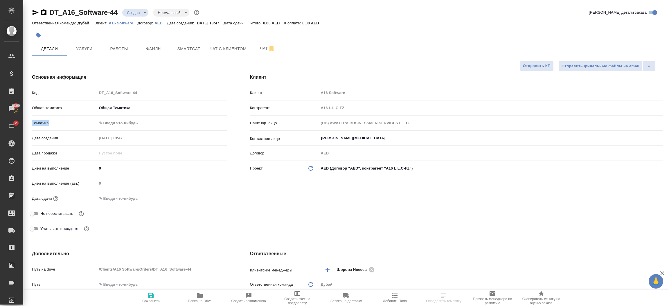
drag, startPoint x: 121, startPoint y: 116, endPoint x: 123, endPoint y: 120, distance: 4.4
click at [123, 120] on div "Код DT_A16_Software-44 Общая тематика Общая Тематика obtem Тематика ✎ Введи что…" at bounding box center [129, 163] width 195 height 151
click at [123, 120] on body "🙏 .cls-1 fill:#fff; AWATERA [PERSON_NAME].shorova_kiev Клиенты Спецификации Зак…" at bounding box center [334, 153] width 669 height 306
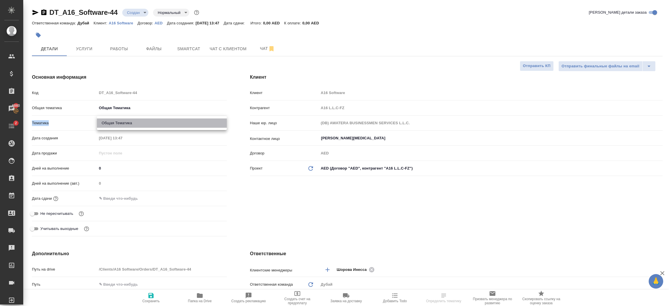
click at [126, 122] on li "Общая Тематика" at bounding box center [162, 122] width 130 height 9
type textarea "x"
type input "6012b1ca196b0e5c9229a120"
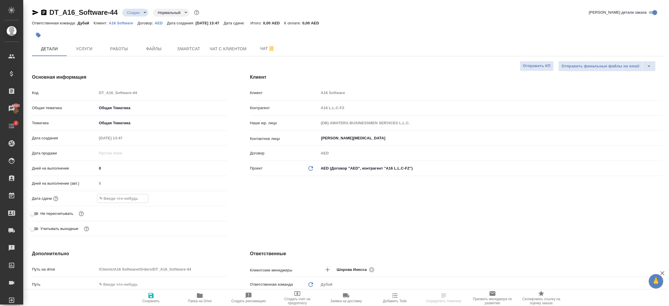
click at [129, 200] on input "text" at bounding box center [122, 198] width 51 height 8
click at [210, 197] on icon "button" at bounding box center [209, 198] width 7 height 7
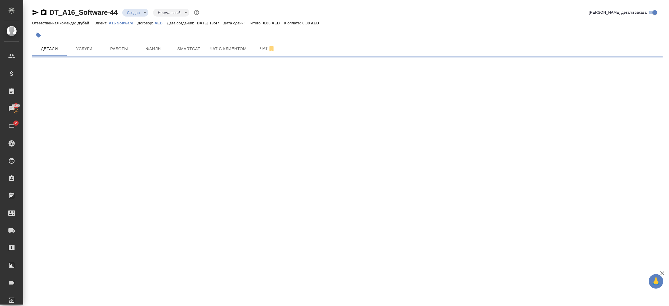
select select "RU"
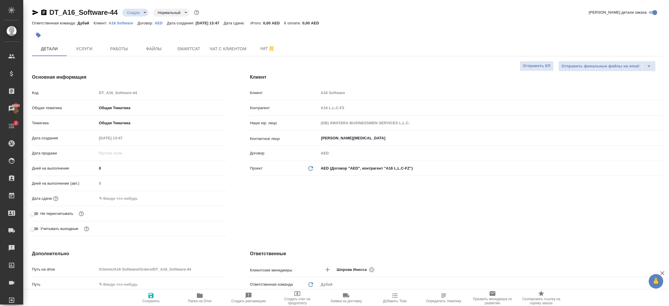
type textarea "x"
click at [141, 197] on input "text" at bounding box center [122, 198] width 51 height 8
click at [208, 198] on icon "button" at bounding box center [209, 198] width 5 height 6
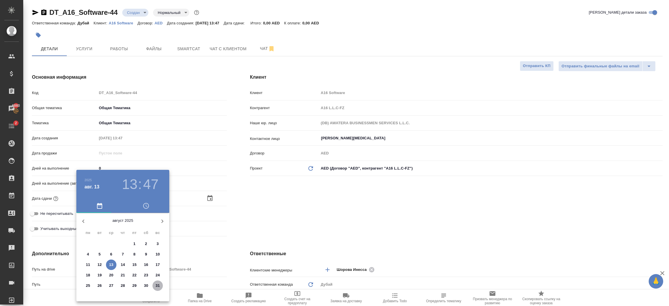
click at [156, 286] on p "31" at bounding box center [158, 286] width 4 height 6
type input "[DATE] 13:47"
type textarea "x"
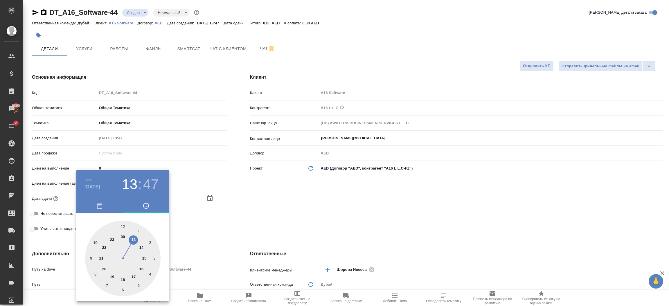
click at [131, 285] on div at bounding box center [123, 259] width 76 height 76
type input "[DATE] 05:47"
type textarea "x"
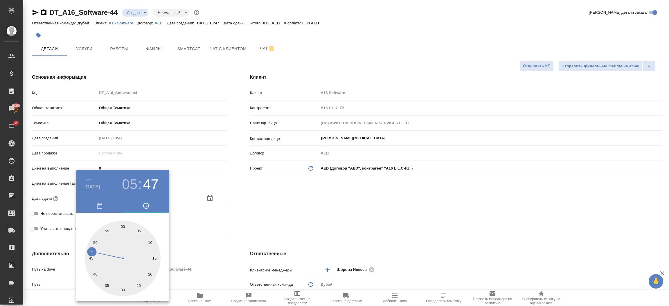
click at [205, 238] on div at bounding box center [334, 153] width 669 height 306
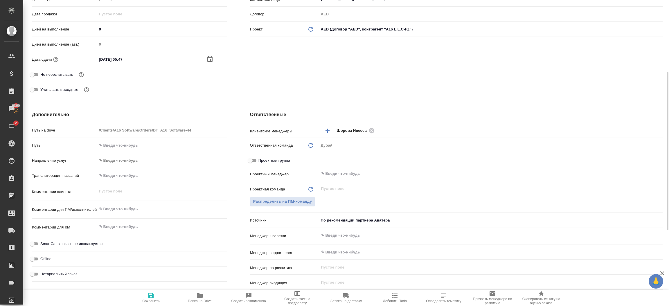
scroll to position [148, 0]
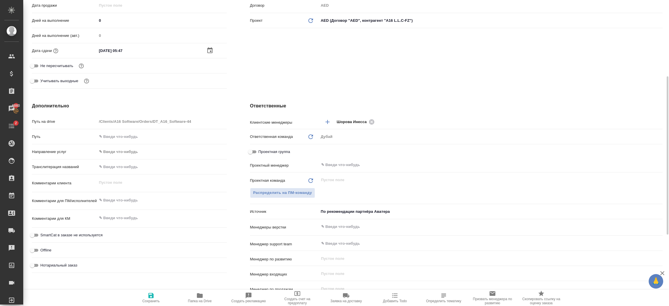
type textarea "x"
click at [127, 198] on textarea at bounding box center [162, 200] width 130 height 10
type textarea "gj"
type textarea "x"
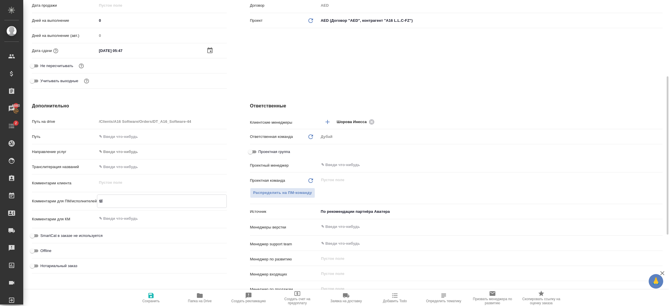
type textarea "x"
type textarea "g"
type textarea "x"
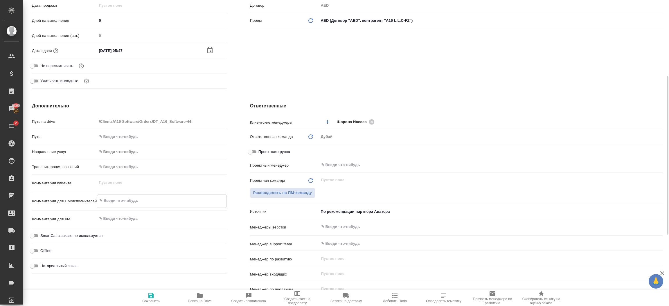
type textarea "x"
type textarea "по"
type textarea "x"
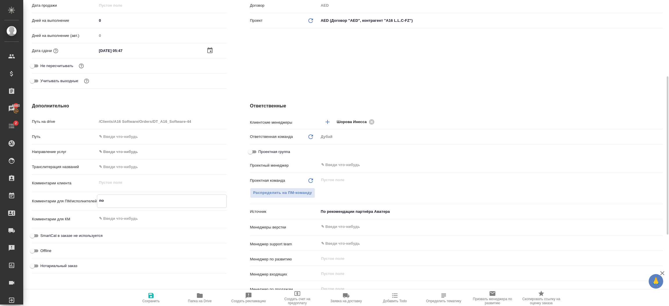
type textarea "x"
type textarea "под"
type textarea "x"
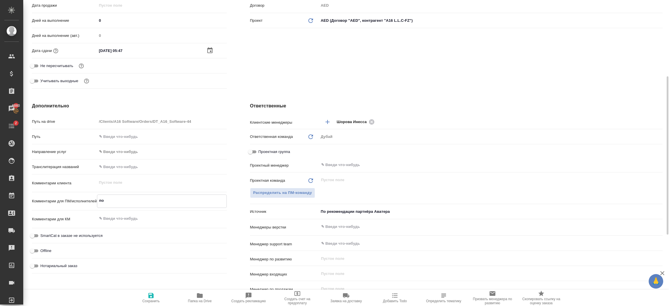
type textarea "x"
type textarea "подг"
type textarea "x"
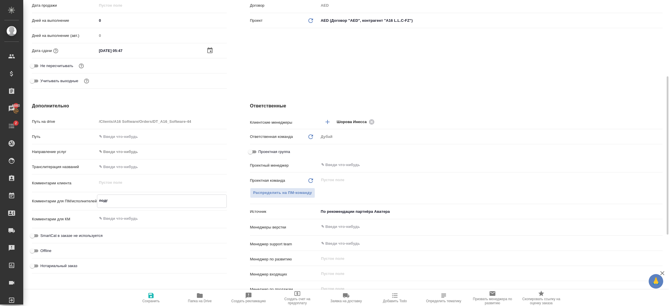
type textarea "подго"
type textarea "x"
type textarea "подготов"
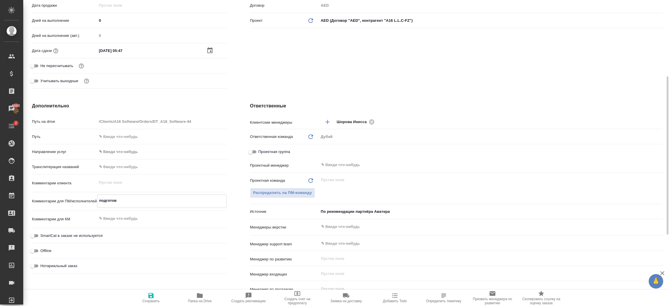
type textarea "x"
type textarea "подготовка"
type textarea "x"
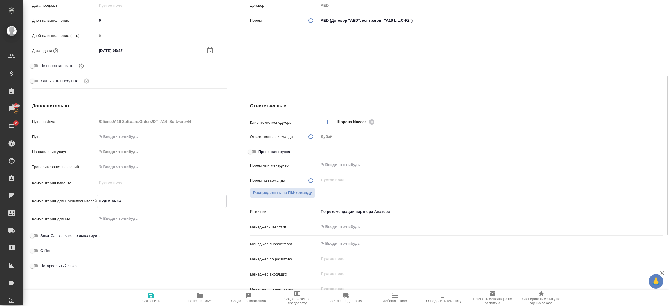
type textarea "x"
type textarea "подготовка K"
type textarea "x"
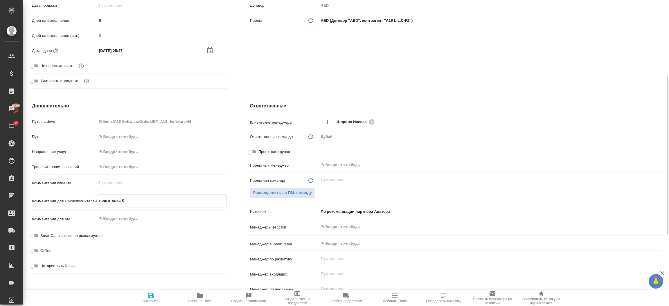
type textarea "x"
type textarea "подготовка KY"
type textarea "x"
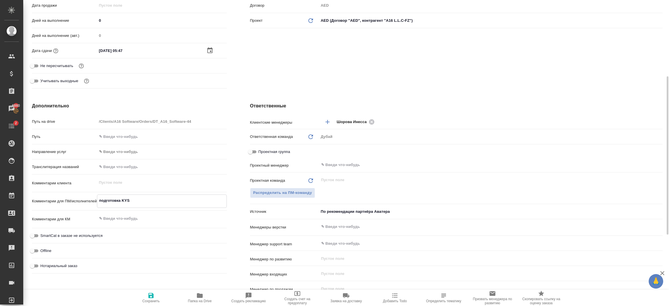
type textarea "подготовка KYS"
type textarea "x"
type textarea "подготовка KYS дл"
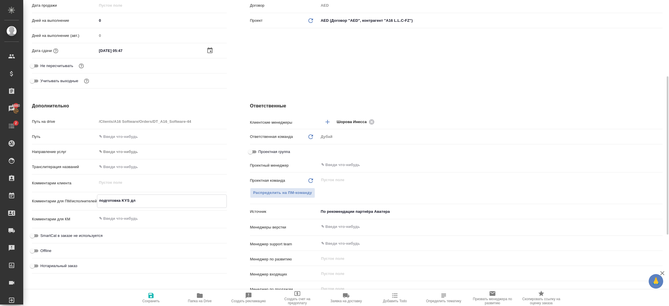
type textarea "x"
type textarea "подготовка KYS дл"
type textarea "x"
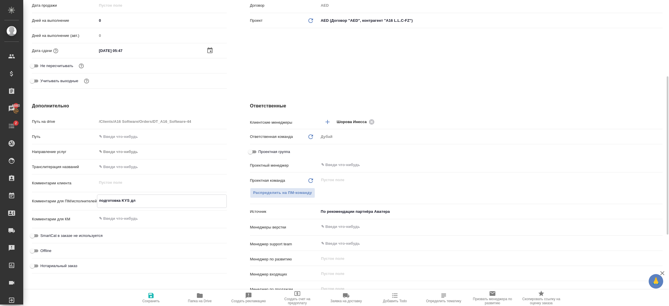
type textarea "x"
type textarea "подготовка KYS дл"
type textarea "x"
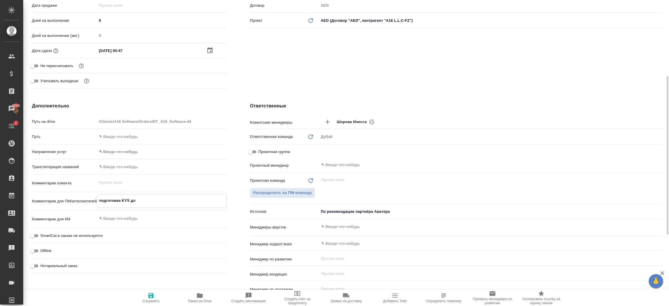
type textarea "x"
type textarea "подготовка KYS для"
type textarea "x"
type textarea "подготовка KYS для"
type textarea "x"
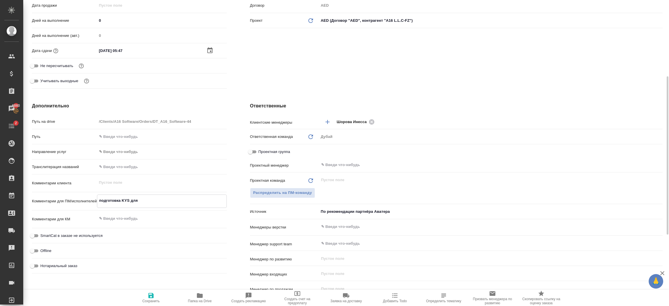
type textarea "x"
type textarea "подготовка KYS для ба"
type textarea "x"
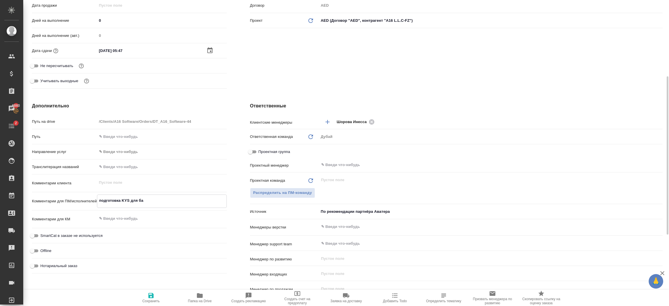
type textarea "x"
type textarea "подготовка KYS для бан"
type textarea "x"
type textarea "подготовка KYS для банк"
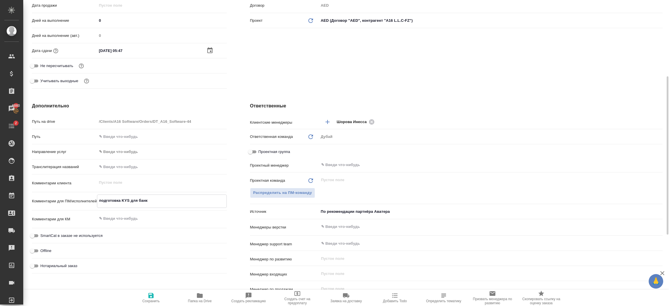
type textarea "x"
type textarea "подготовка KYS для банка"
type textarea "x"
type textarea "подготовка KYS для банка"
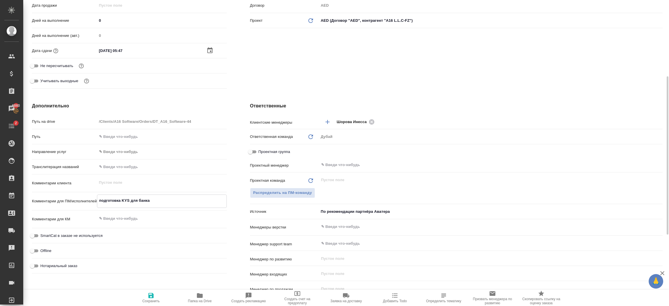
type textarea "x"
click at [151, 294] on icon "button" at bounding box center [151, 295] width 7 height 7
type textarea "x"
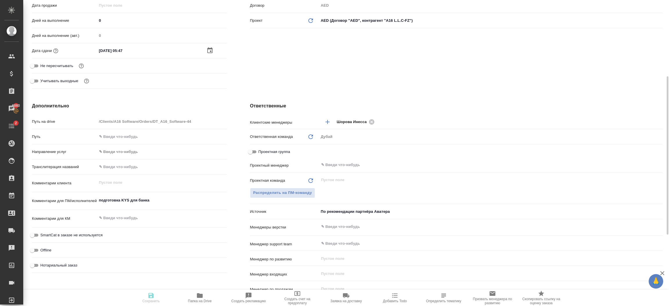
type textarea "x"
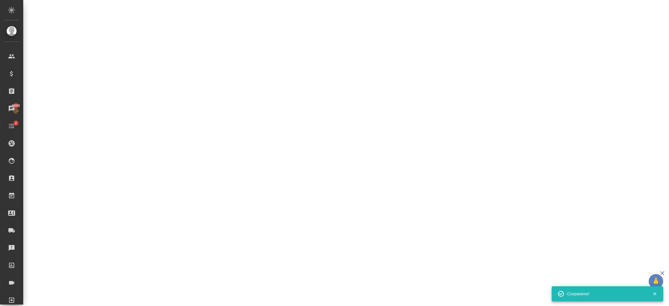
select select "RU"
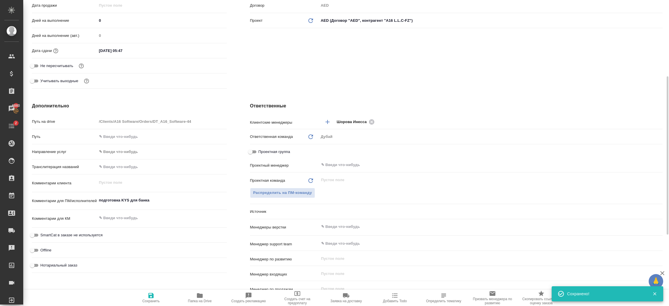
type textarea "x"
